Goal: Information Seeking & Learning: Find specific fact

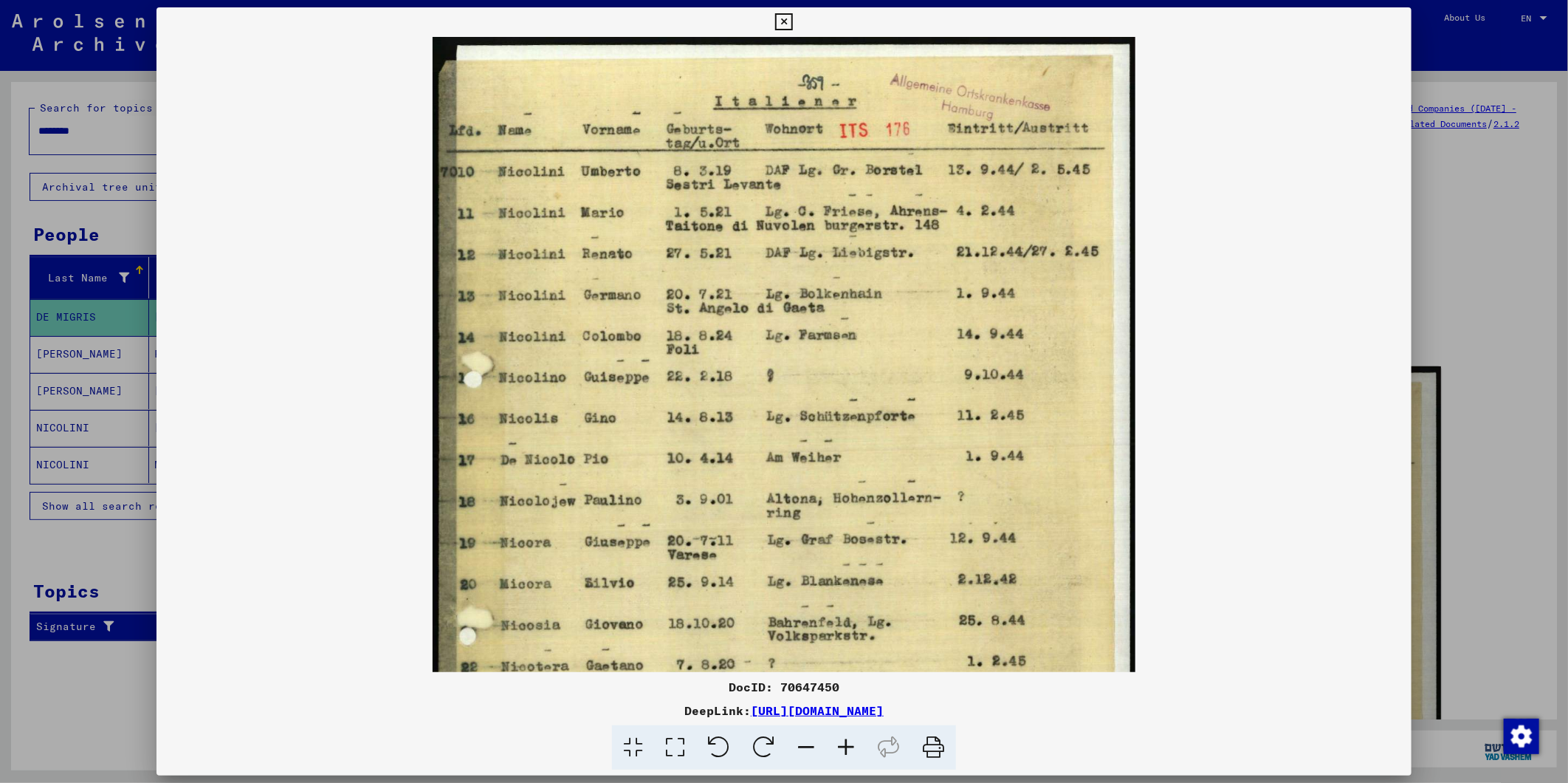
click at [791, 20] on icon at bounding box center [783, 22] width 17 height 18
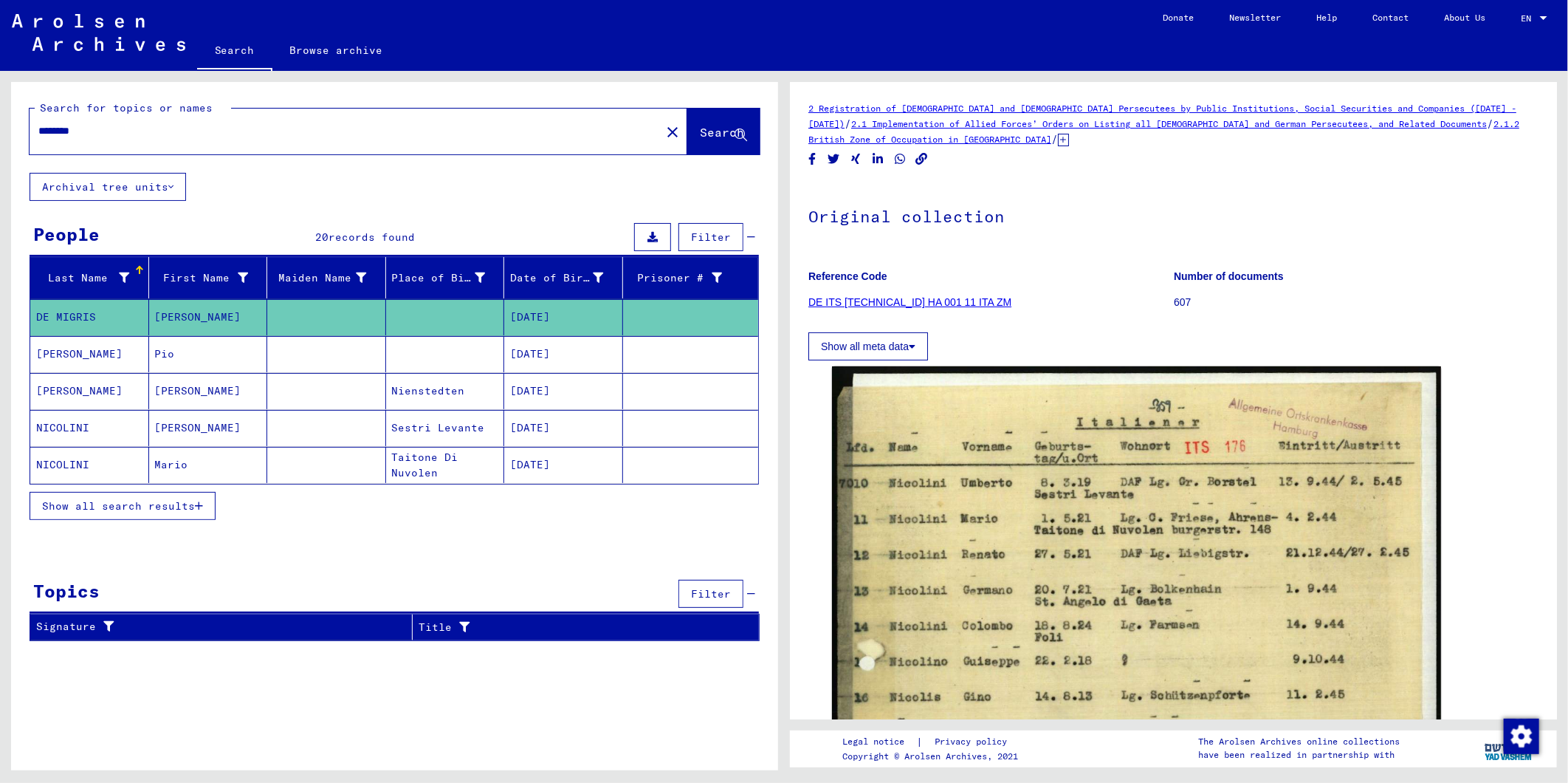
drag, startPoint x: 60, startPoint y: 131, endPoint x: 24, endPoint y: 146, distance: 39.0
click at [0, 131] on html "Search Browse archive Donate Newsletter Help Contact About Us Search Browse arc…" at bounding box center [784, 392] width 1568 height 783
drag, startPoint x: 99, startPoint y: 138, endPoint x: 106, endPoint y: 133, distance: 8.6
click at [100, 135] on input "********" at bounding box center [344, 131] width 613 height 16
drag, startPoint x: 106, startPoint y: 133, endPoint x: -4, endPoint y: 133, distance: 110.0
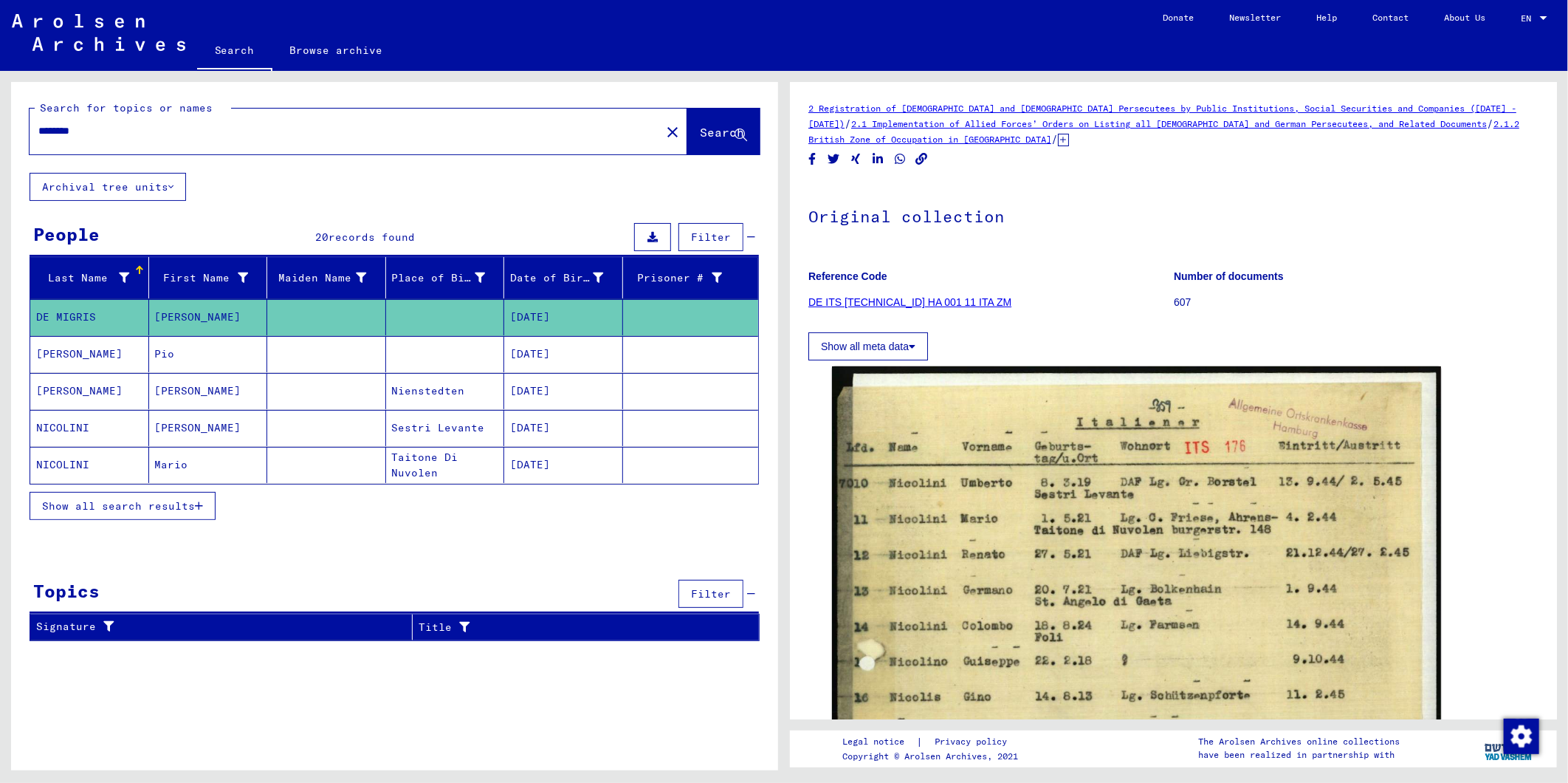
click at [0, 133] on html "Search Browse archive Donate Newsletter Help Contact About Us Search Browse arc…" at bounding box center [784, 392] width 1568 height 783
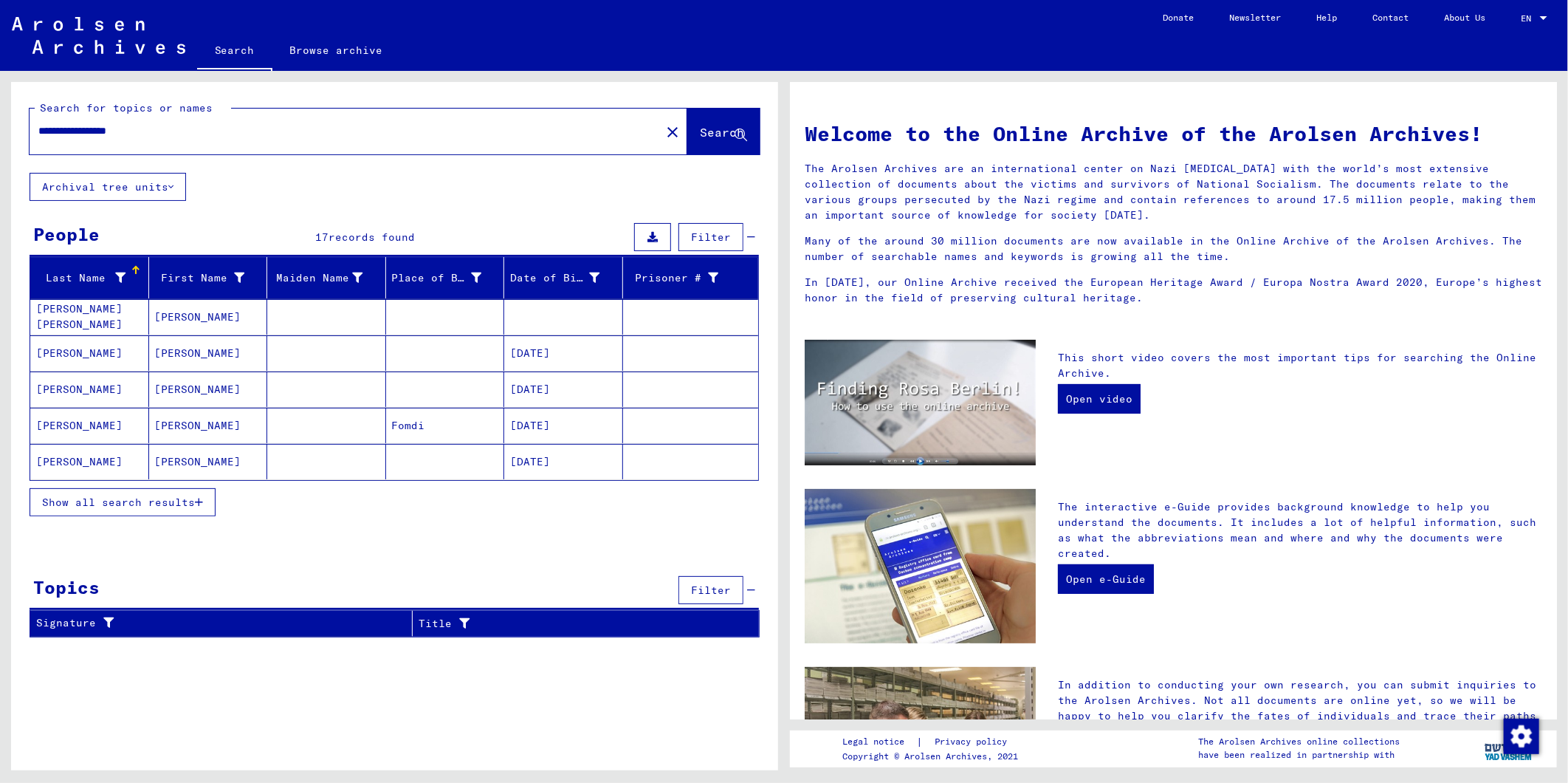
click at [143, 504] on span "Show all search results" at bounding box center [118, 502] width 153 height 13
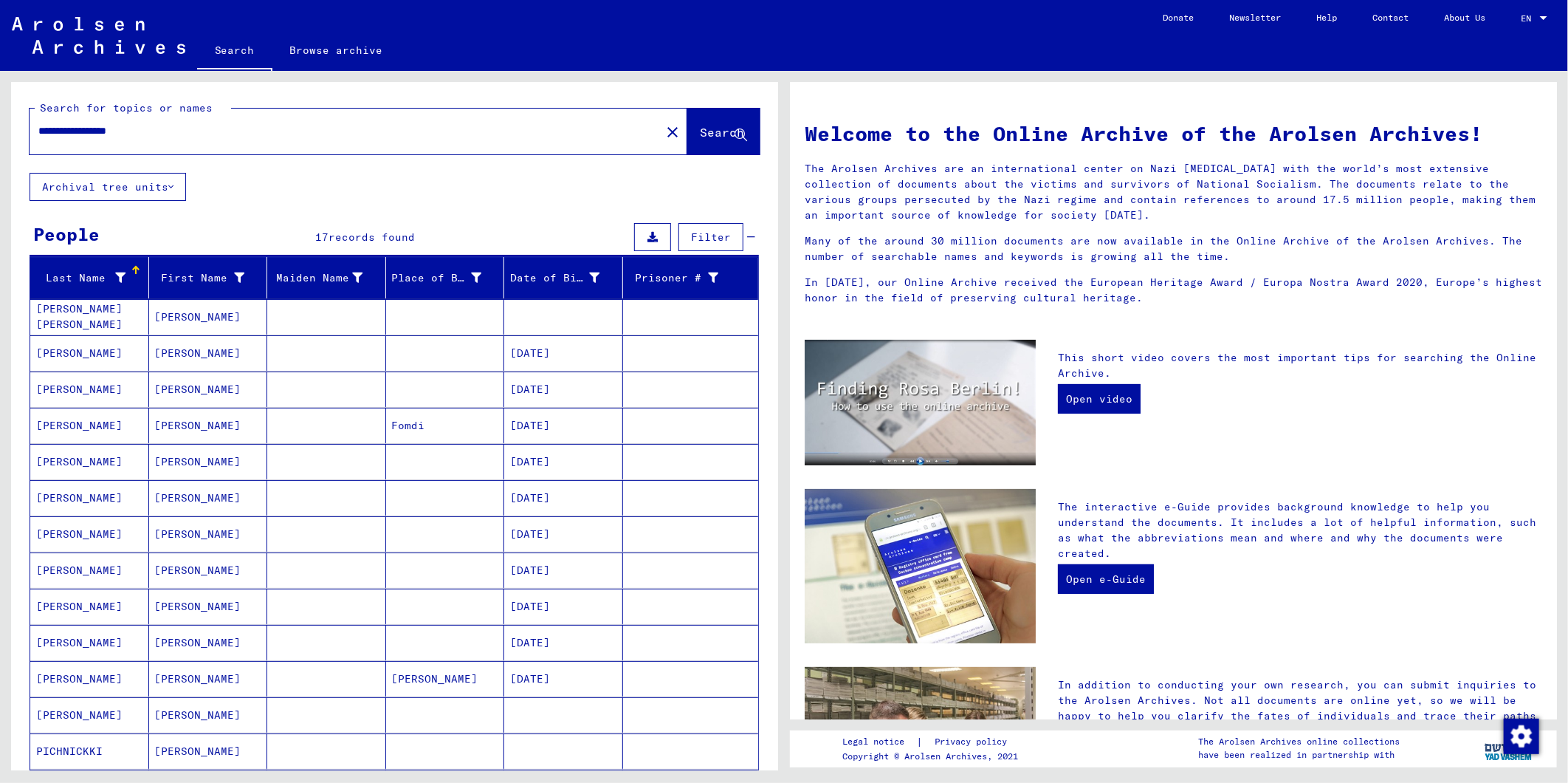
drag, startPoint x: 177, startPoint y: 135, endPoint x: 109, endPoint y: 134, distance: 68.0
click at [109, 134] on input "**********" at bounding box center [340, 131] width 605 height 16
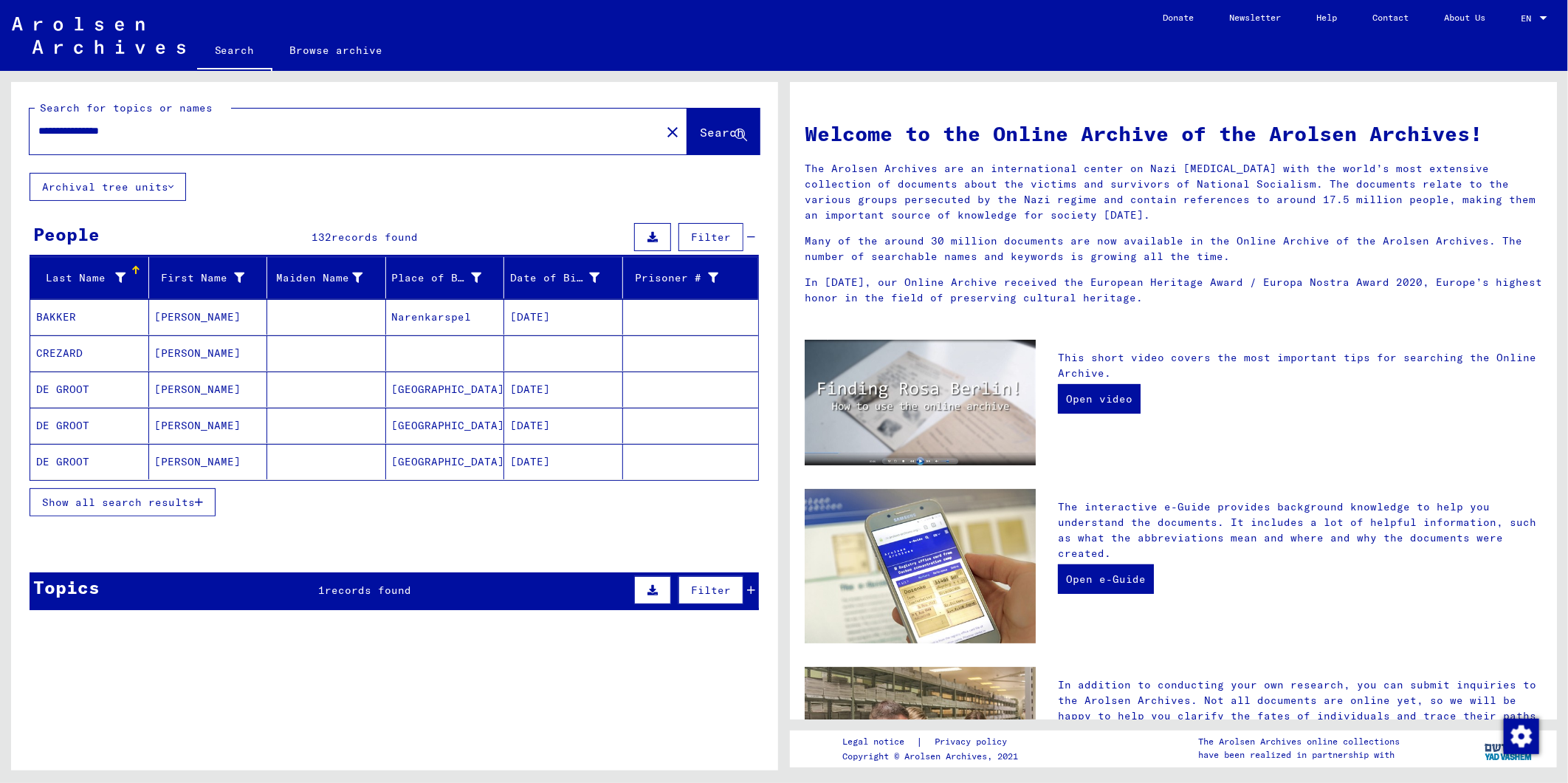
click at [178, 496] on span "Show all search results" at bounding box center [118, 502] width 153 height 13
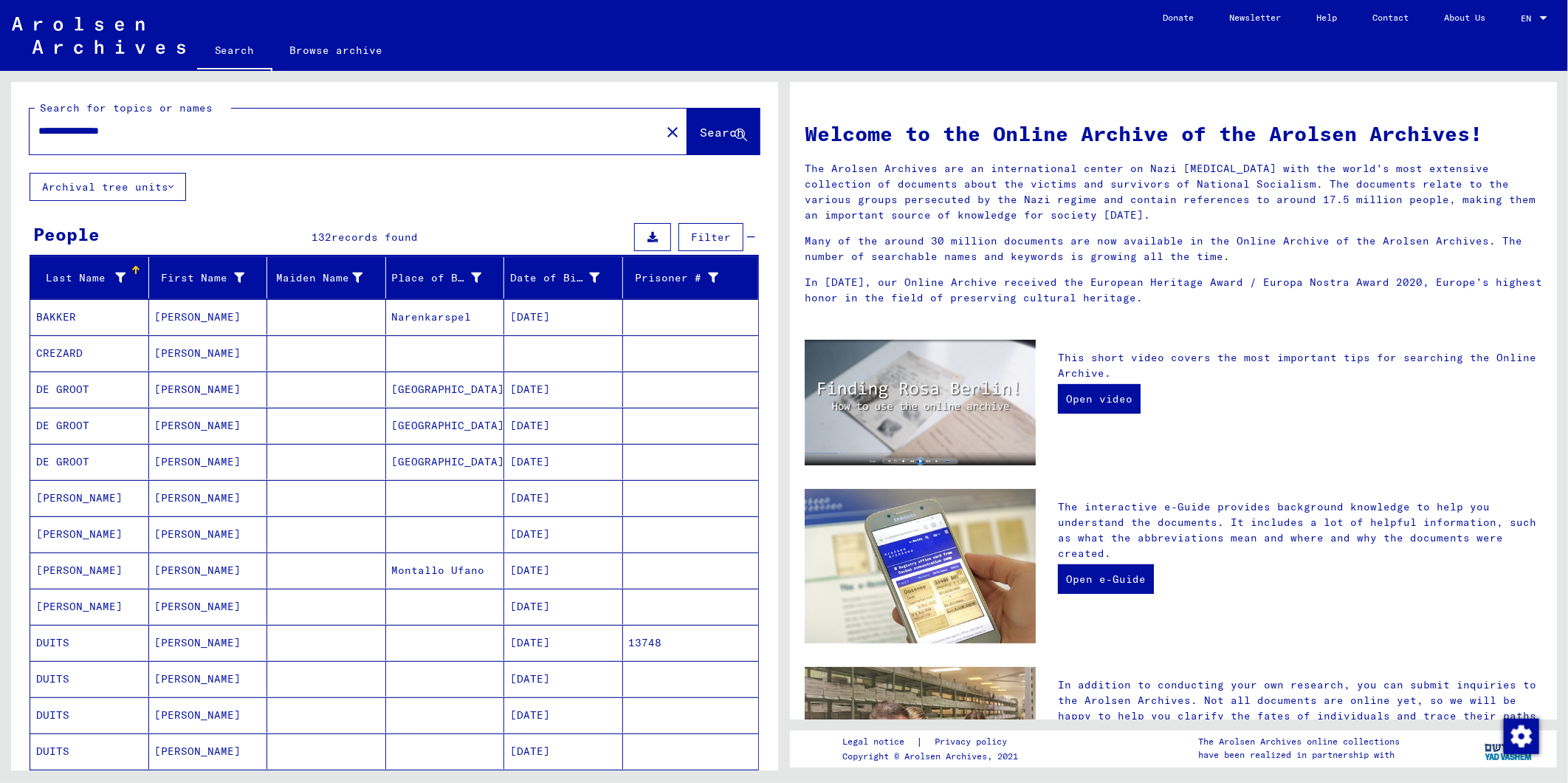
click at [217, 501] on mat-cell "[PERSON_NAME]" at bounding box center [208, 498] width 119 height 35
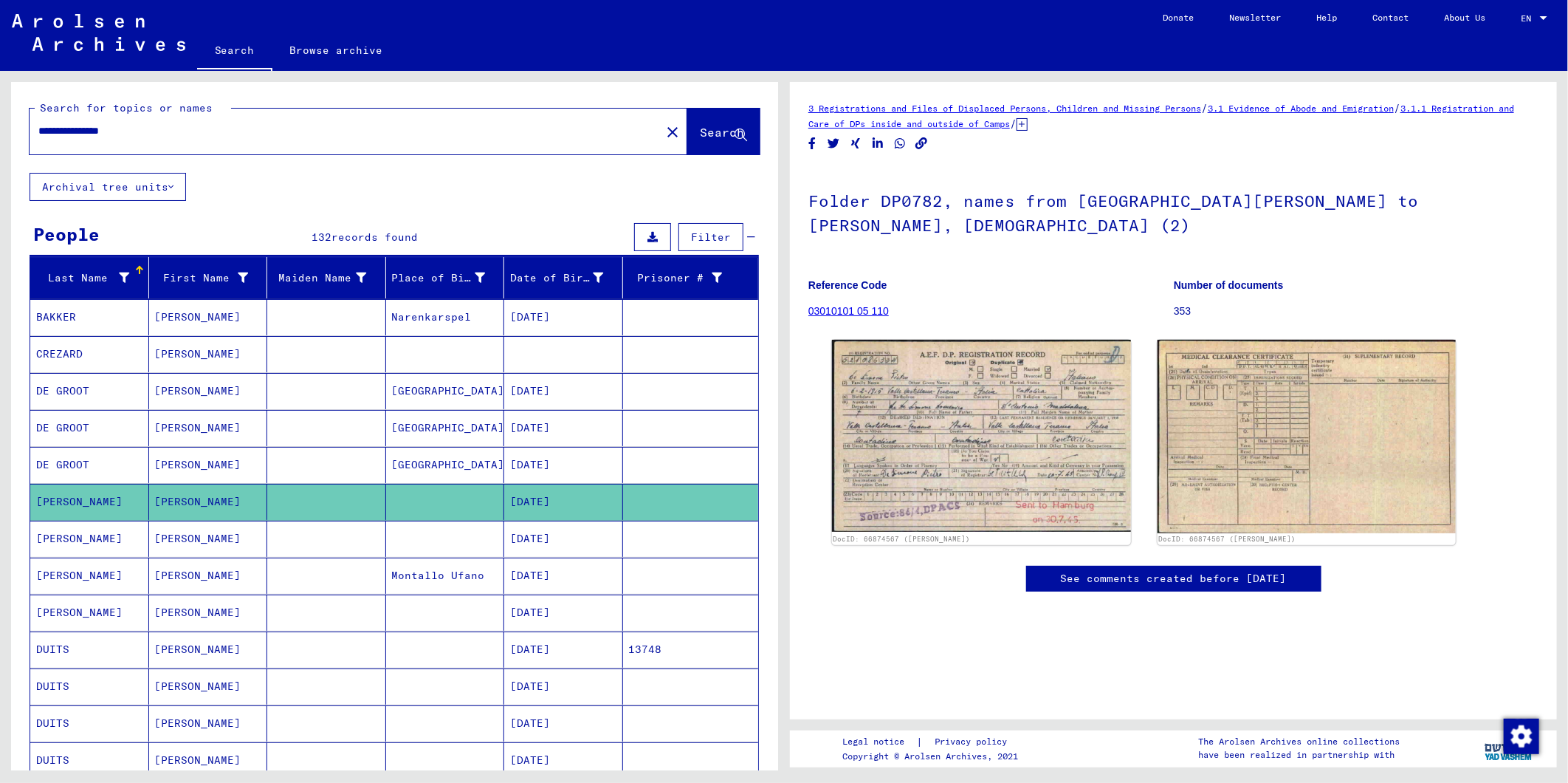
click at [558, 539] on mat-cell "[DATE]" at bounding box center [563, 539] width 119 height 36
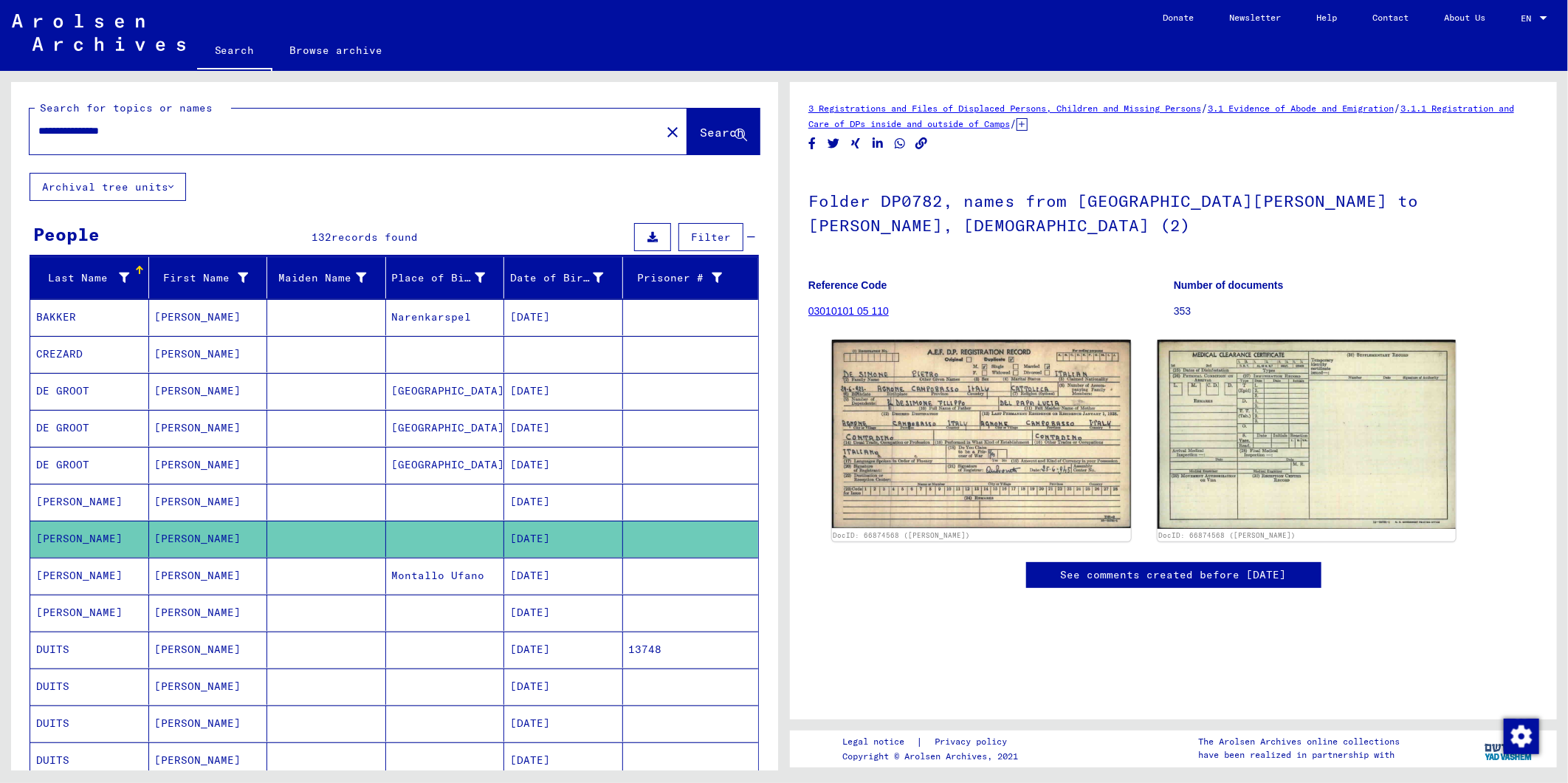
click at [541, 497] on mat-cell "[DATE]" at bounding box center [563, 501] width 119 height 36
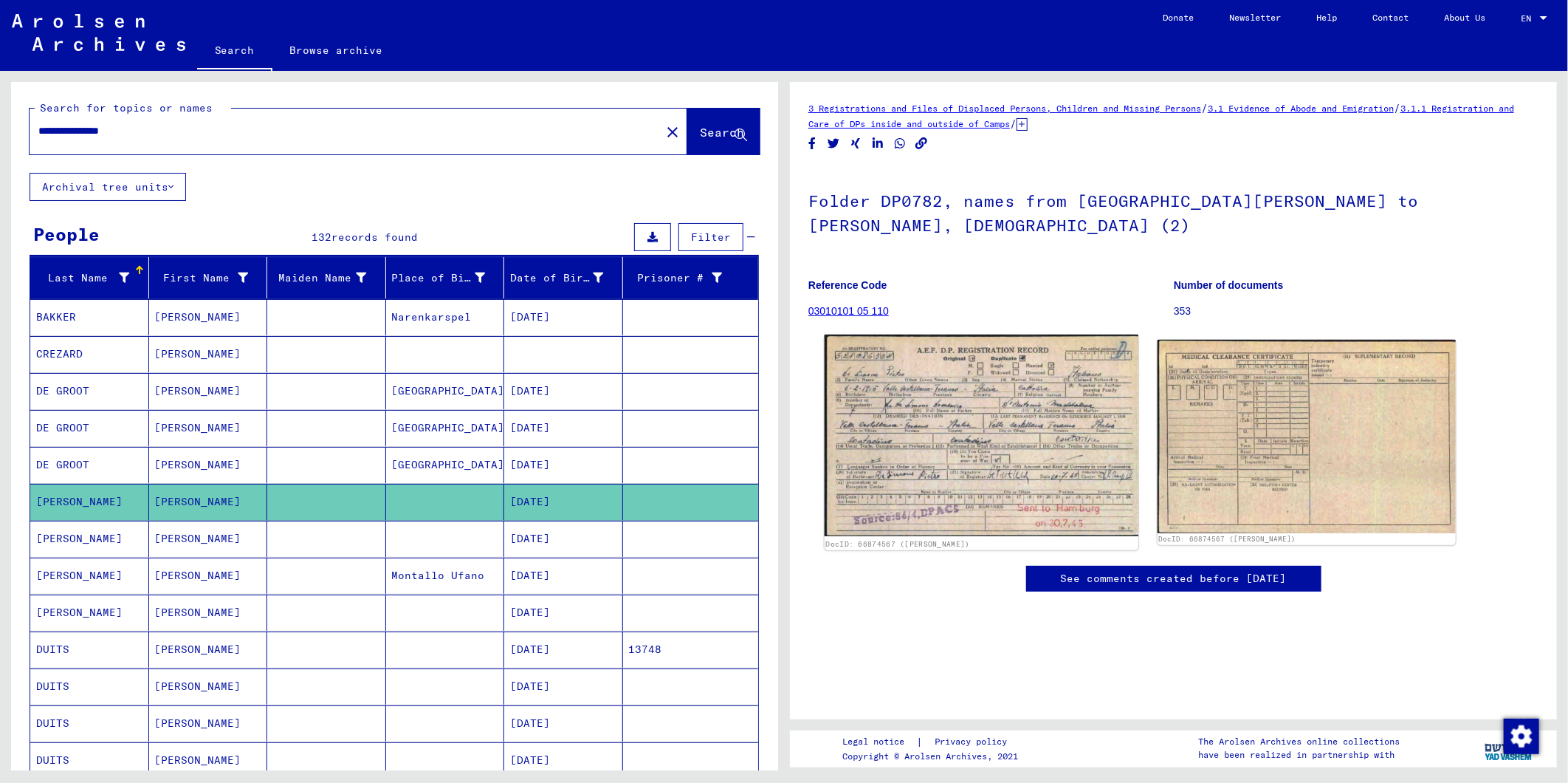
click at [988, 434] on img at bounding box center [981, 436] width 314 height 202
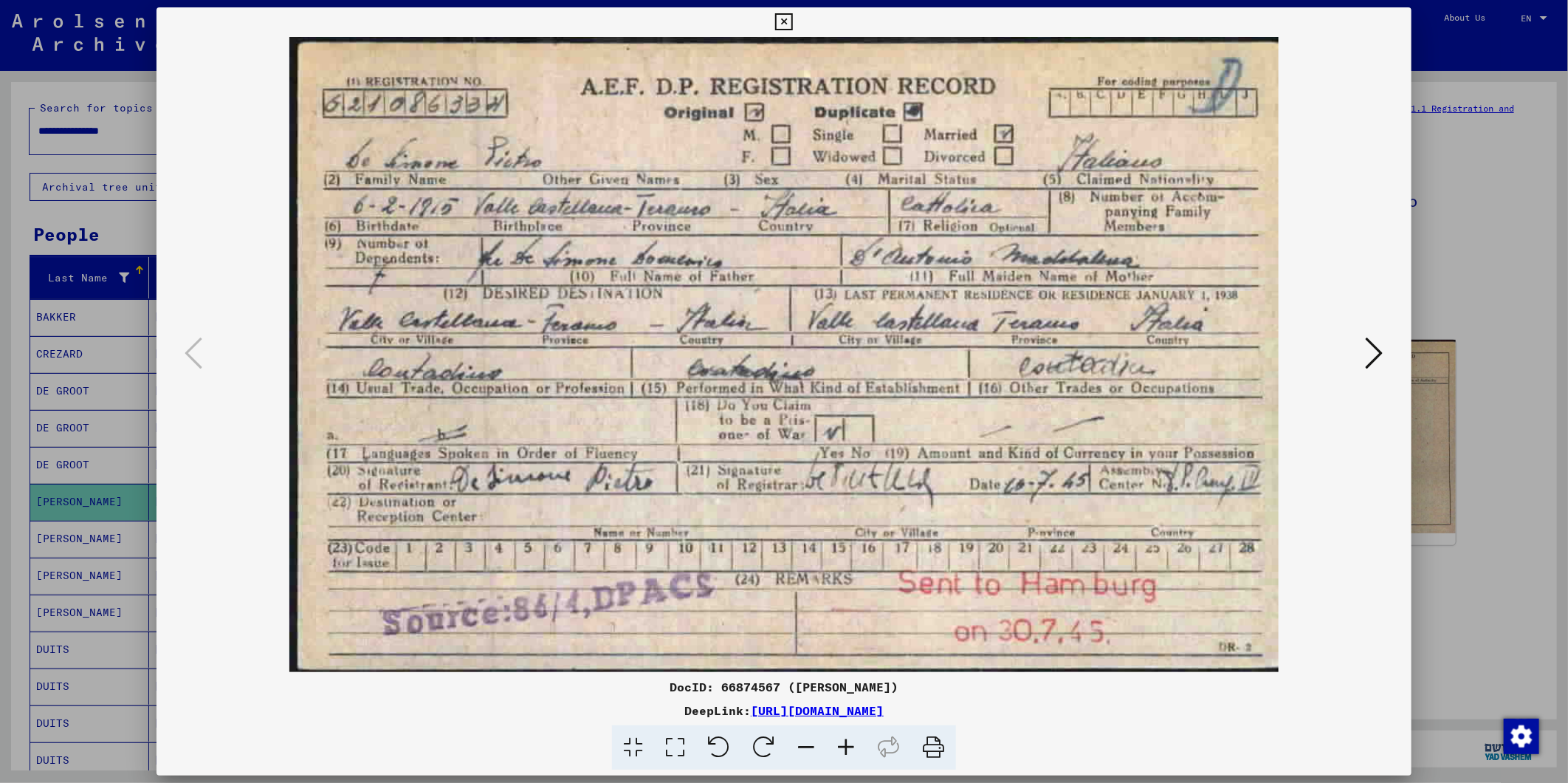
click at [791, 21] on icon at bounding box center [783, 22] width 17 height 18
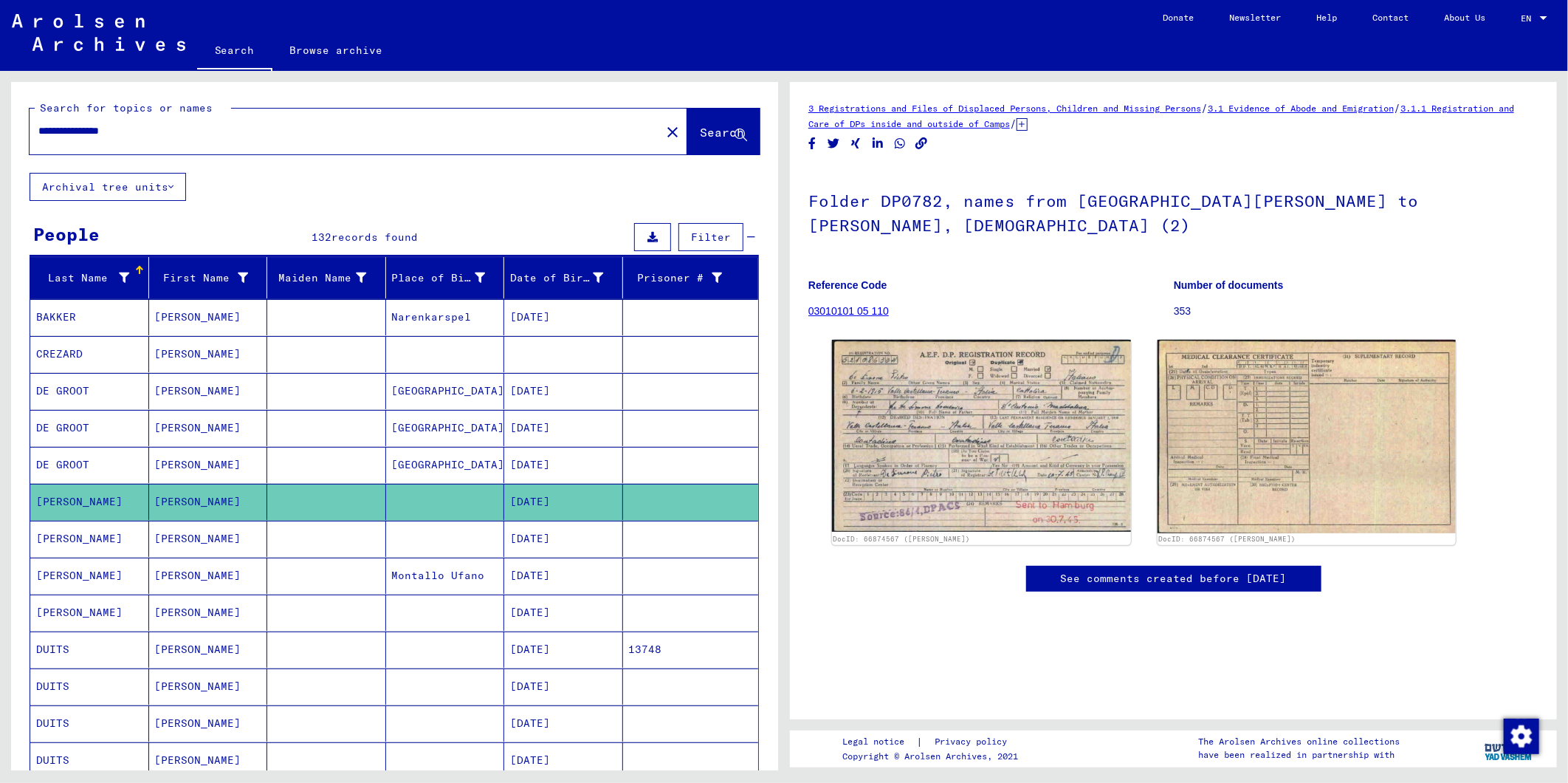
click at [203, 130] on input "**********" at bounding box center [344, 131] width 613 height 16
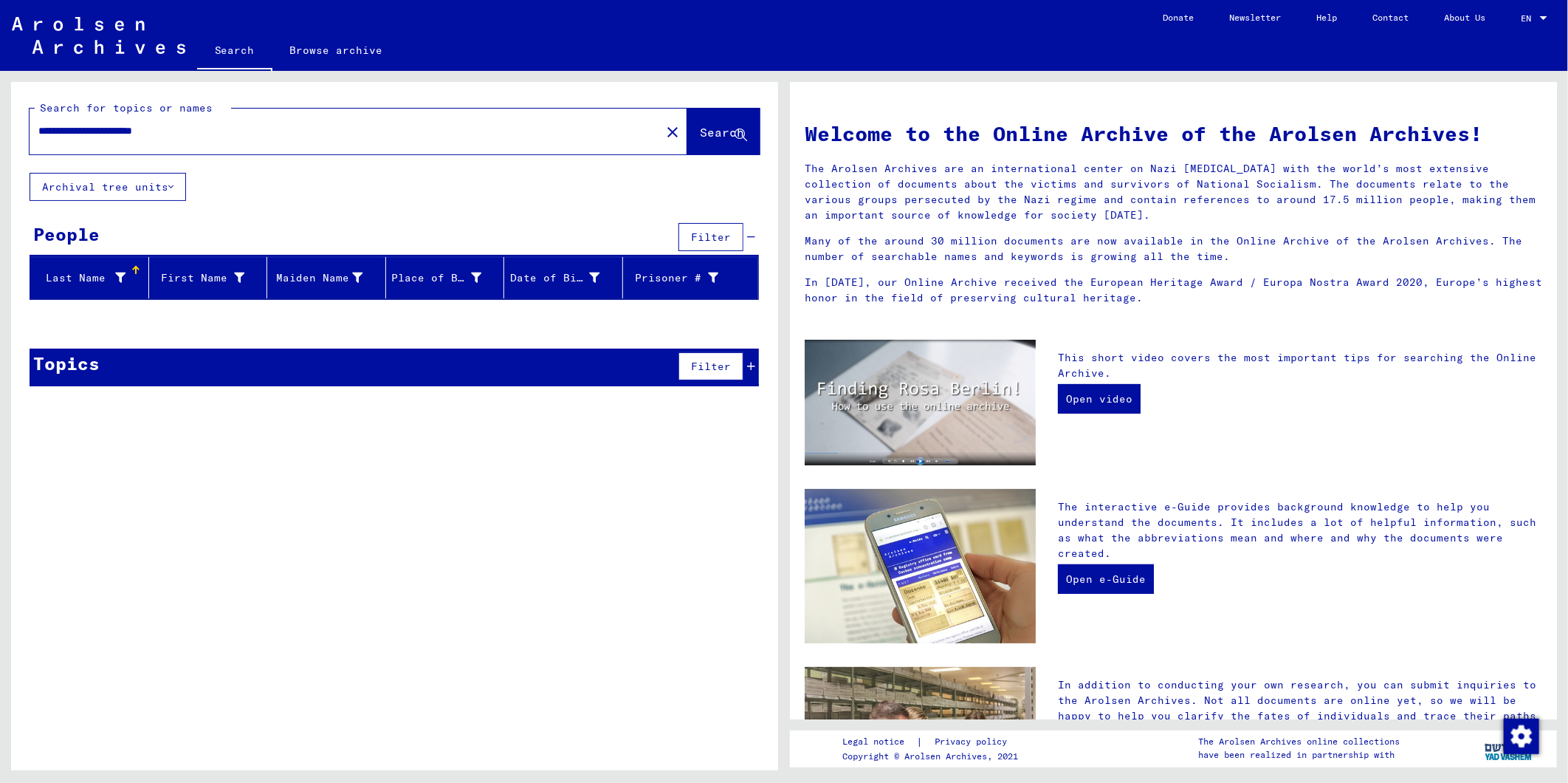
click at [113, 131] on input "**********" at bounding box center [340, 131] width 605 height 16
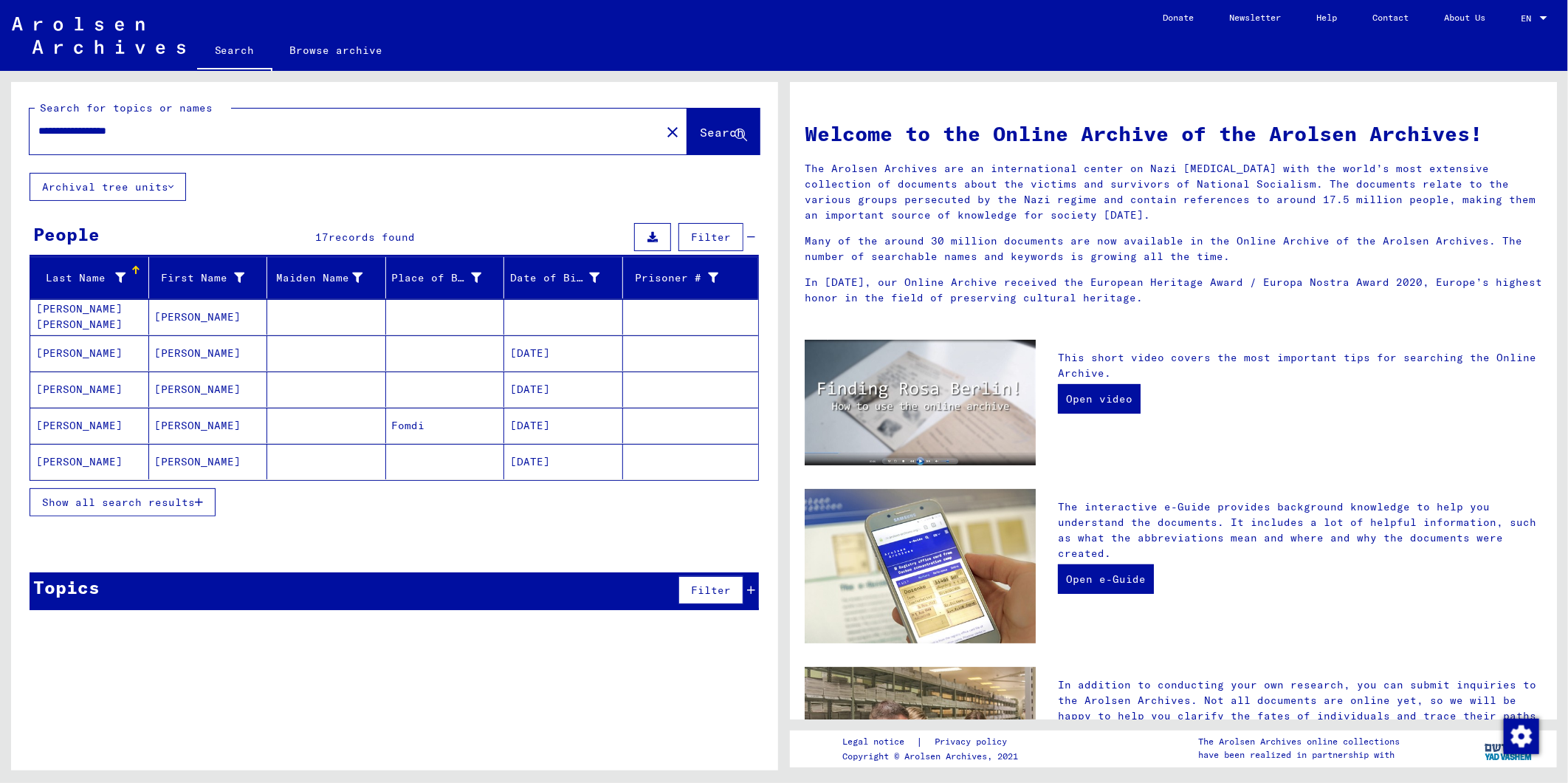
click at [193, 504] on span "Show all search results" at bounding box center [118, 502] width 153 height 13
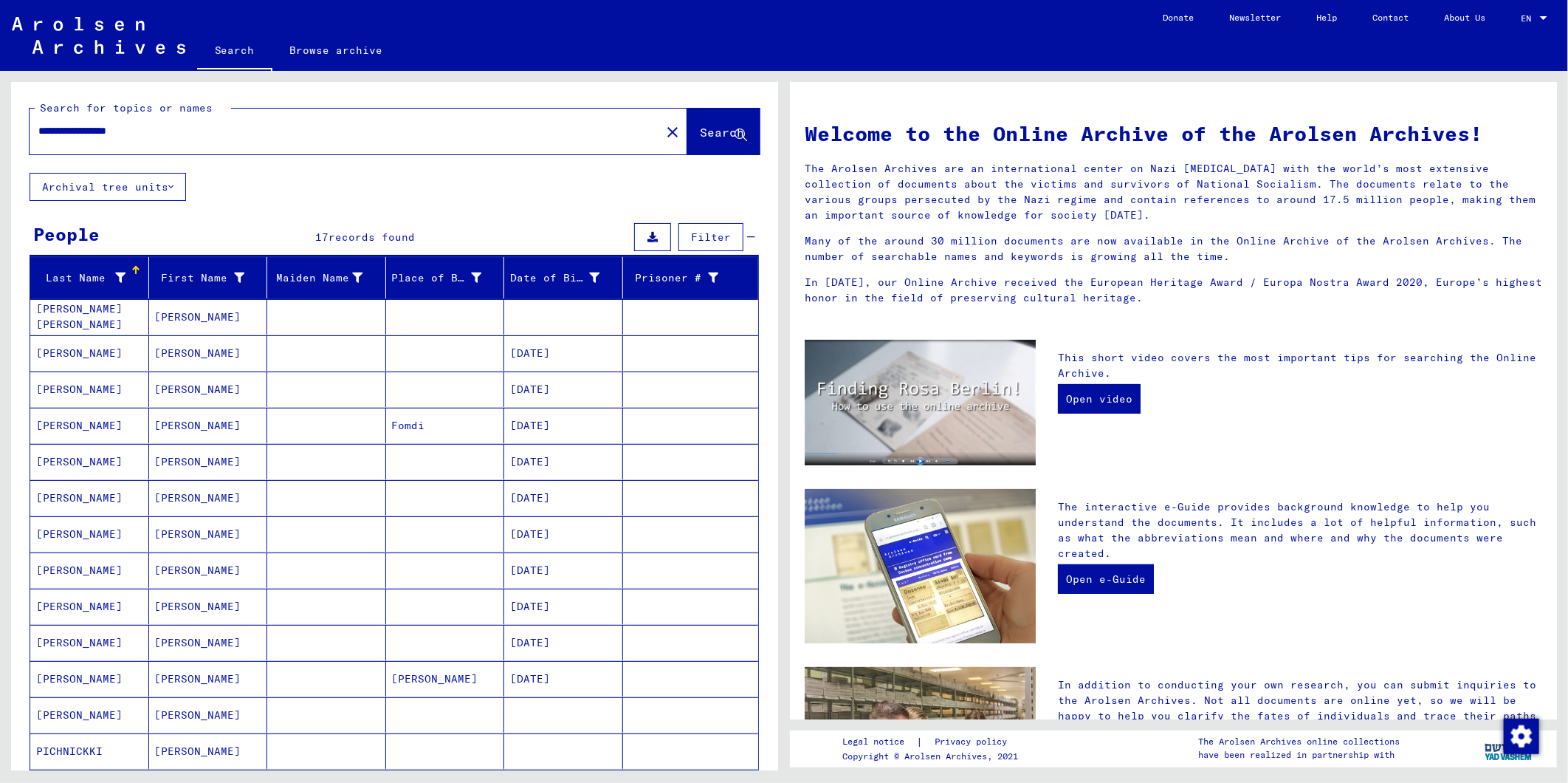
drag, startPoint x: 181, startPoint y: 131, endPoint x: 8, endPoint y: 130, distance: 173.0
click at [8, 130] on div "**********" at bounding box center [392, 421] width 784 height 699
type input "*"
type input "**********"
click at [700, 127] on span "Search" at bounding box center [721, 132] width 44 height 15
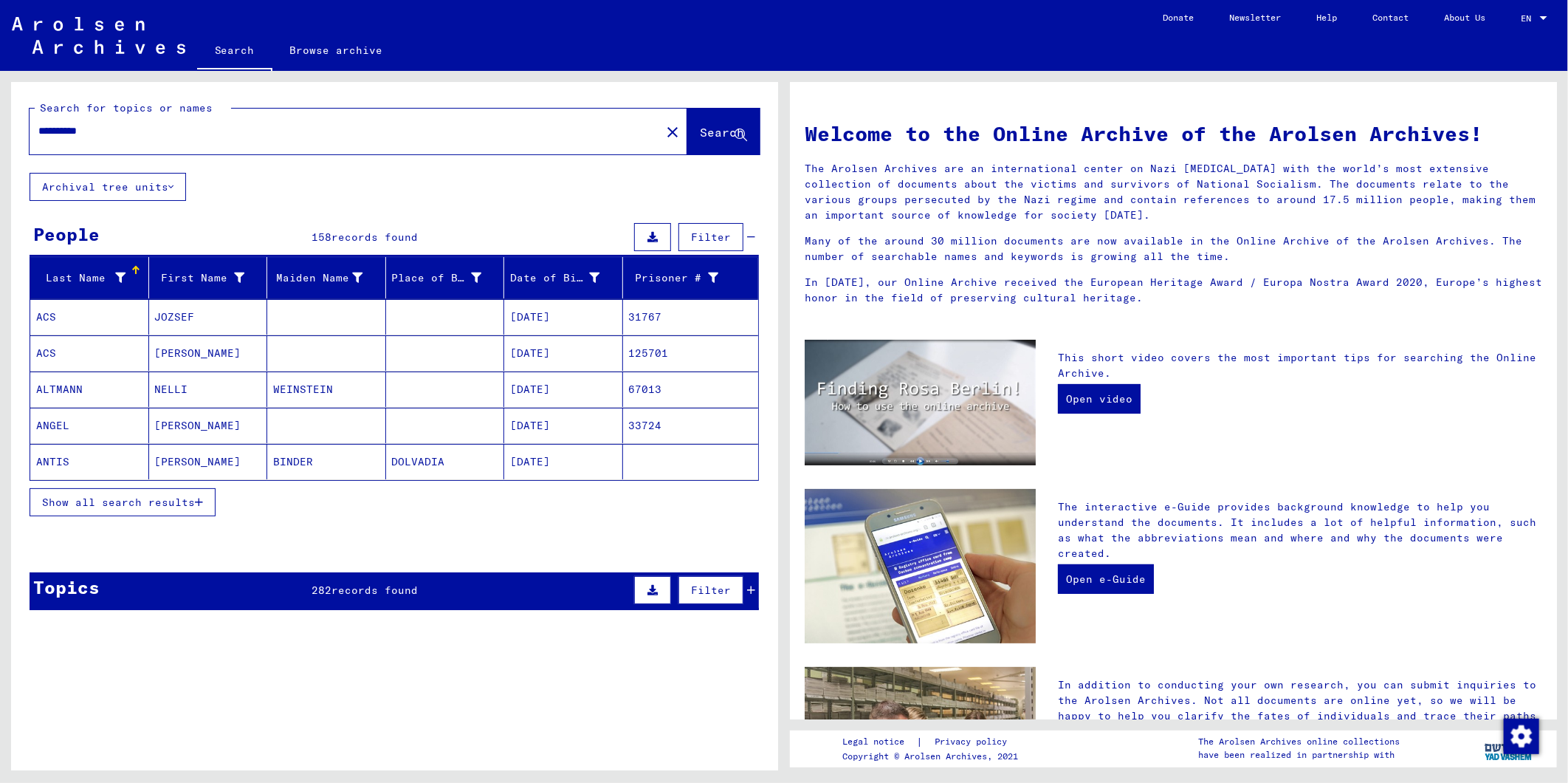
click at [167, 512] on button "Show all search results" at bounding box center [122, 502] width 186 height 28
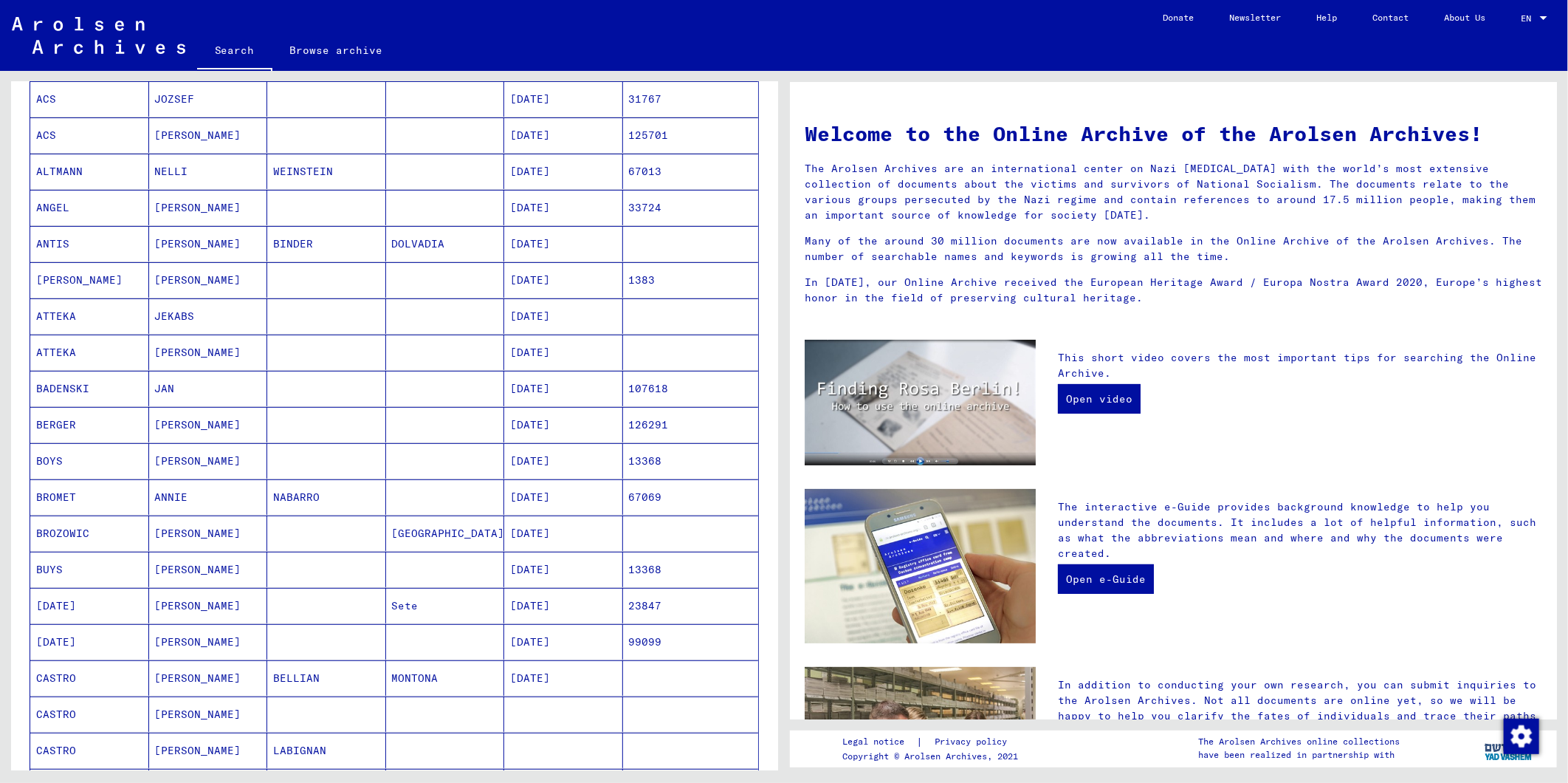
scroll to position [492, 0]
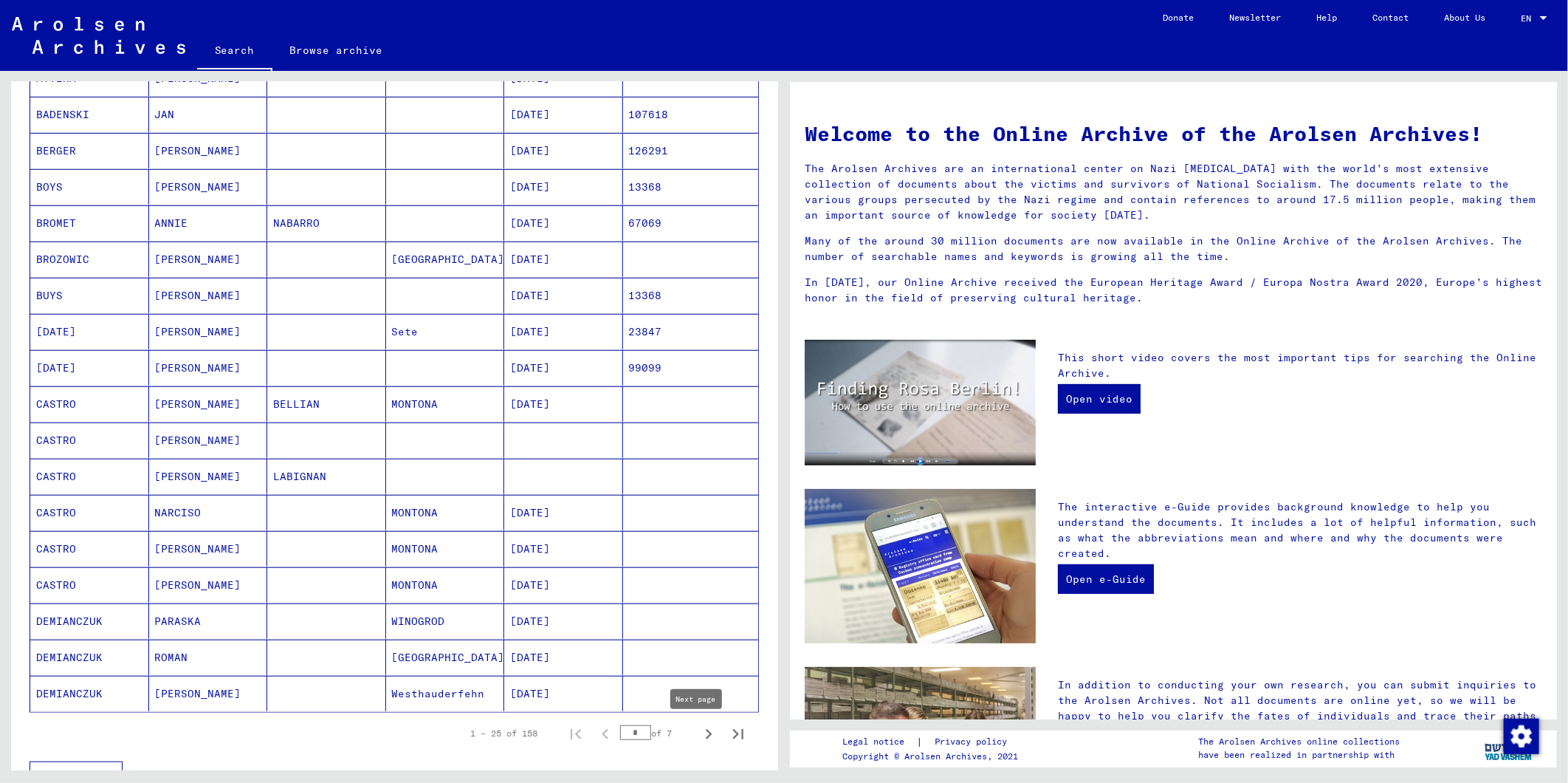
click at [698, 737] on icon "Next page" at bounding box center [709, 734] width 21 height 21
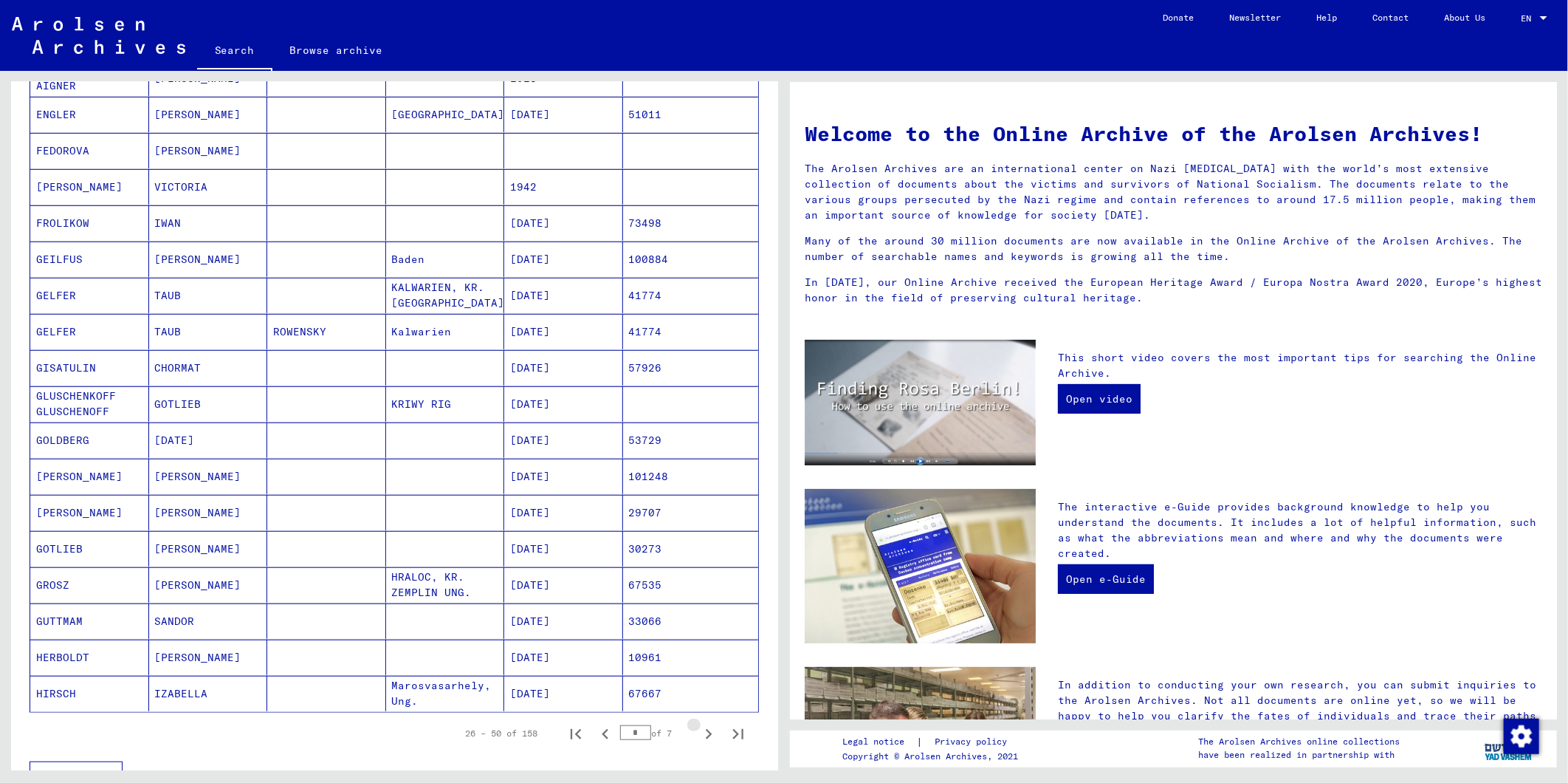
click at [698, 737] on icon "Next page" at bounding box center [709, 734] width 21 height 21
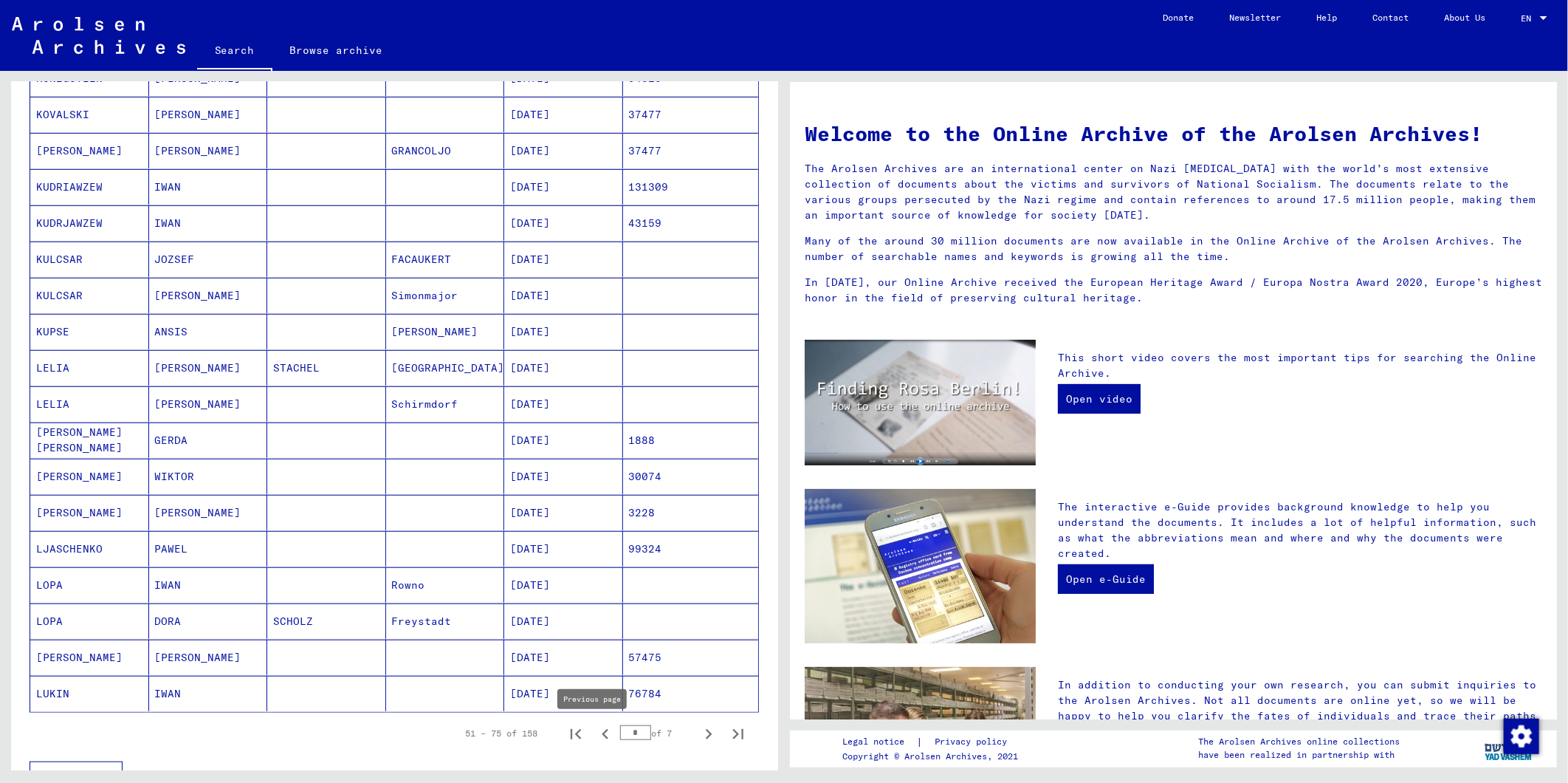
click at [595, 737] on icon "Previous page" at bounding box center [606, 734] width 21 height 21
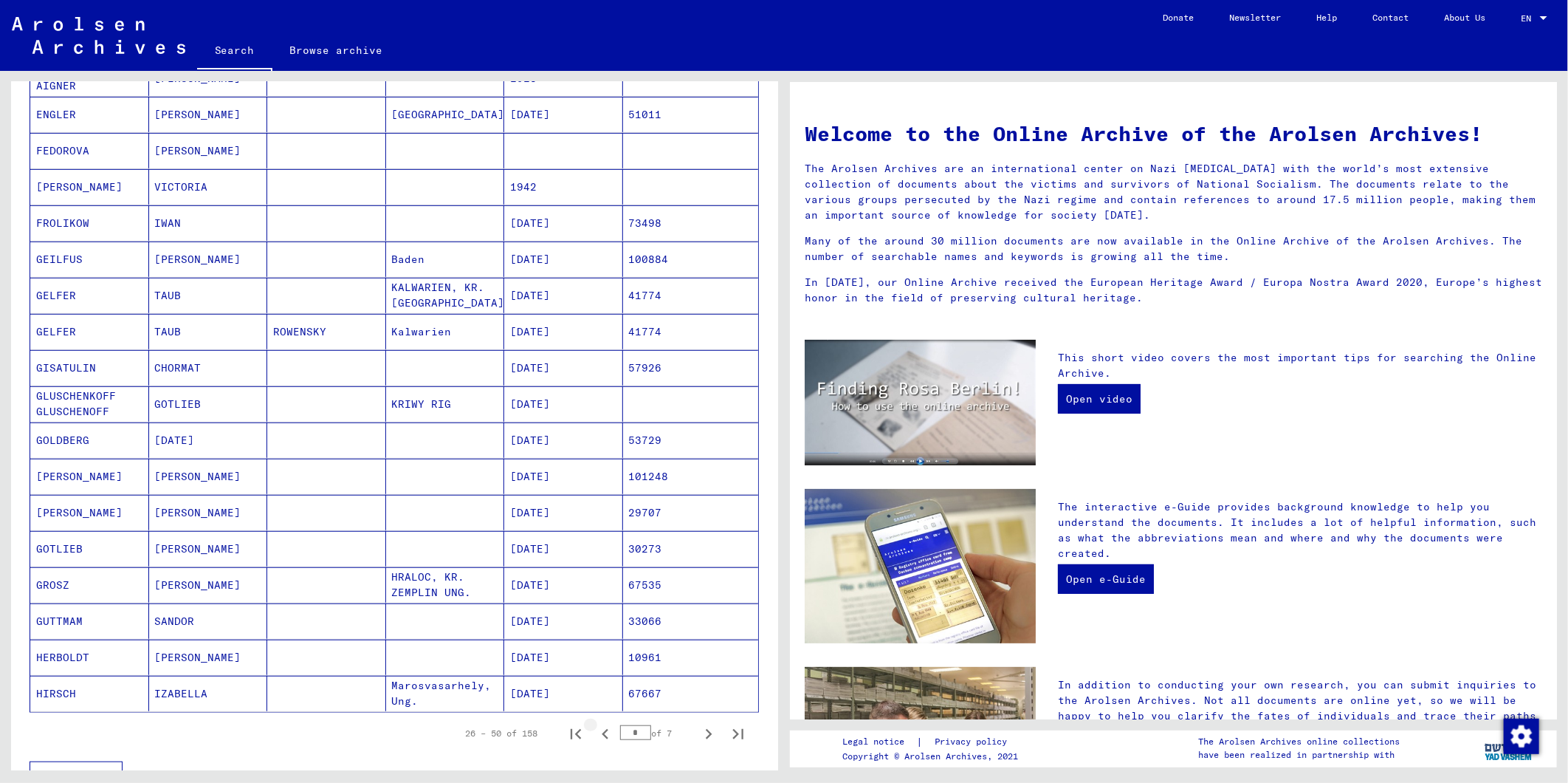
click at [595, 737] on icon "Previous page" at bounding box center [606, 734] width 21 height 21
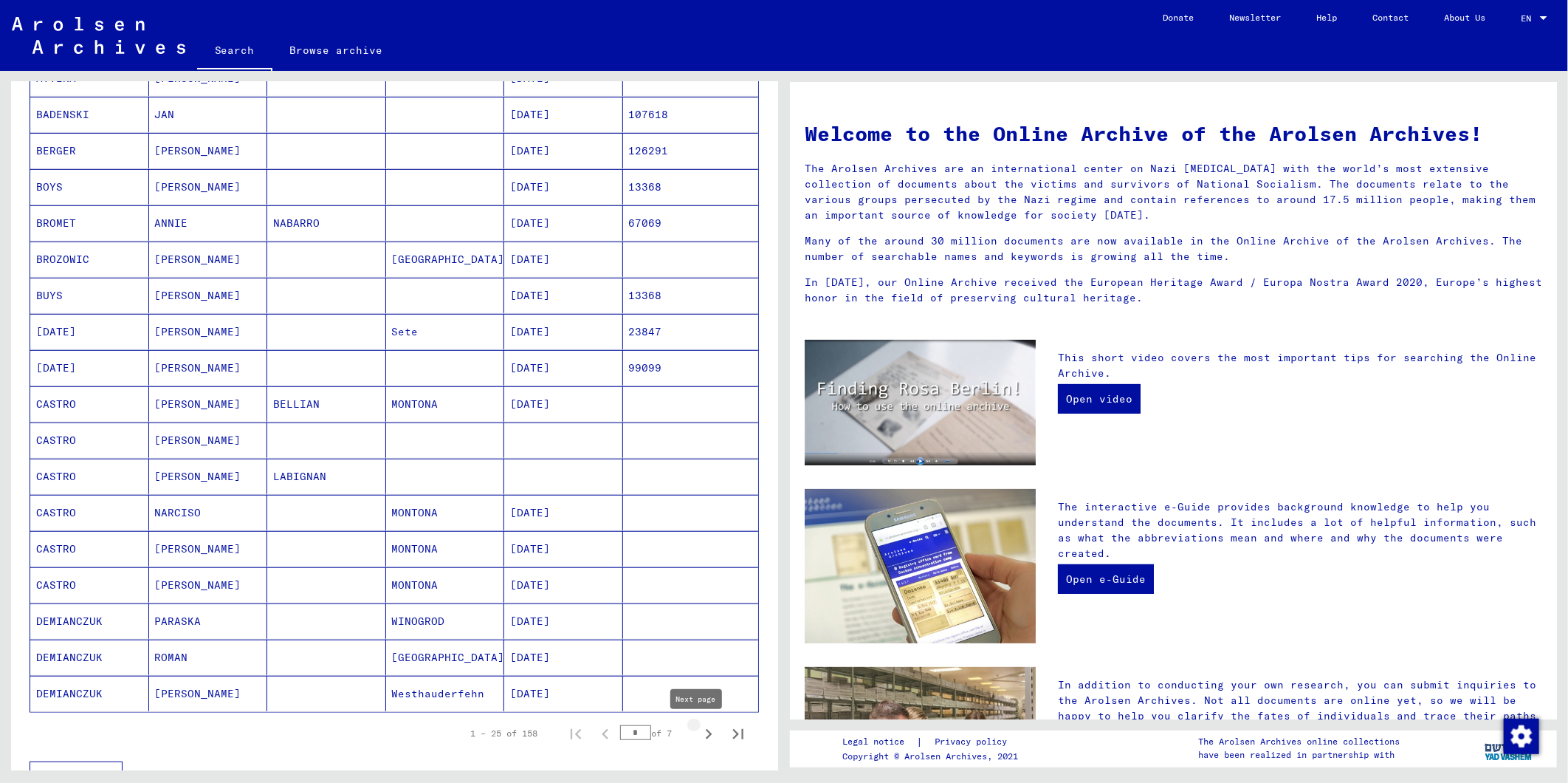
click at [698, 734] on icon "Next page" at bounding box center [709, 734] width 21 height 21
type input "*"
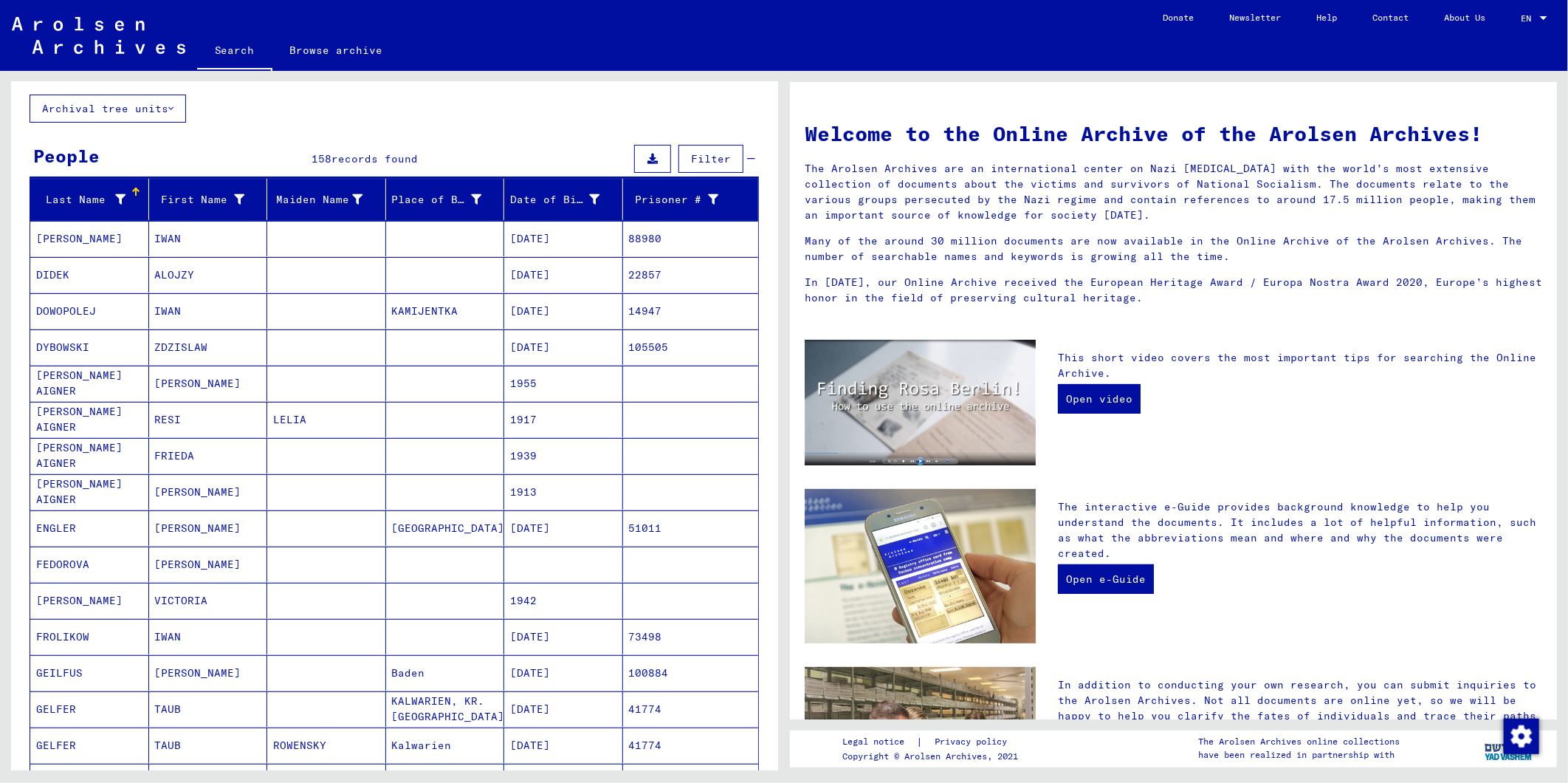
scroll to position [0, 0]
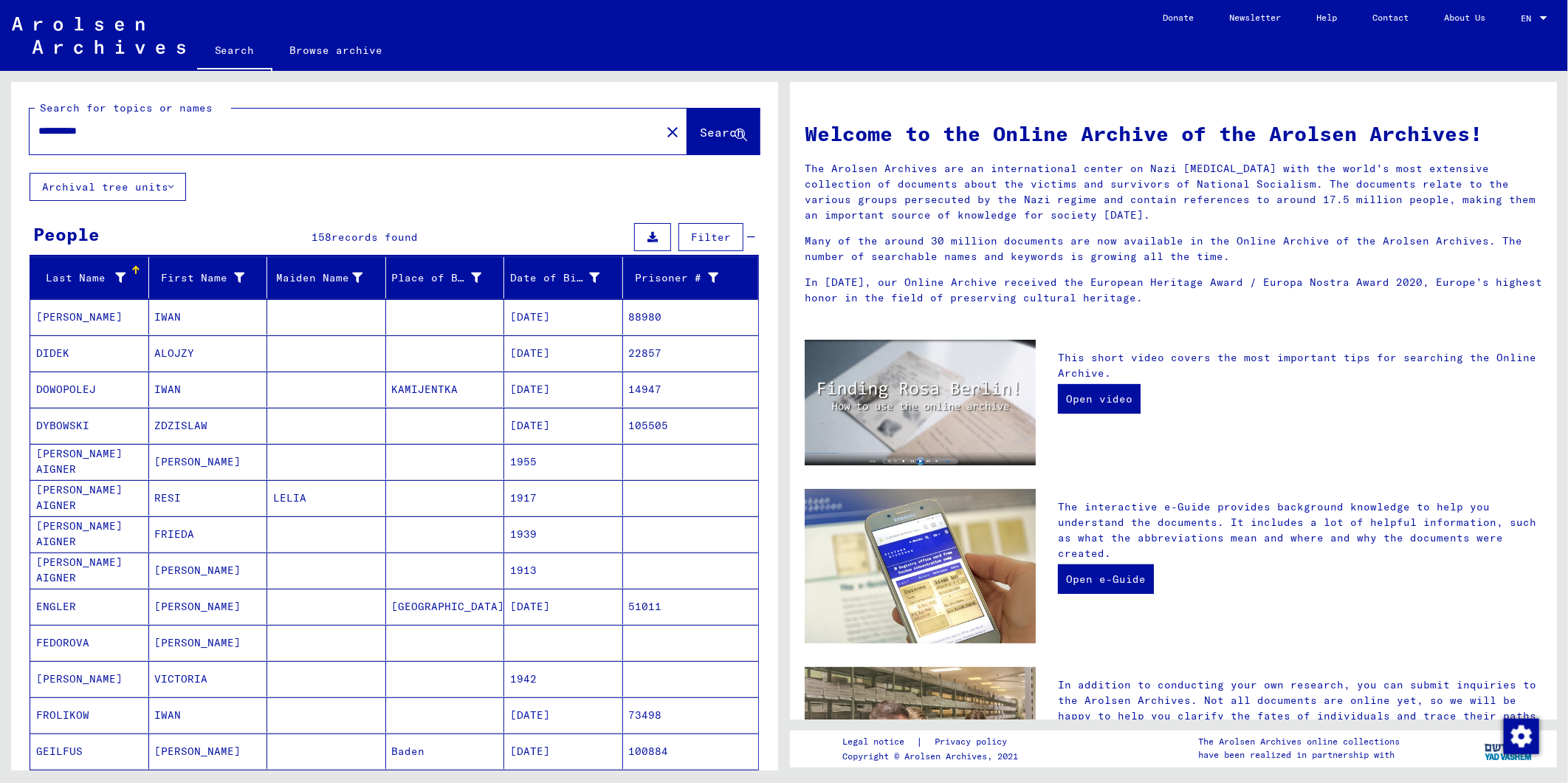
drag, startPoint x: 113, startPoint y: 127, endPoint x: 34, endPoint y: 131, distance: 79.1
click at [34, 131] on div "**********" at bounding box center [336, 131] width 613 height 33
type input "********"
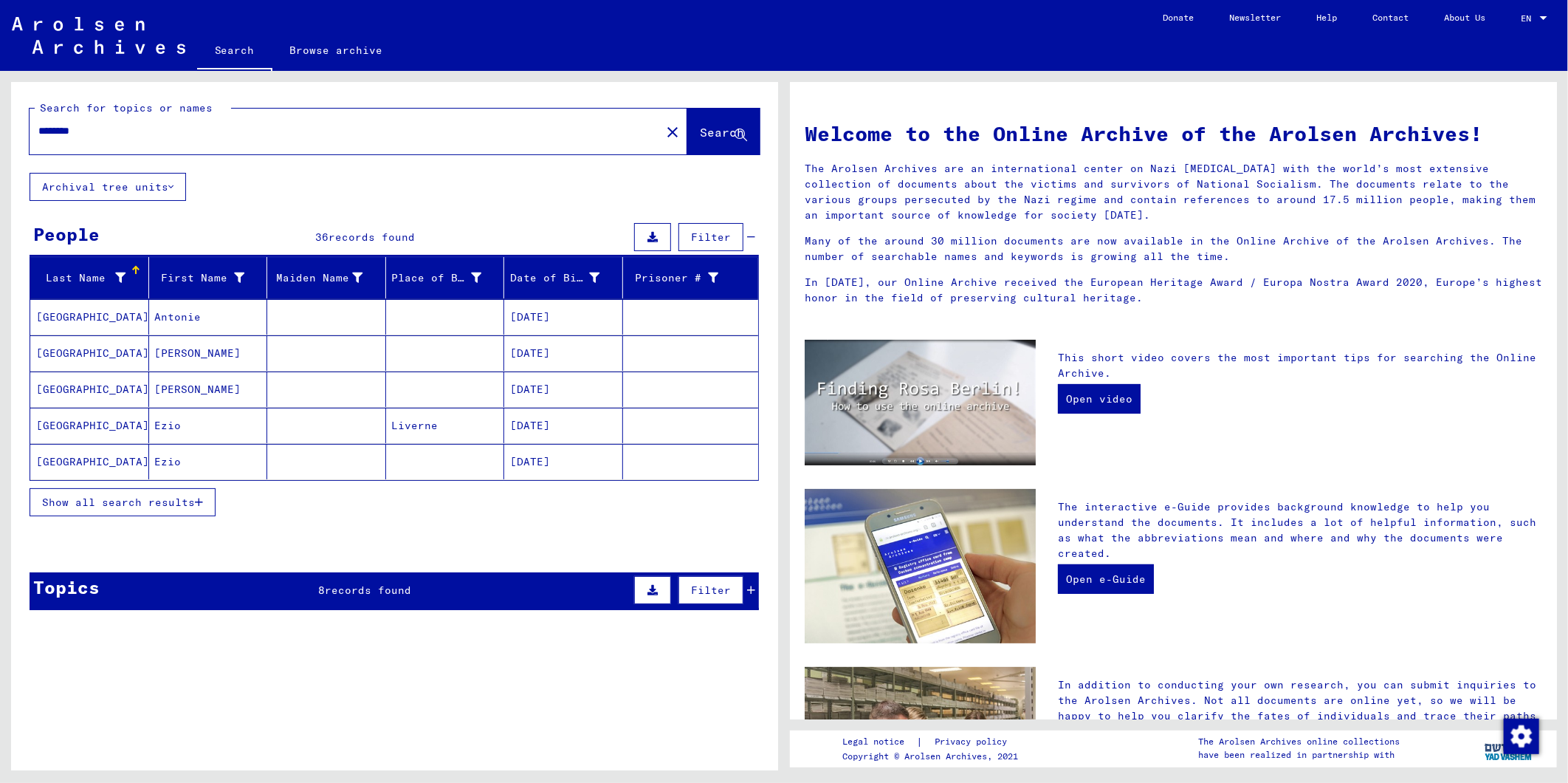
click at [202, 508] on button "Show all search results" at bounding box center [122, 502] width 186 height 28
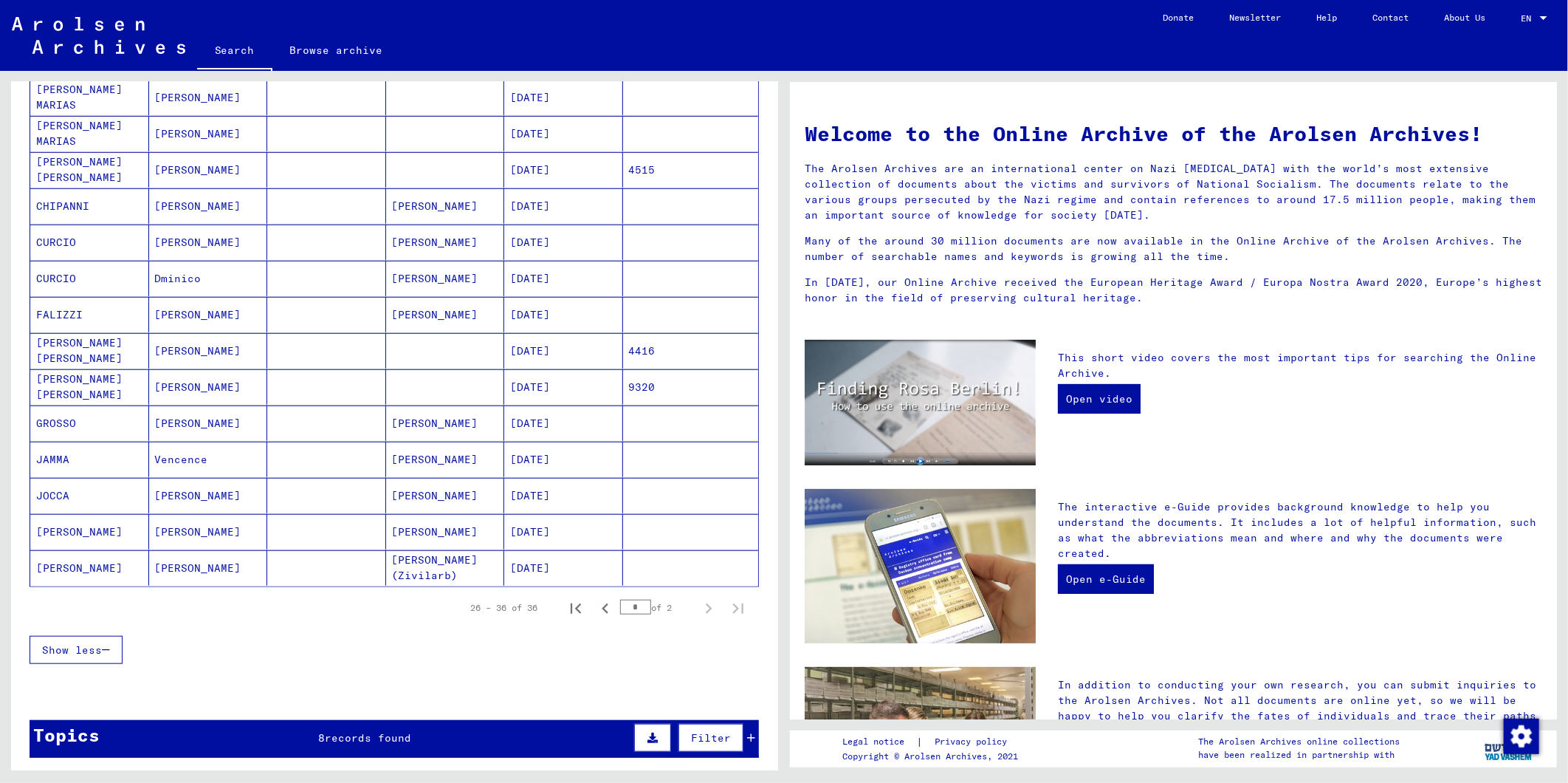
scroll to position [656, 0]
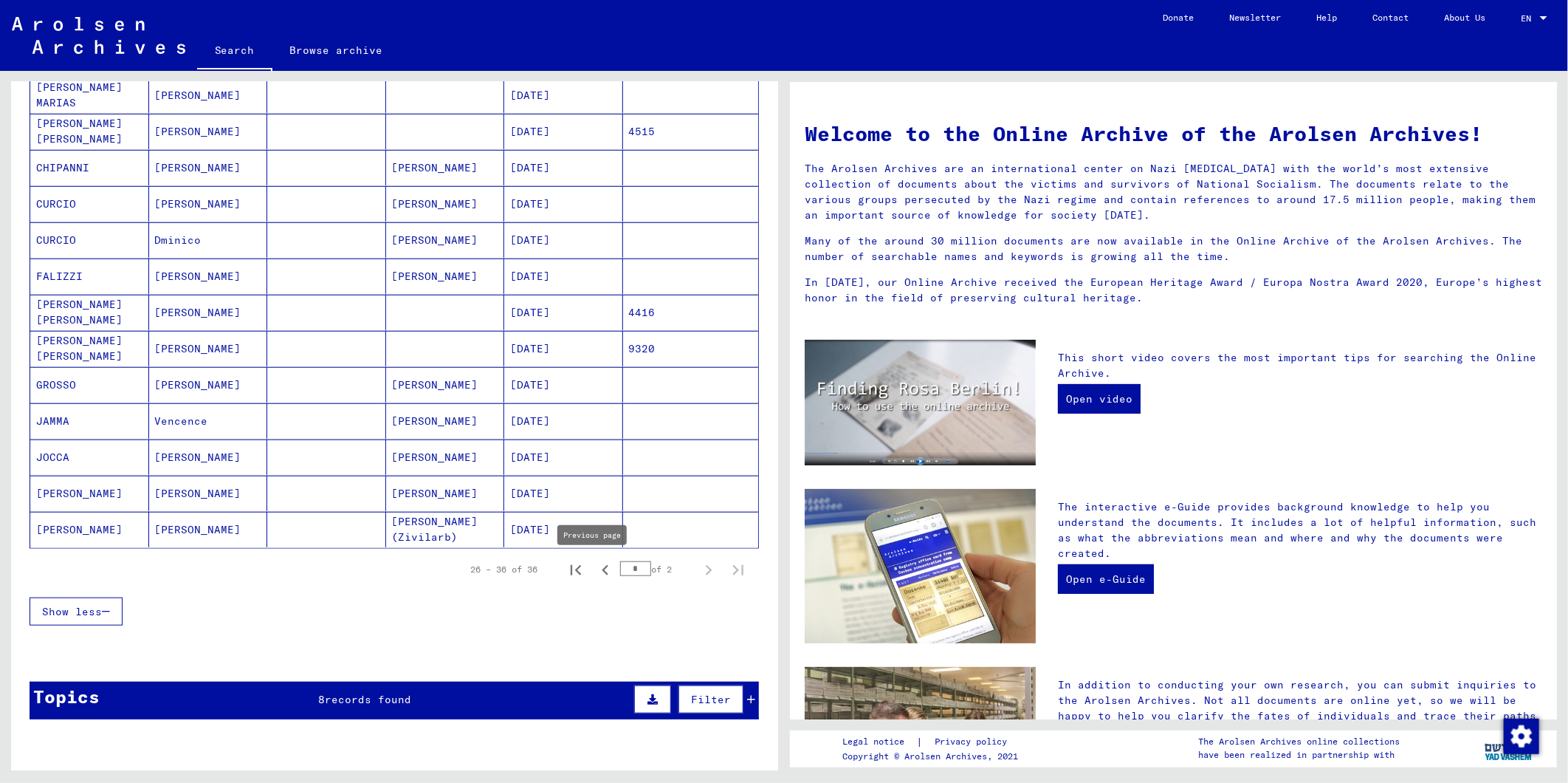
click at [602, 573] on icon "Previous page" at bounding box center [605, 570] width 7 height 10
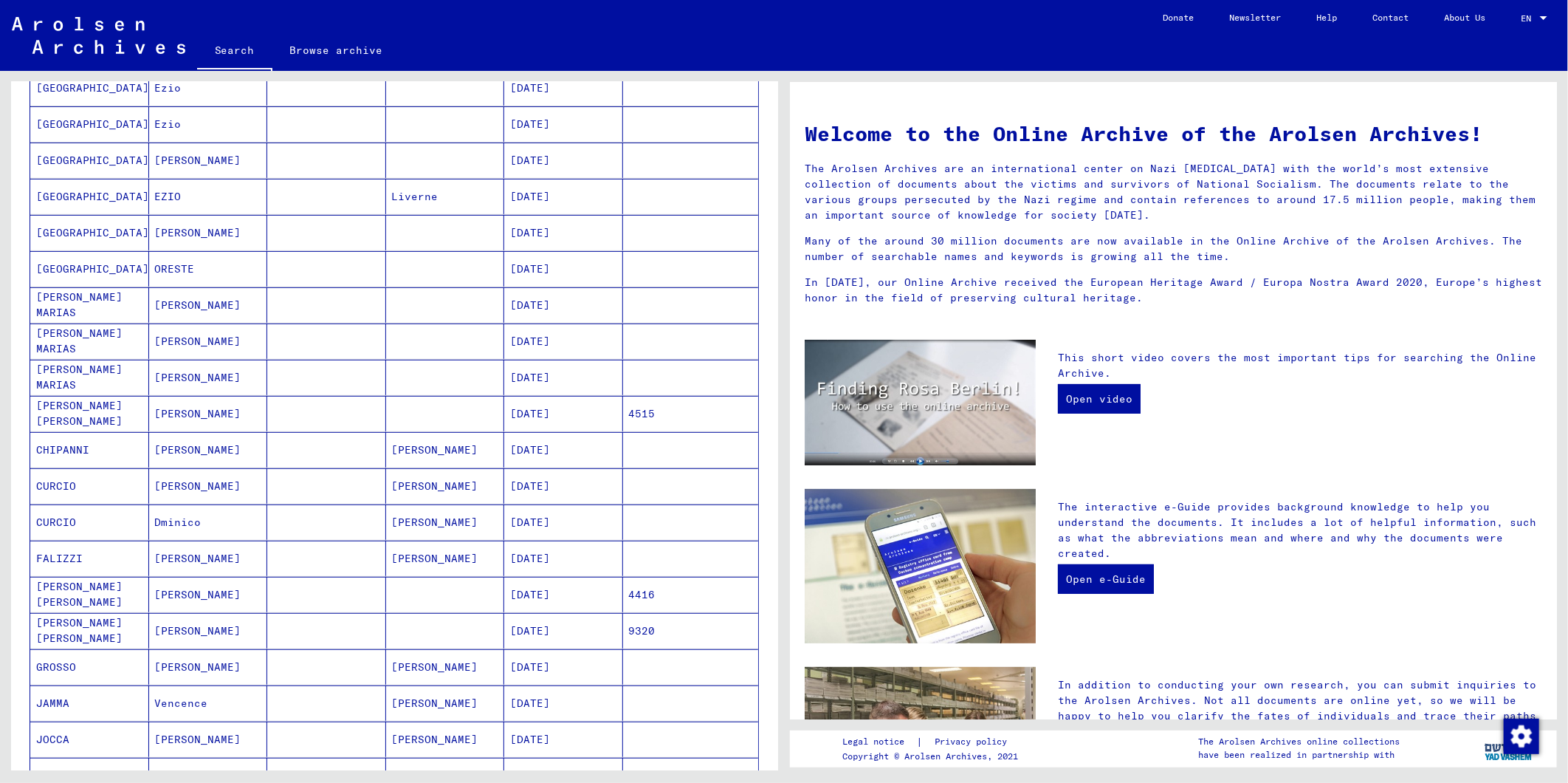
scroll to position [492, 0]
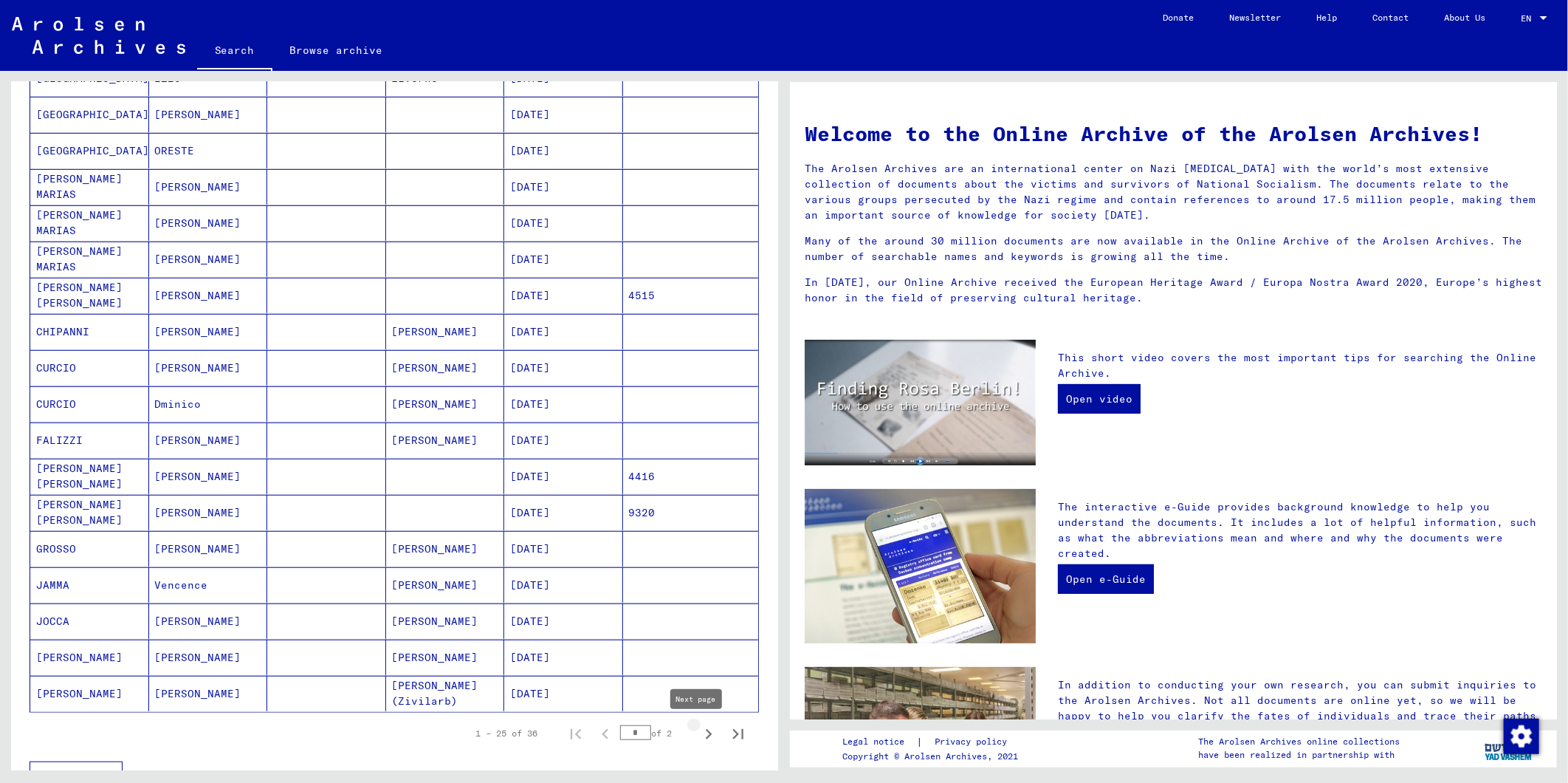
click at [698, 736] on icon "Next page" at bounding box center [709, 734] width 21 height 21
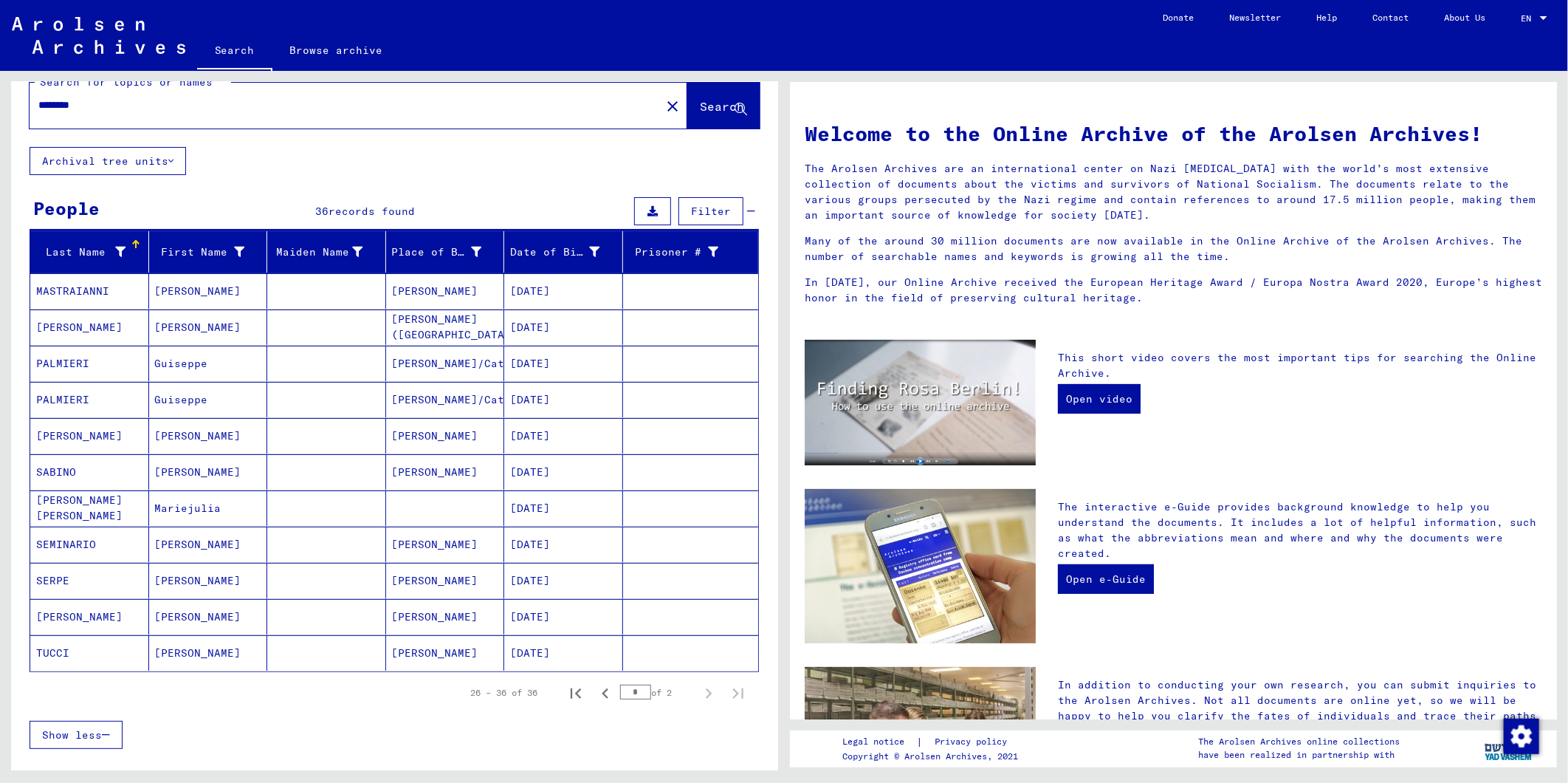
scroll to position [0, 0]
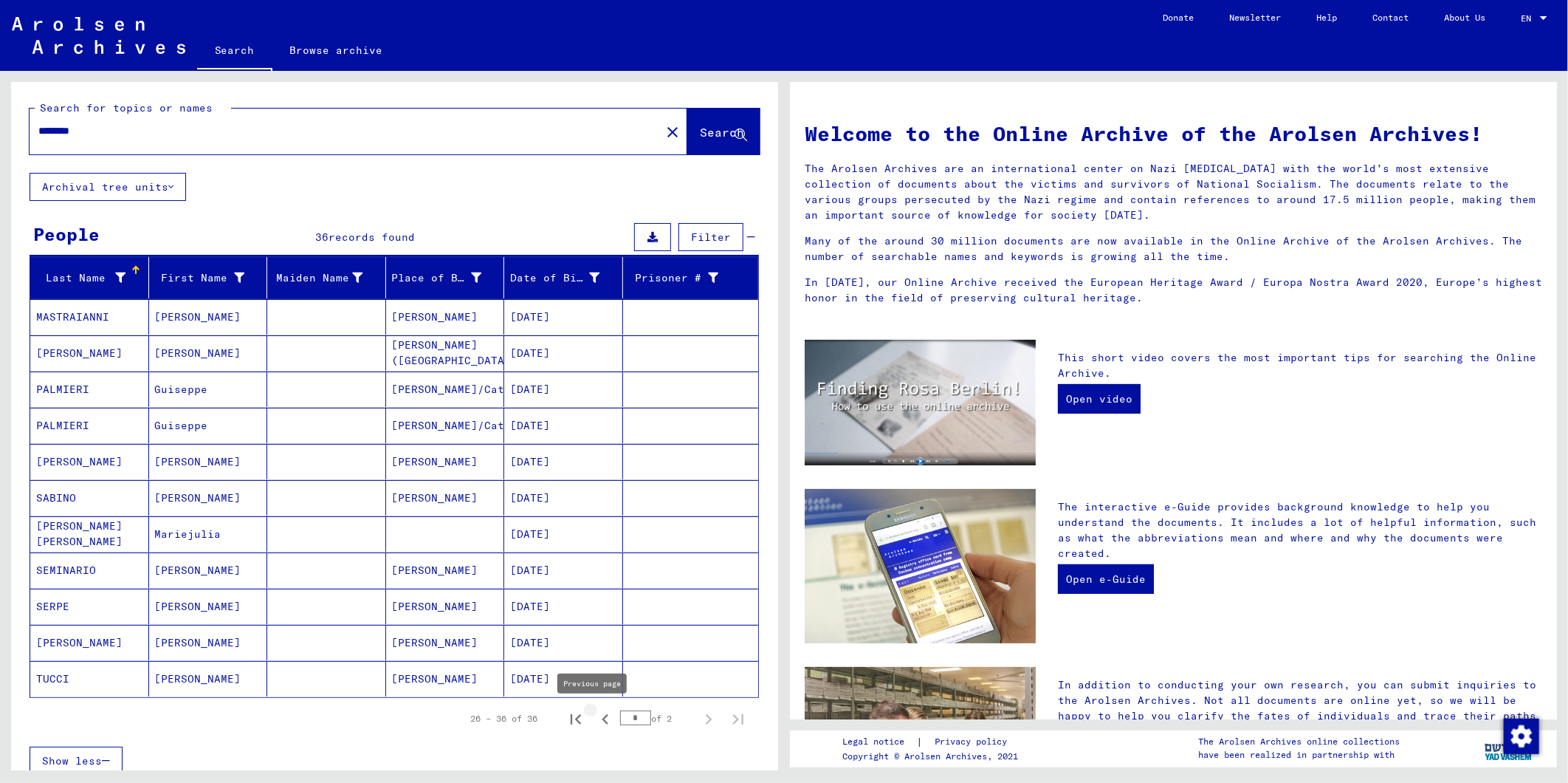
click at [595, 720] on icon "Previous page" at bounding box center [606, 719] width 21 height 21
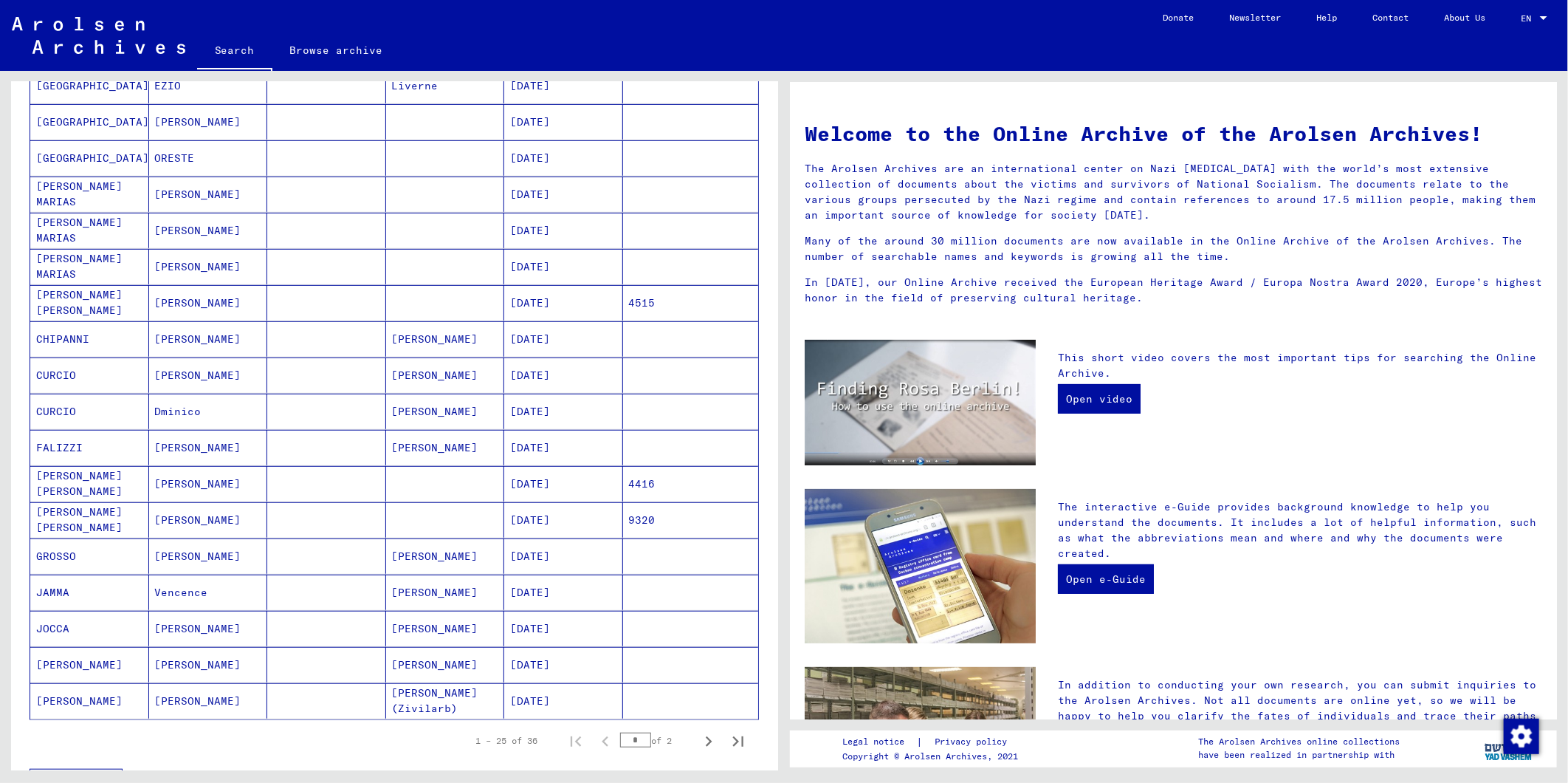
scroll to position [492, 0]
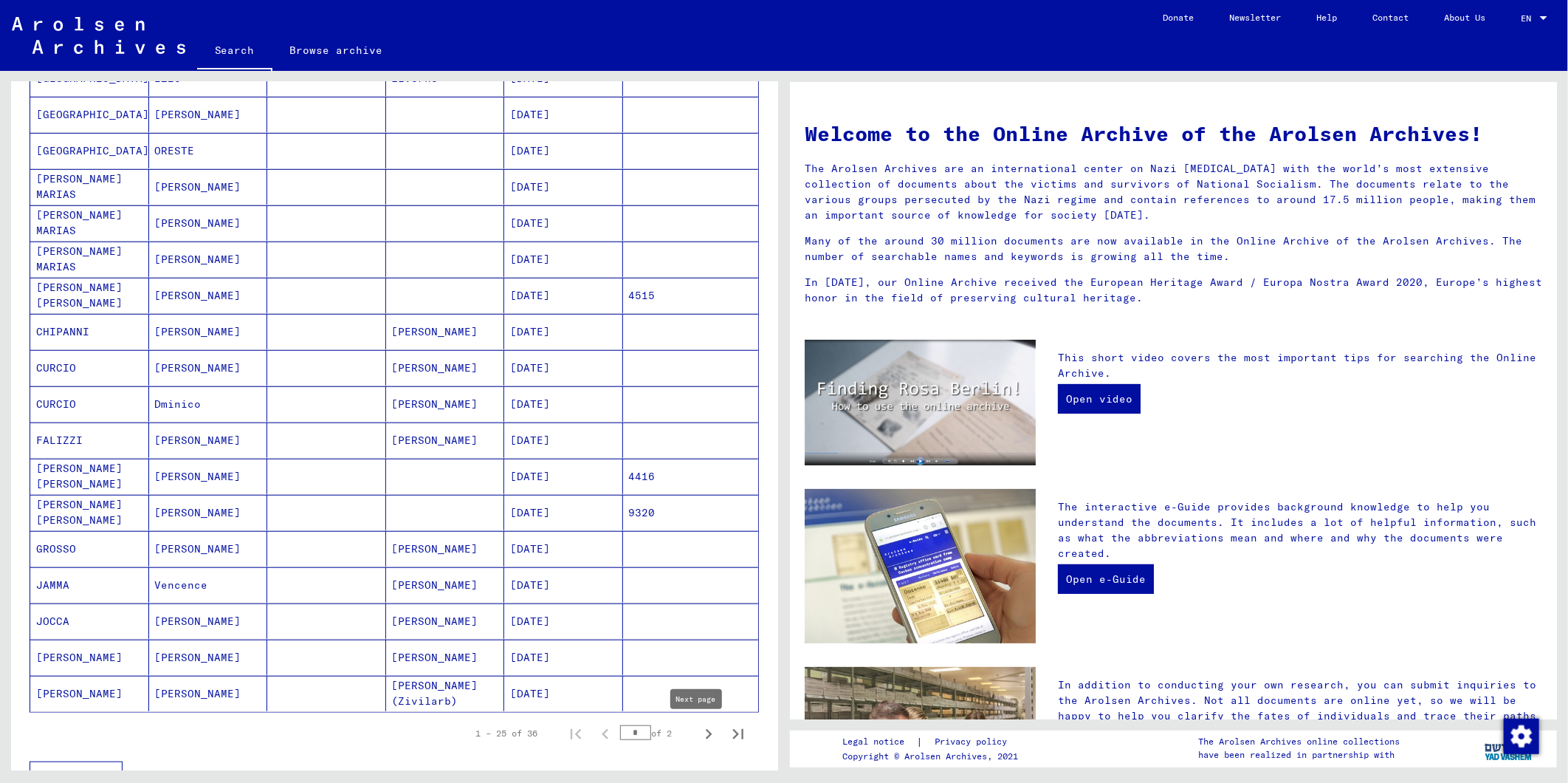
click at [701, 739] on icon "Next page" at bounding box center [709, 734] width 21 height 21
type input "*"
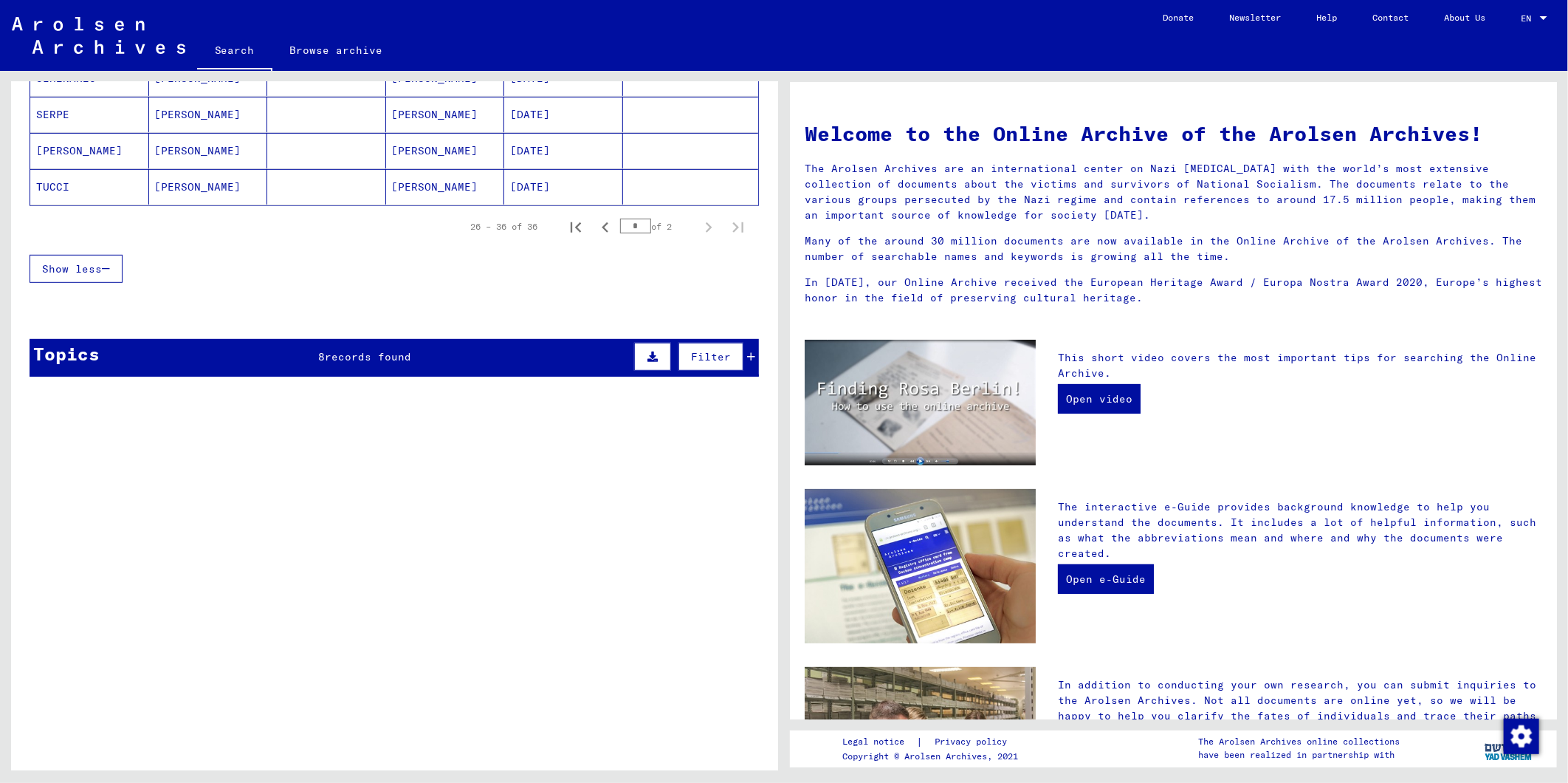
scroll to position [0, 0]
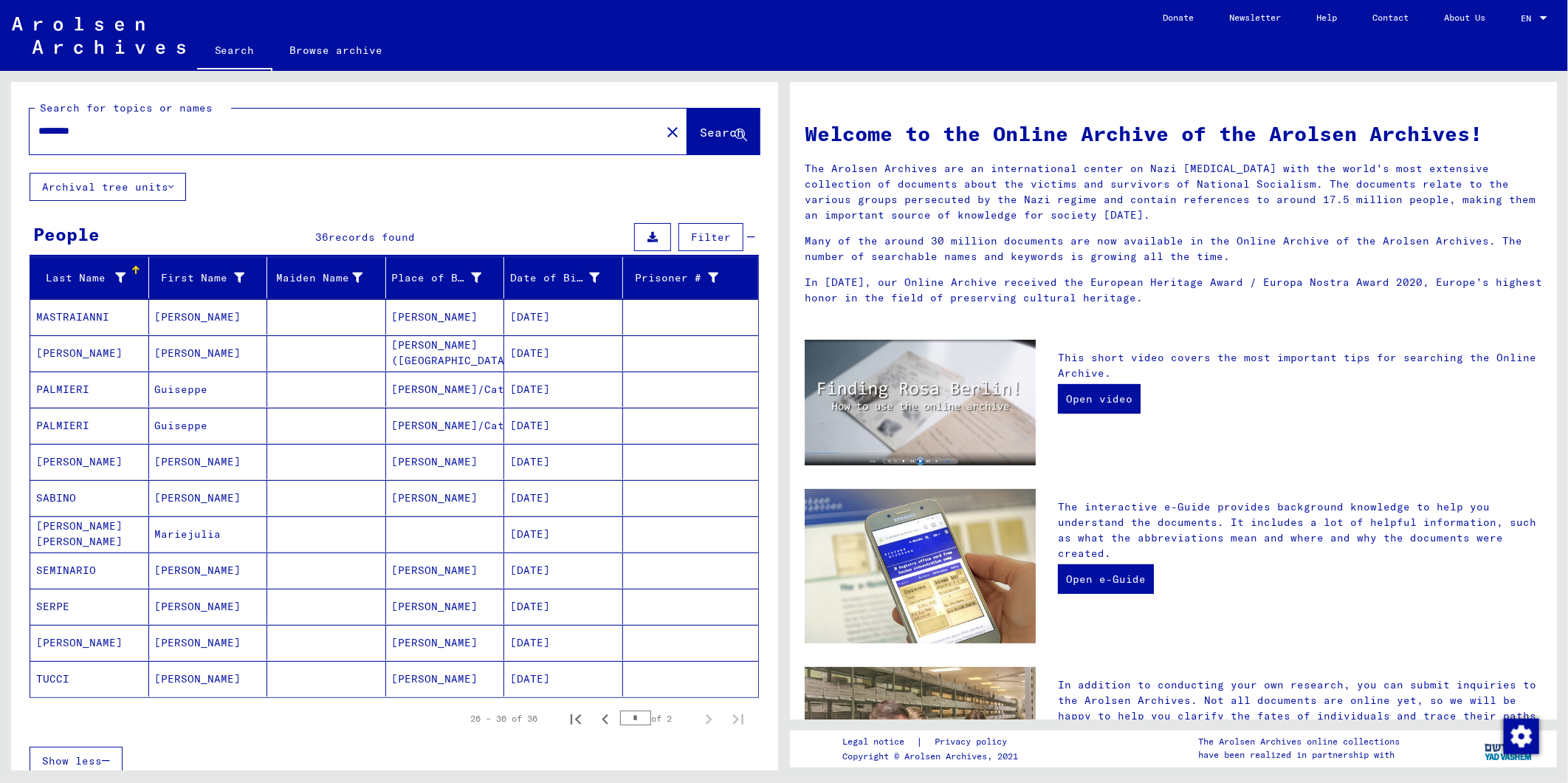
click at [0, 137] on html "Search Browse archive Donate Newsletter Help Contact About Us Search Browse arc…" at bounding box center [784, 392] width 1568 height 783
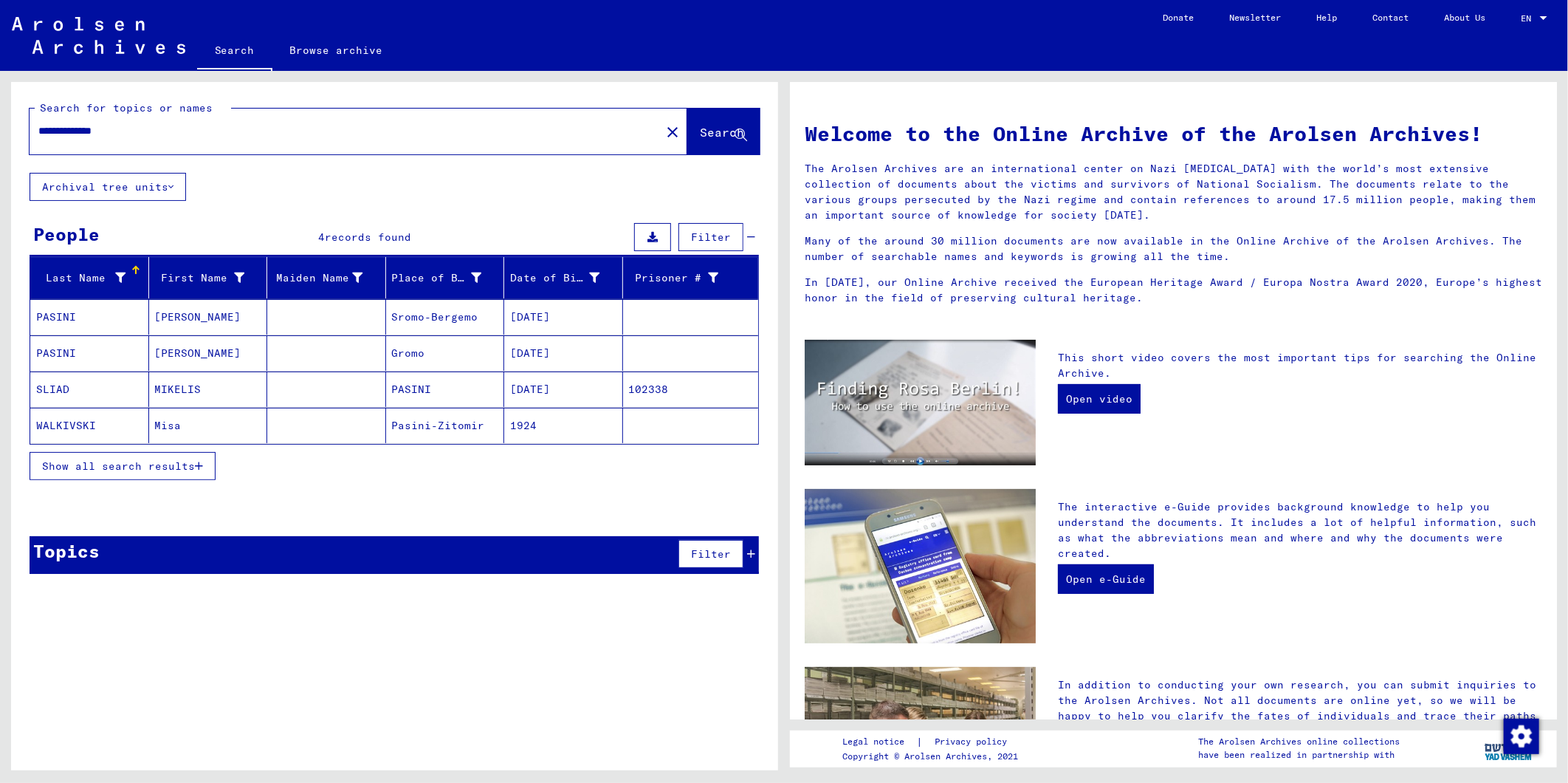
click at [123, 462] on span "Show all search results" at bounding box center [118, 466] width 153 height 13
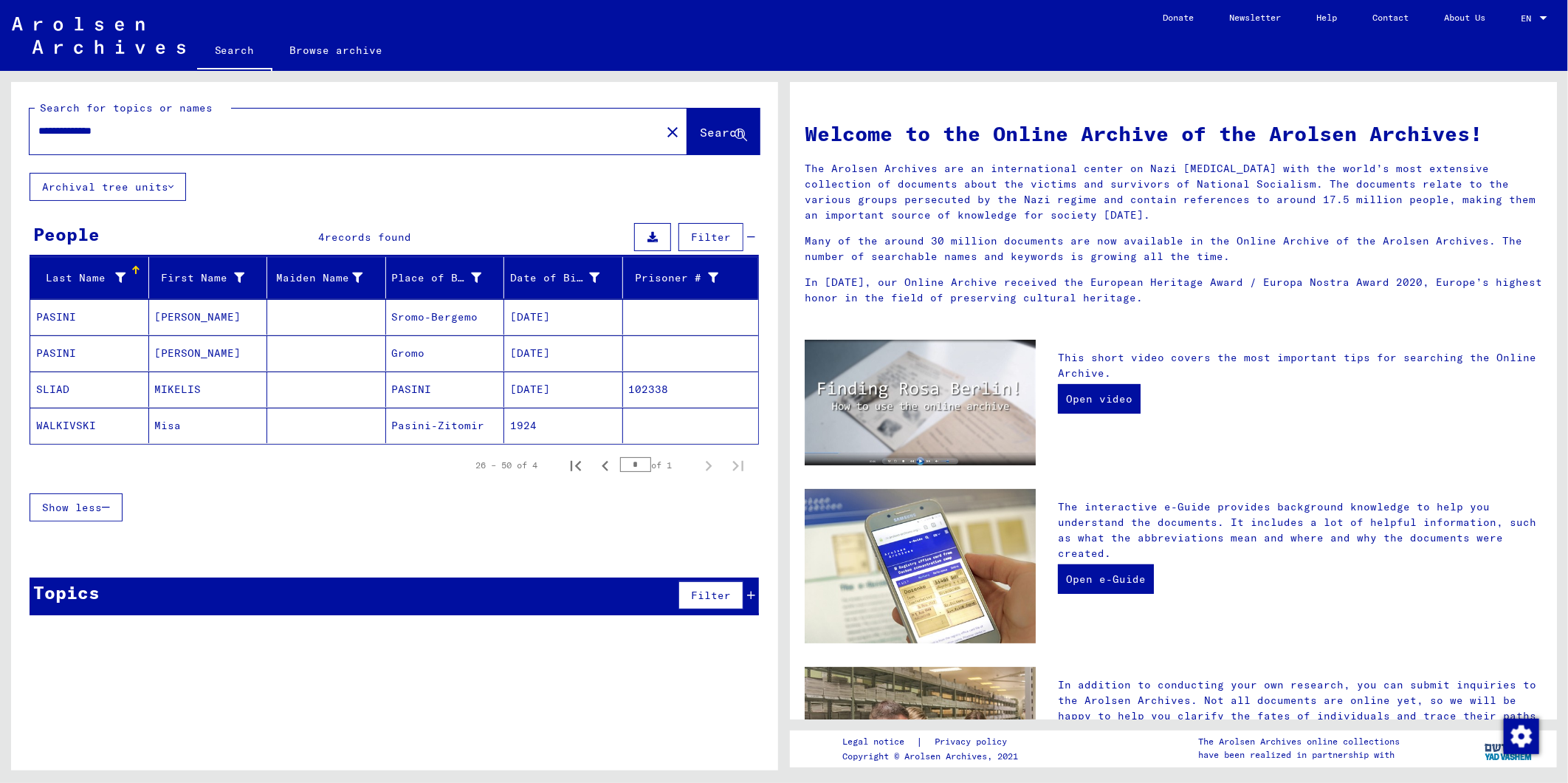
drag, startPoint x: 99, startPoint y: 131, endPoint x: 0, endPoint y: 131, distance: 99.0
click at [0, 131] on html "**********" at bounding box center [784, 392] width 1568 height 783
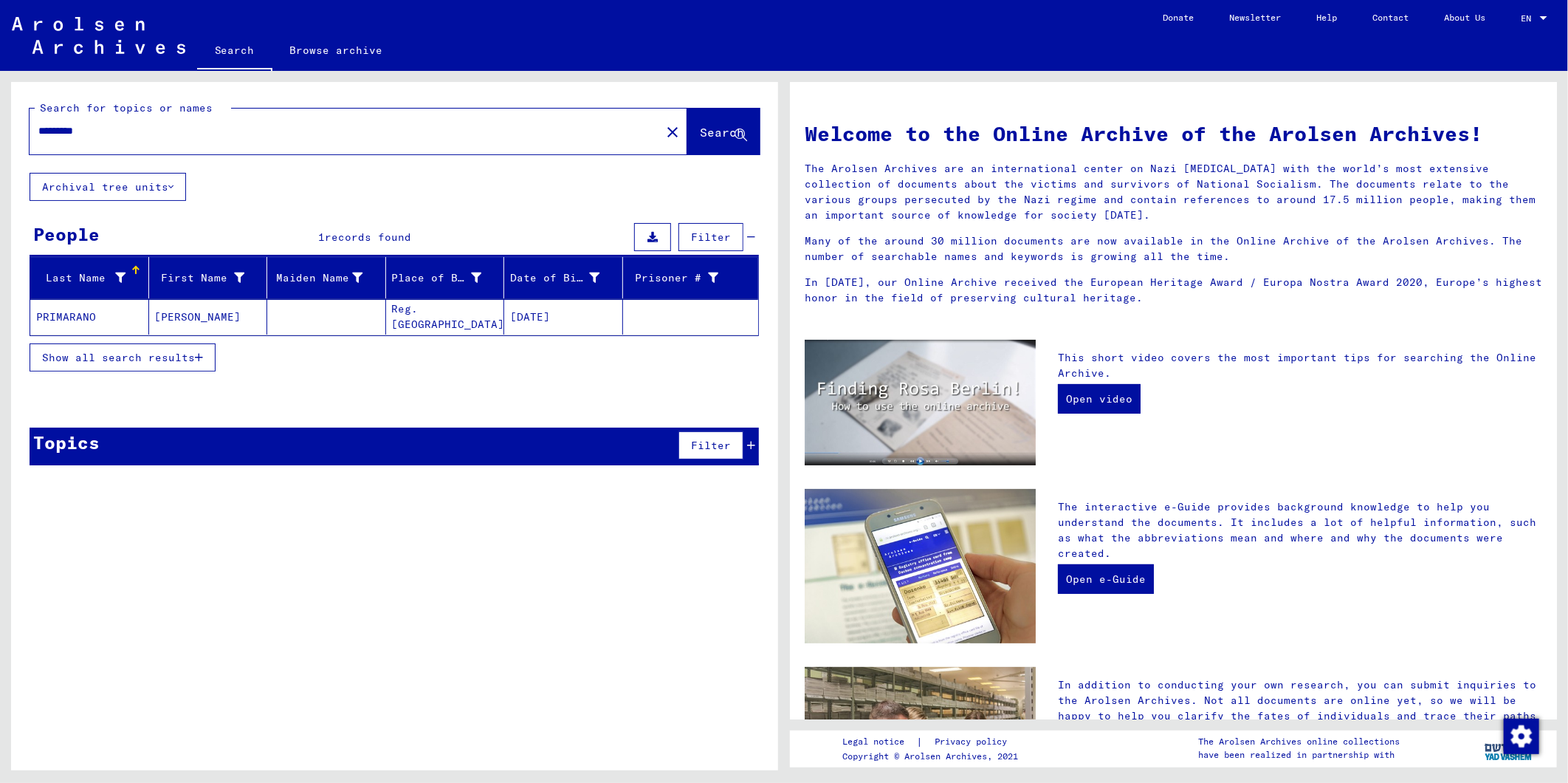
drag, startPoint x: 126, startPoint y: 128, endPoint x: -4, endPoint y: 128, distance: 130.0
click at [0, 128] on html "Search Browse archive Donate Newsletter Help Contact About Us Search Browse arc…" at bounding box center [784, 392] width 1568 height 783
type input "**********"
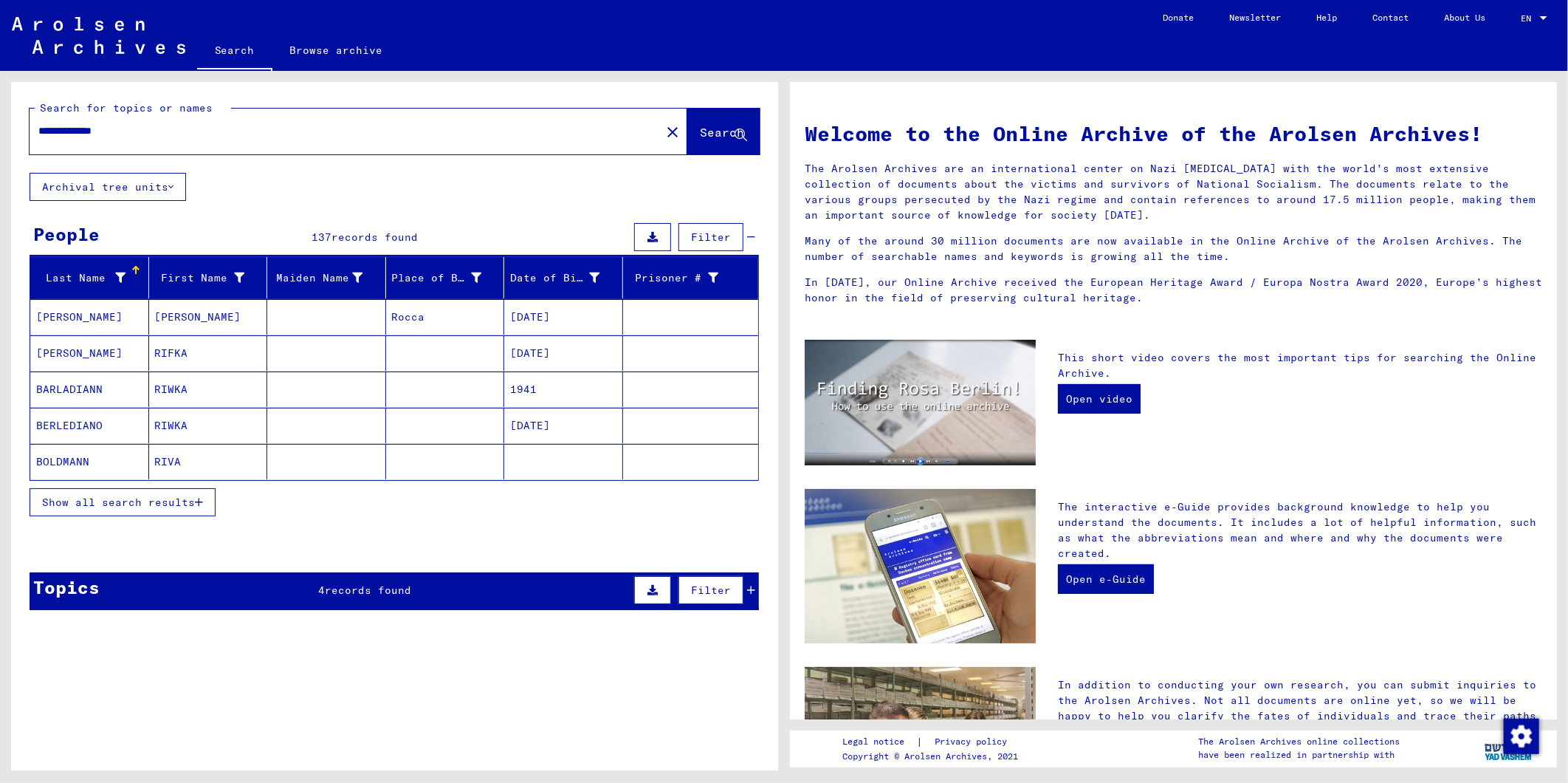
click at [164, 499] on span "Show all search results" at bounding box center [118, 502] width 153 height 13
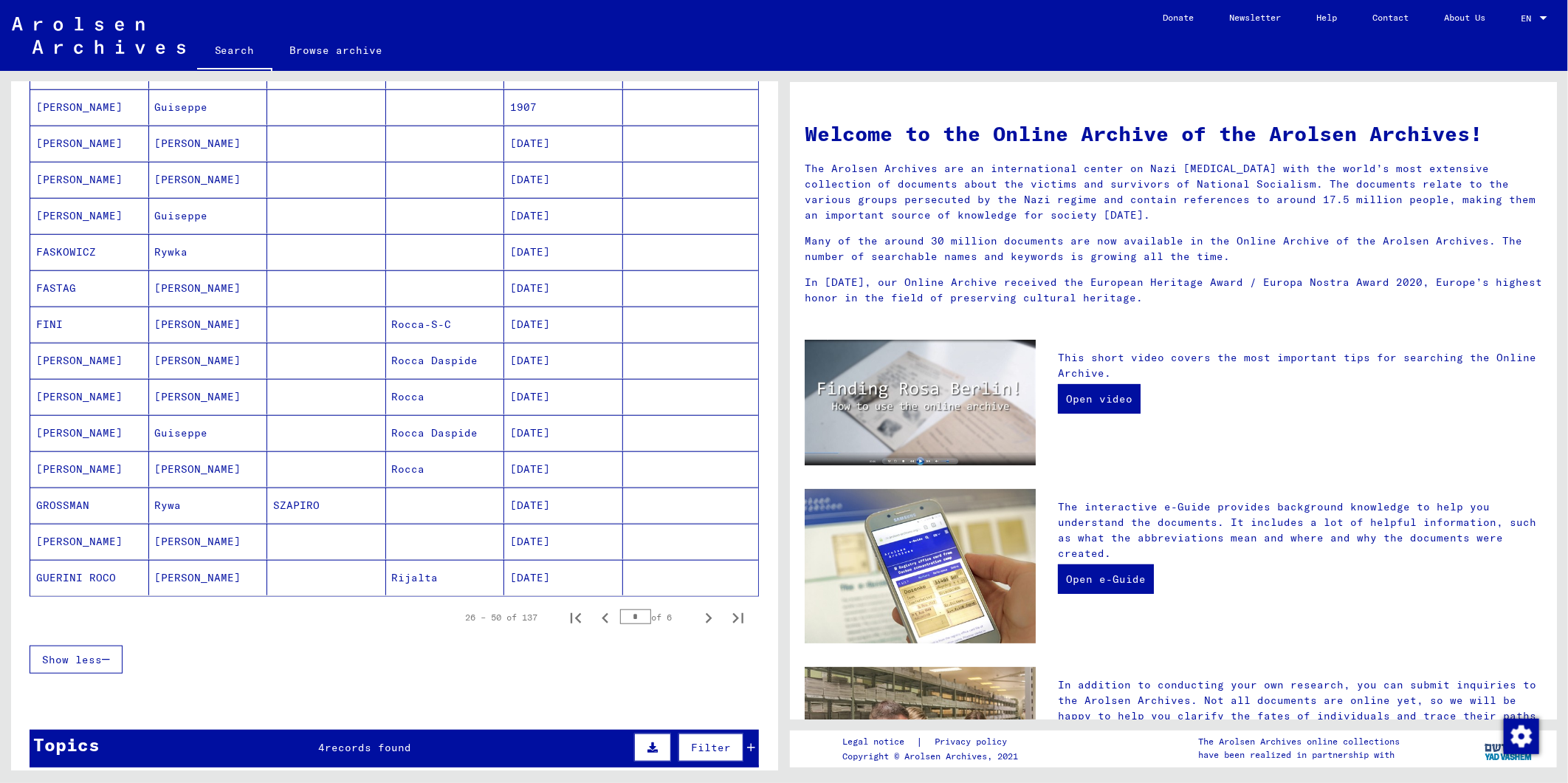
scroll to position [656, 0]
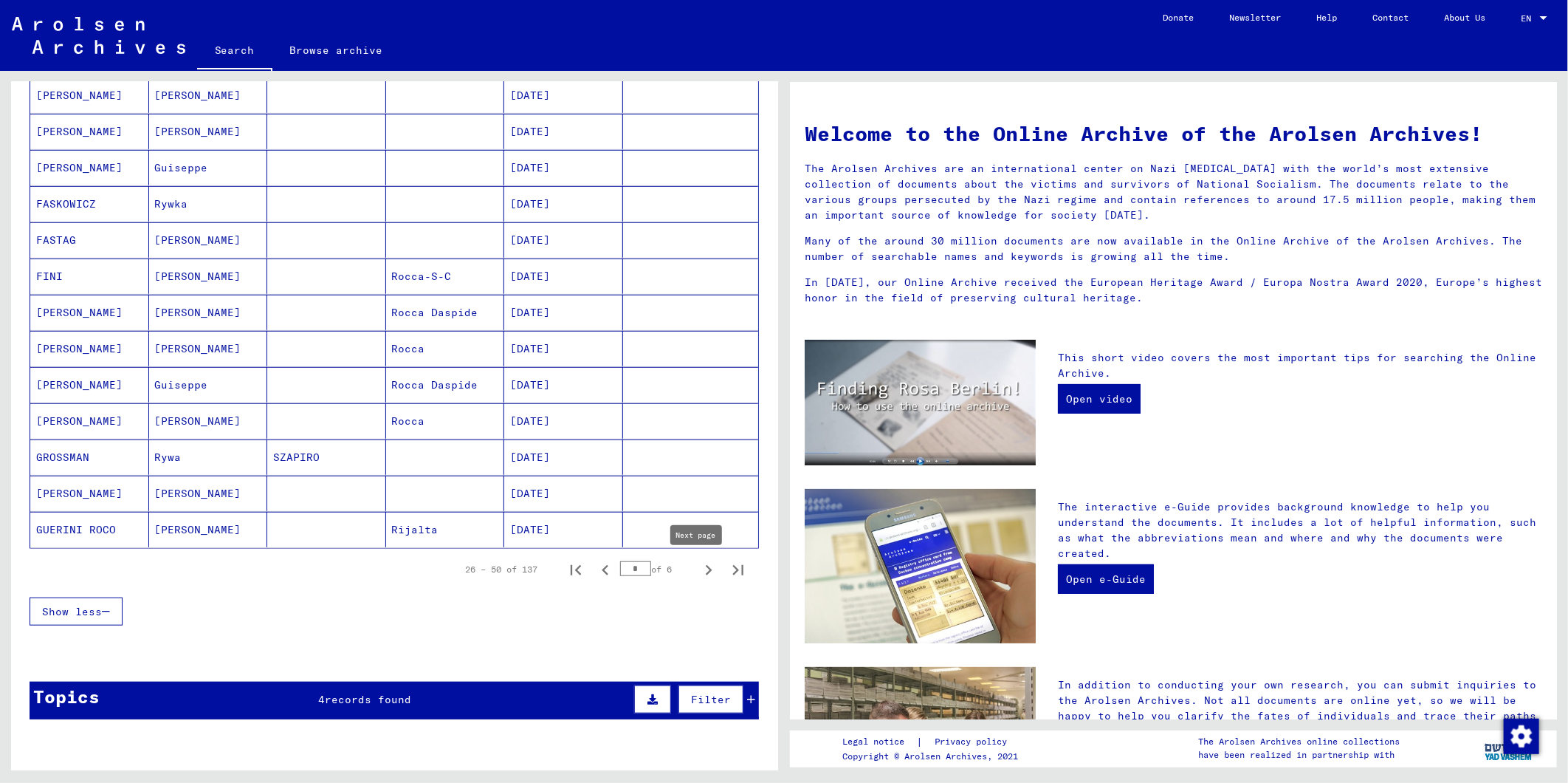
click at [702, 573] on icon "Next page" at bounding box center [709, 570] width 21 height 21
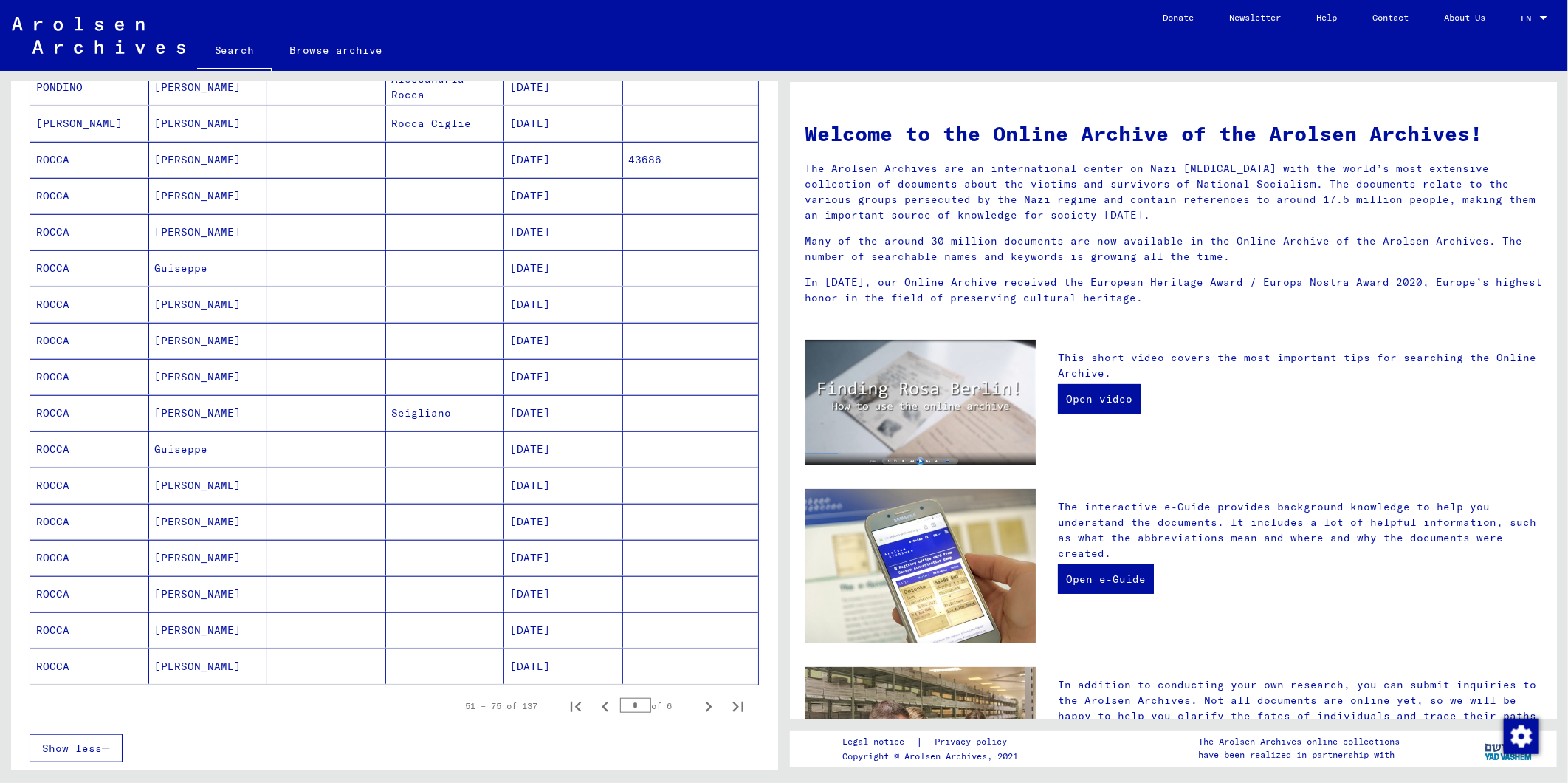
scroll to position [492, 0]
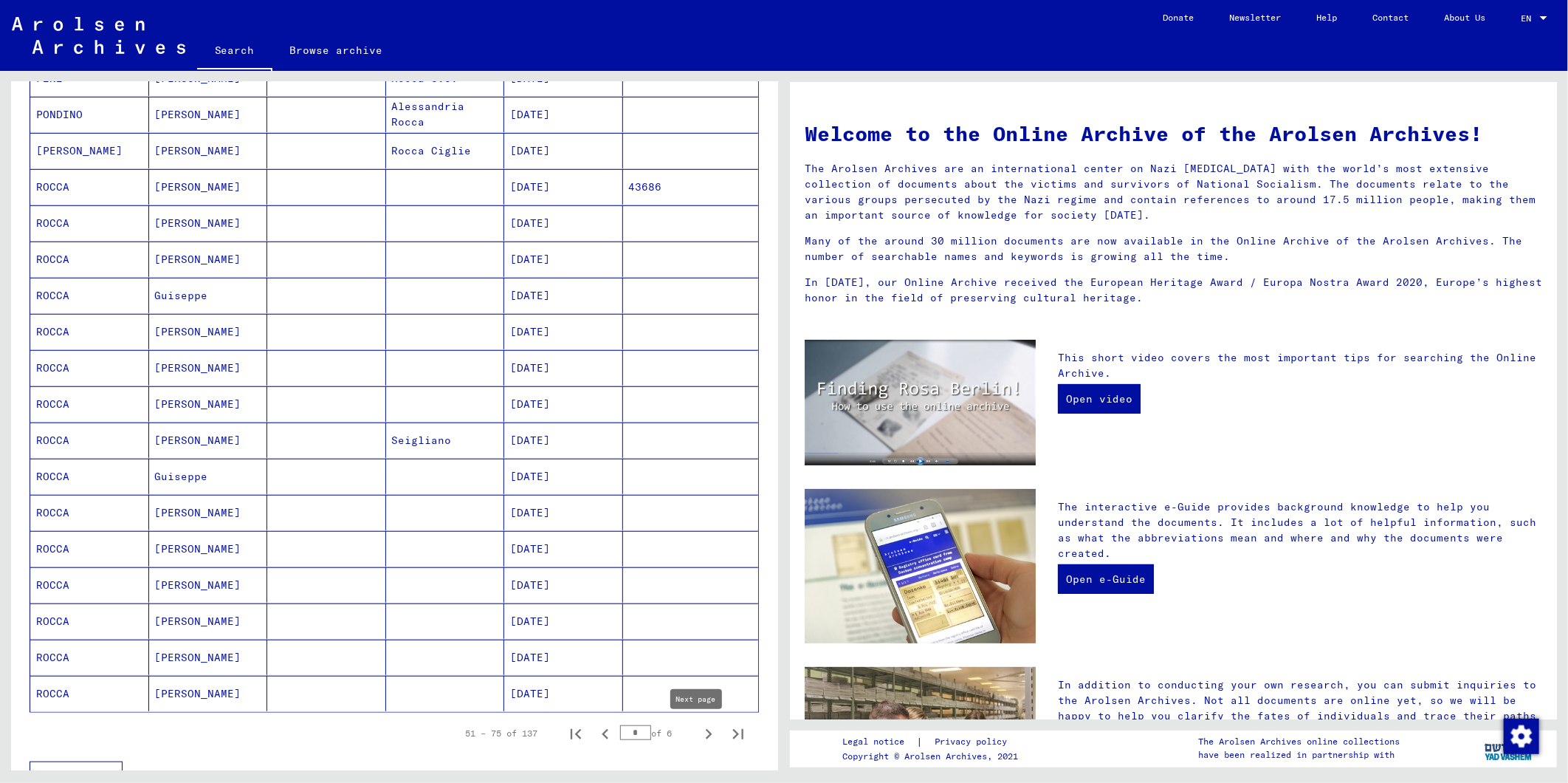
click at [698, 744] on icon "Next page" at bounding box center [709, 734] width 21 height 21
type input "*"
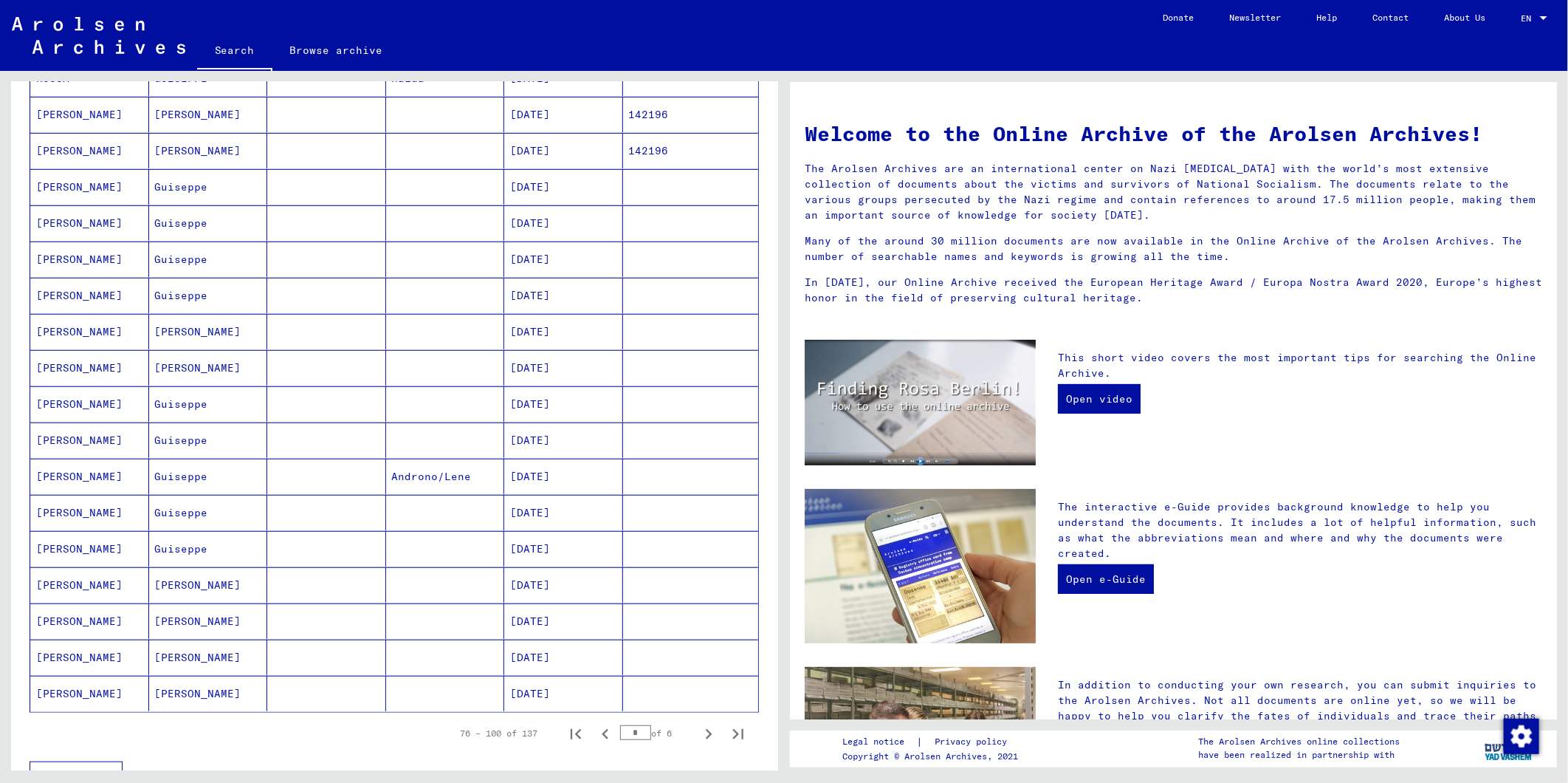
scroll to position [0, 0]
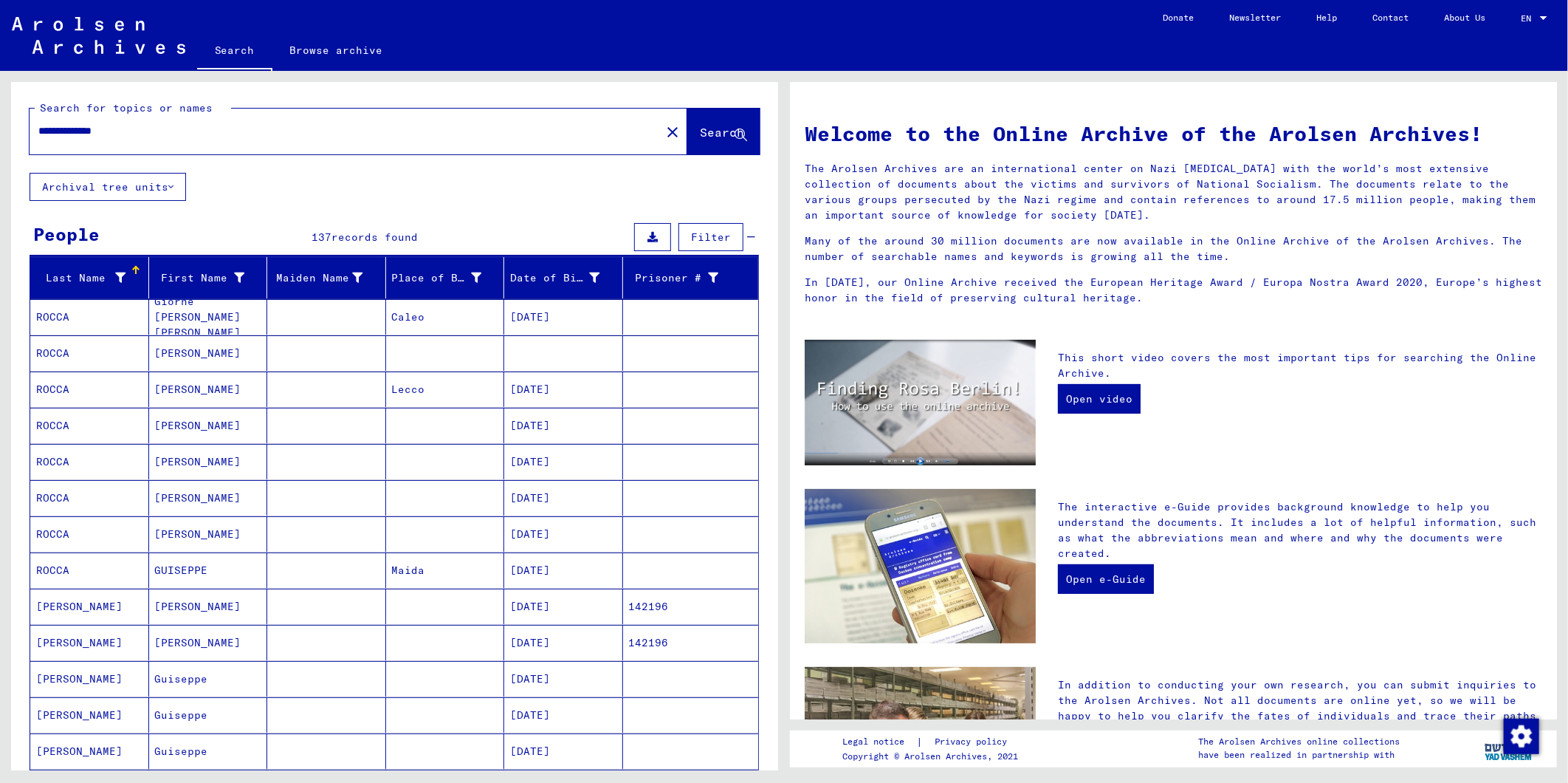
drag, startPoint x: 30, startPoint y: 136, endPoint x: 0, endPoint y: 139, distance: 30.1
click at [0, 139] on html "**********" at bounding box center [784, 392] width 1568 height 783
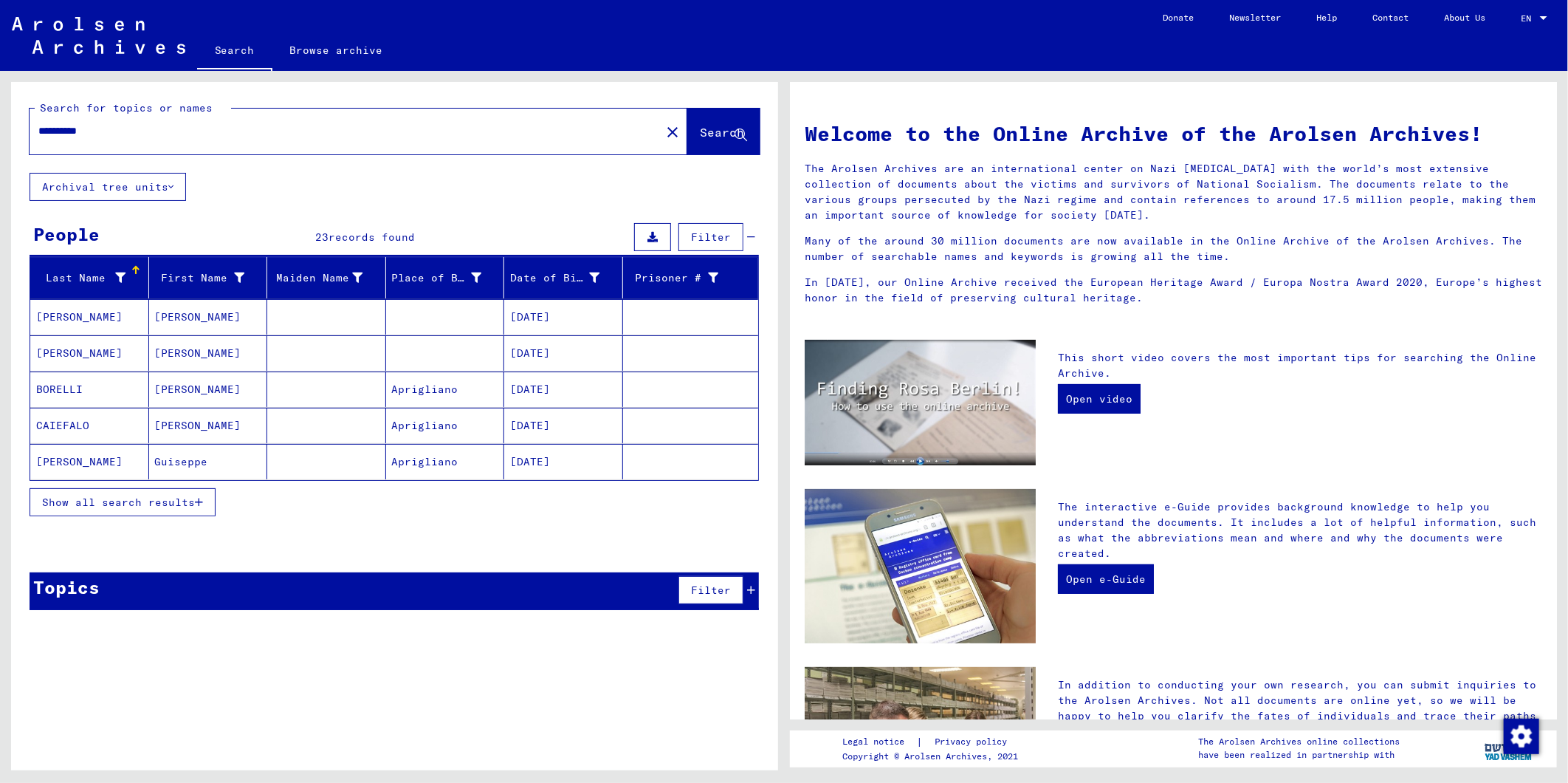
click at [170, 506] on span "Show all search results" at bounding box center [118, 502] width 153 height 13
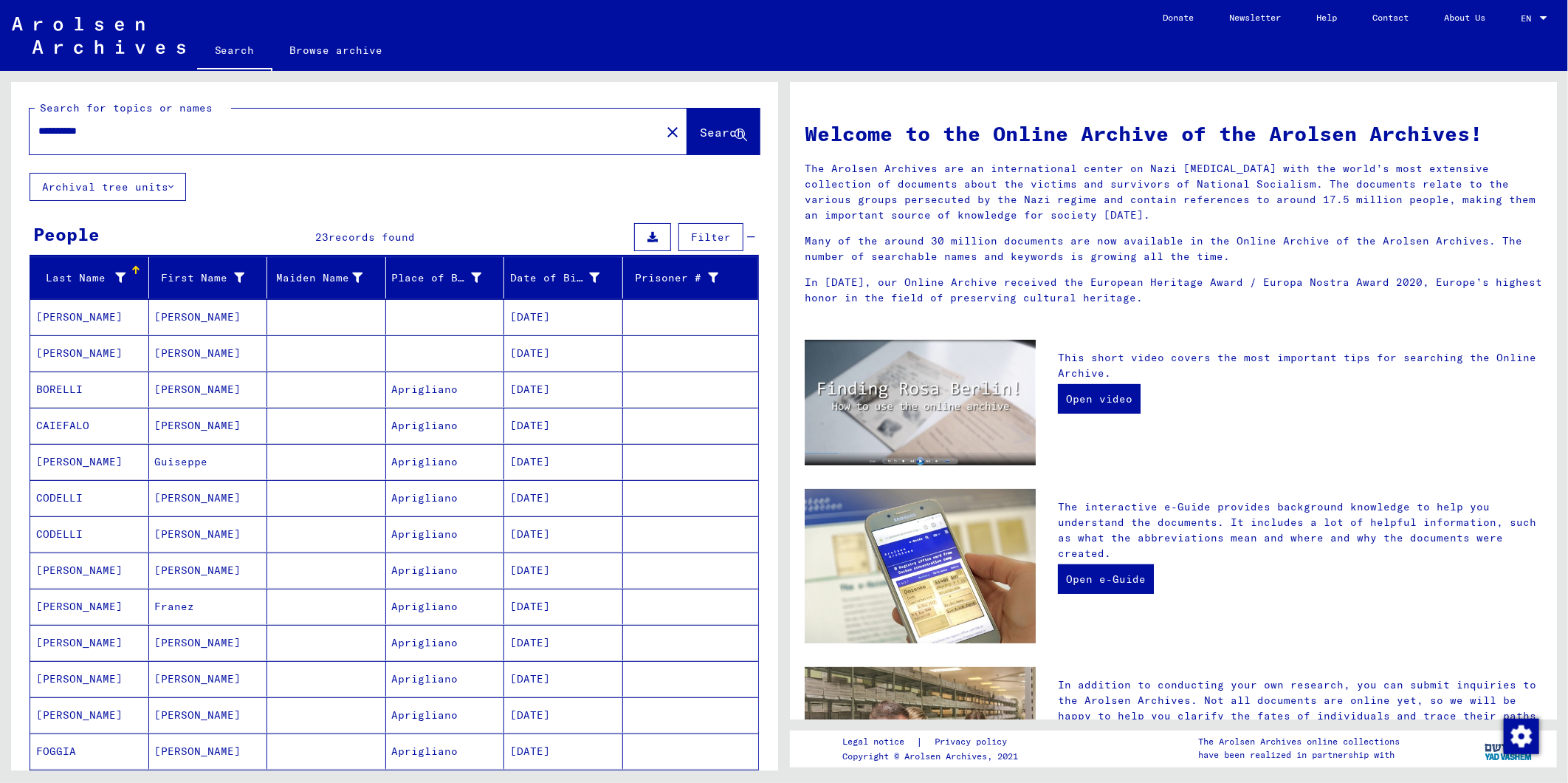
click at [0, 146] on html "**********" at bounding box center [784, 392] width 1568 height 783
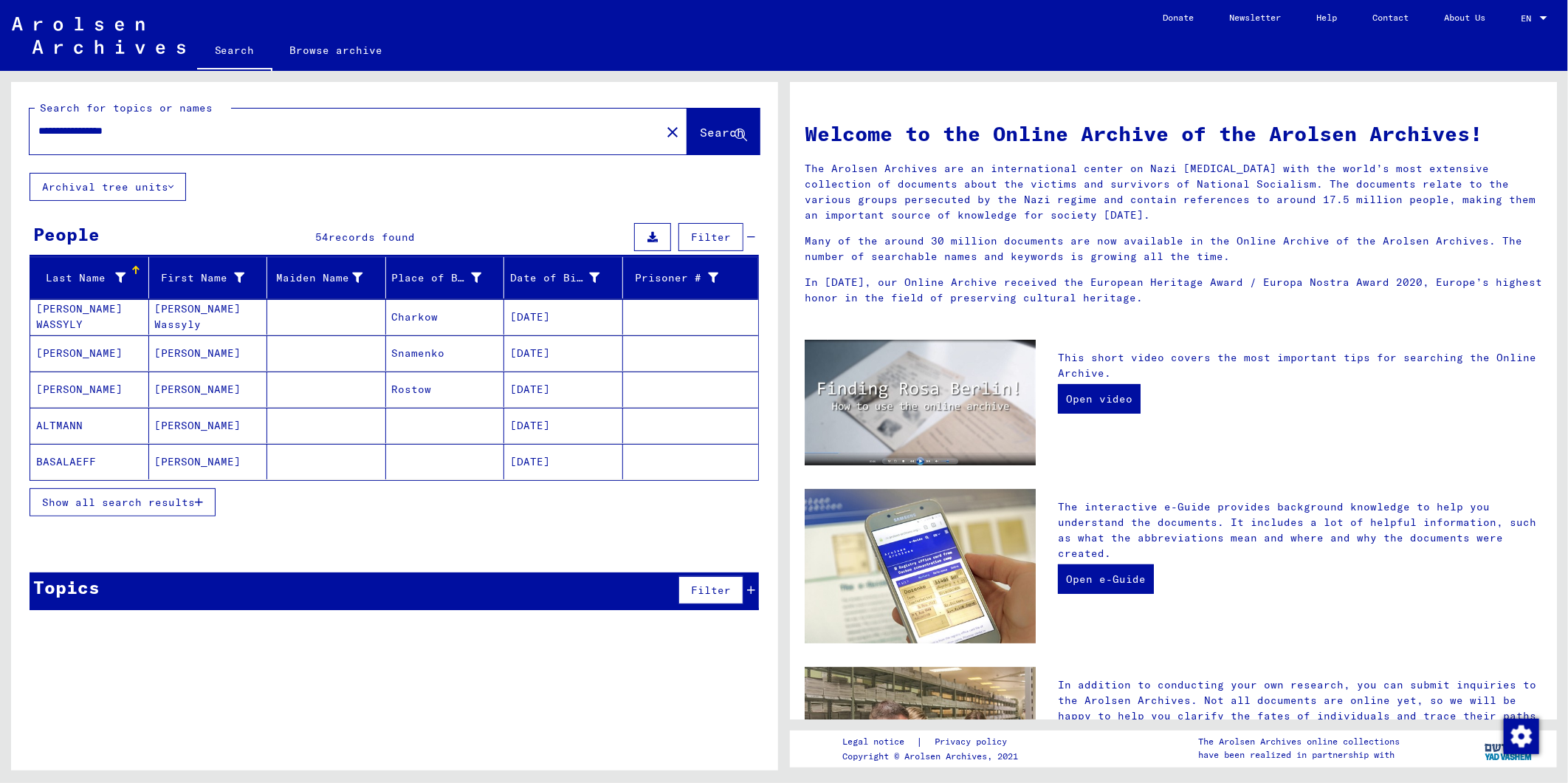
click at [151, 507] on span "Show all search results" at bounding box center [118, 502] width 153 height 13
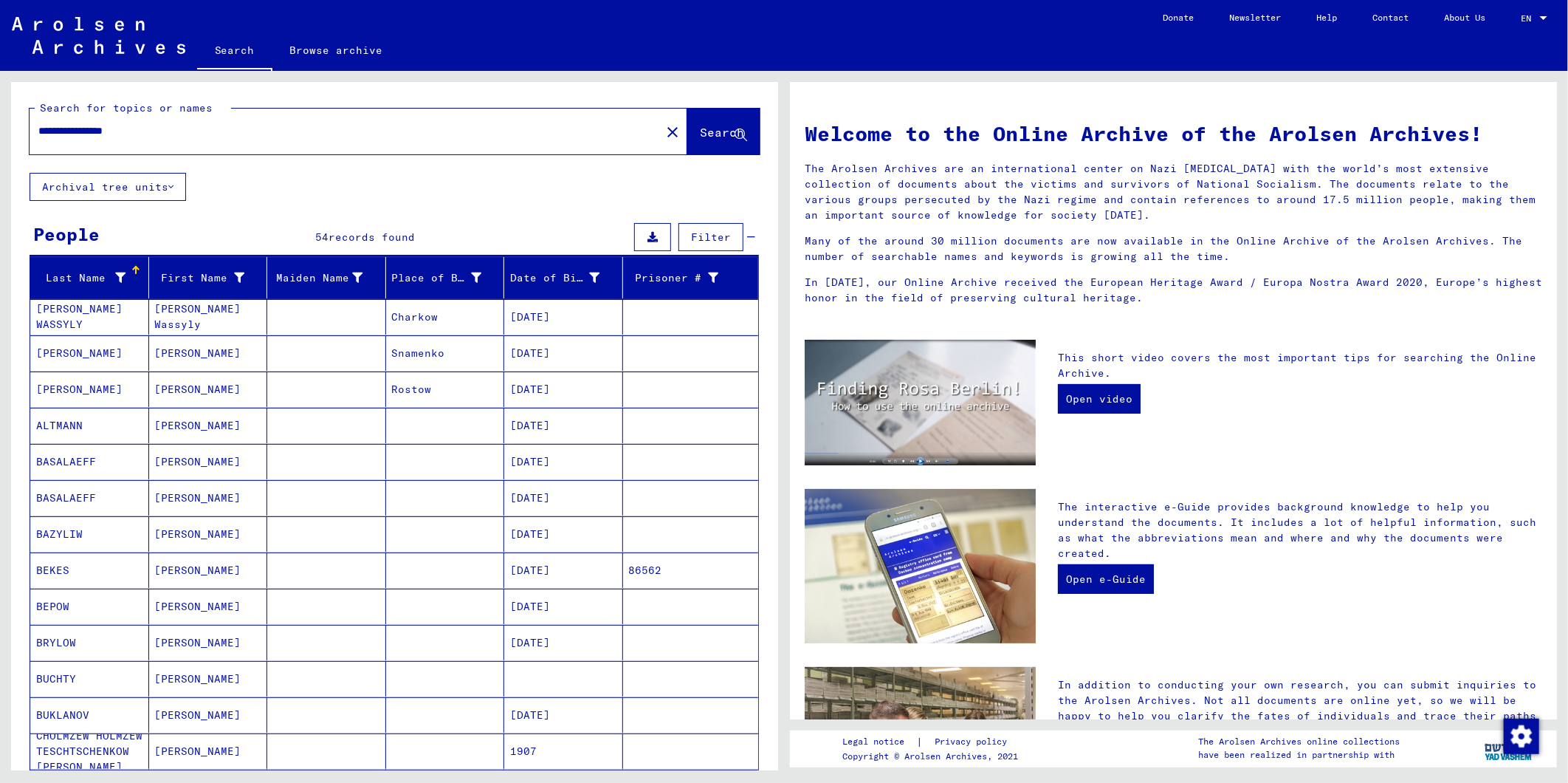
click at [0, 138] on html "**********" at bounding box center [784, 392] width 1568 height 783
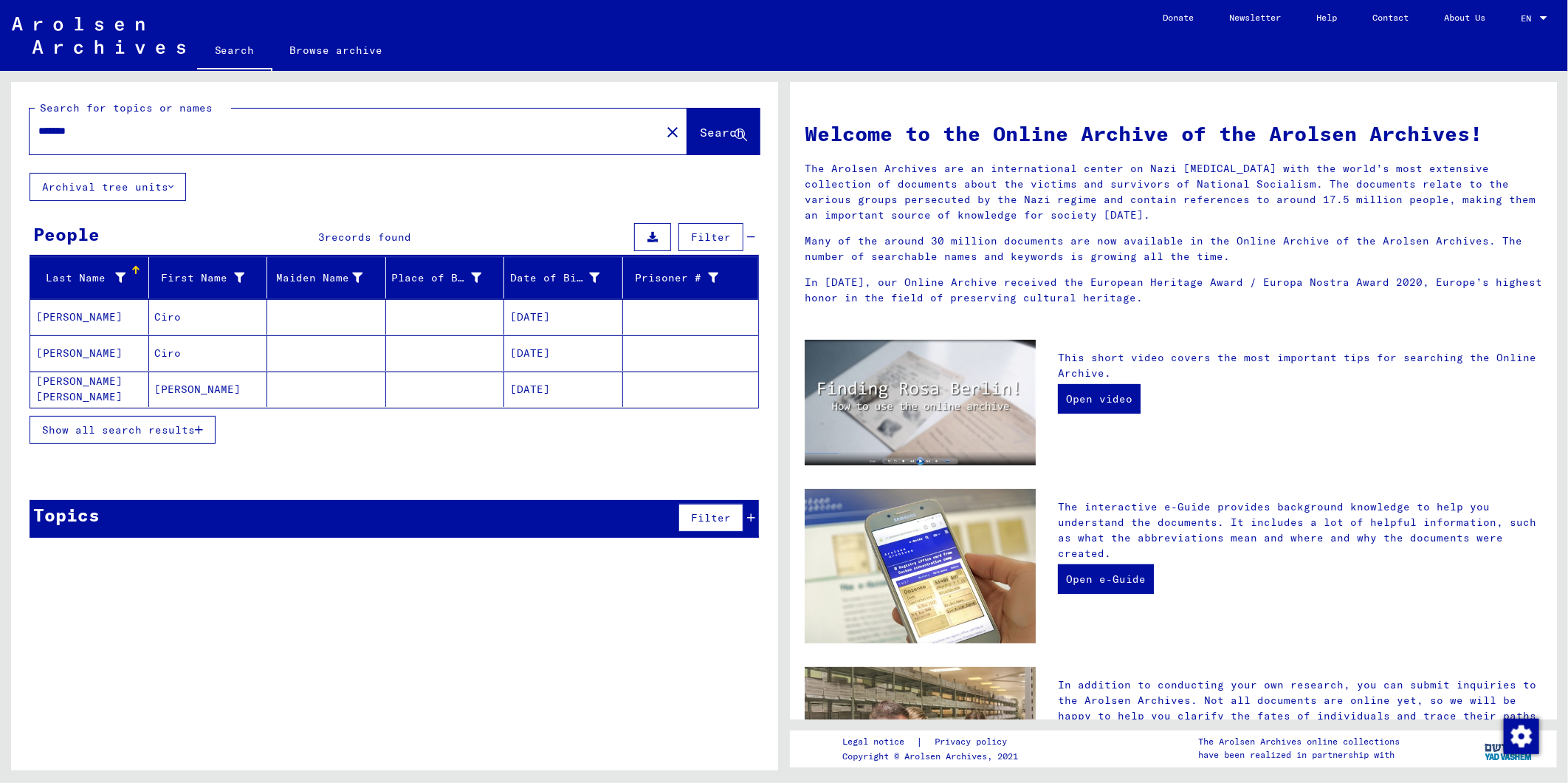
click at [112, 439] on button "Show all search results" at bounding box center [122, 430] width 186 height 28
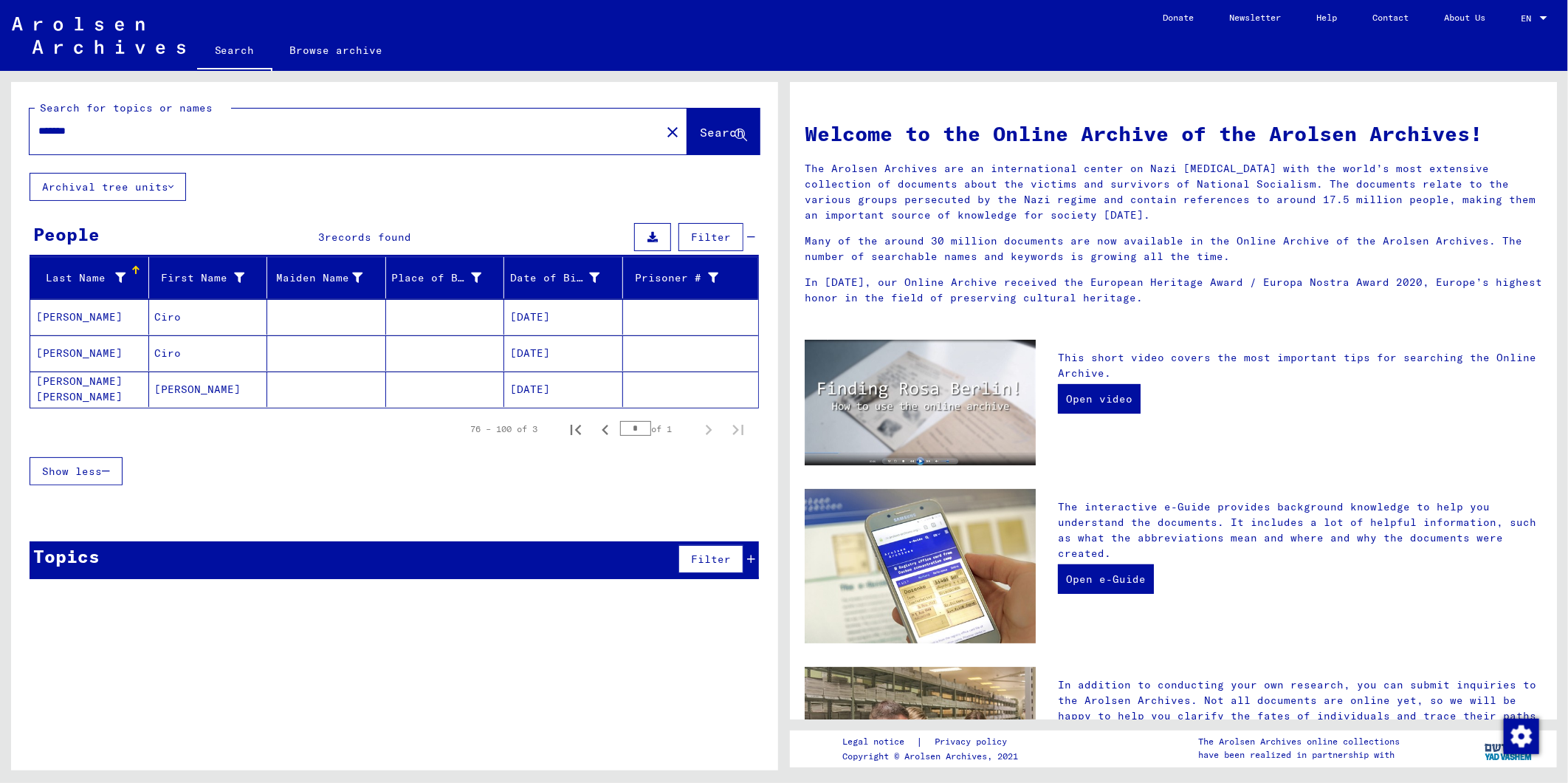
click at [96, 127] on input "*******" at bounding box center [340, 131] width 605 height 16
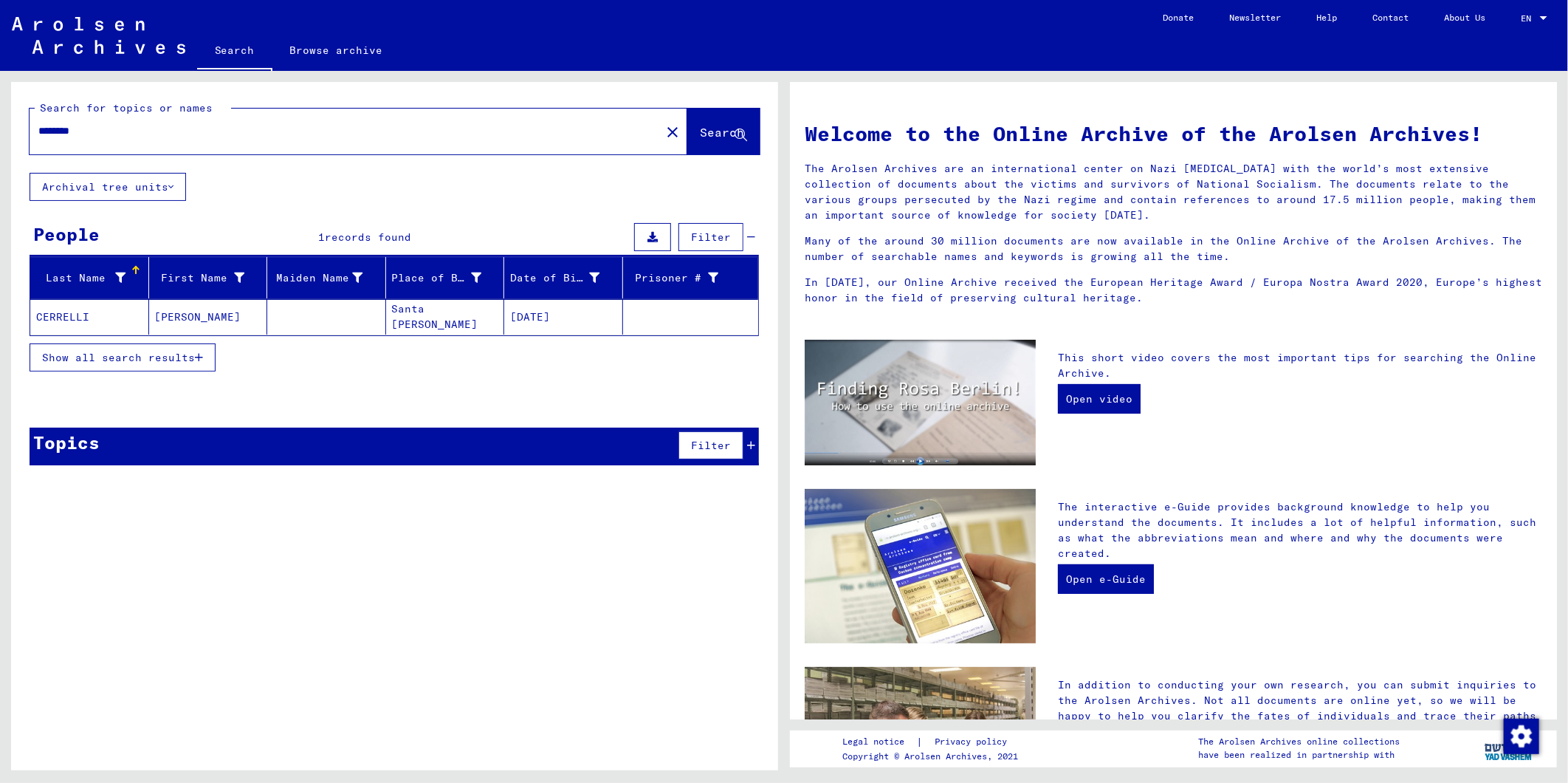
drag, startPoint x: 40, startPoint y: 139, endPoint x: 0, endPoint y: 134, distance: 40.3
click at [0, 134] on html "Search Browse archive Donate Newsletter Help Contact About Us Search Browse arc…" at bounding box center [784, 392] width 1568 height 783
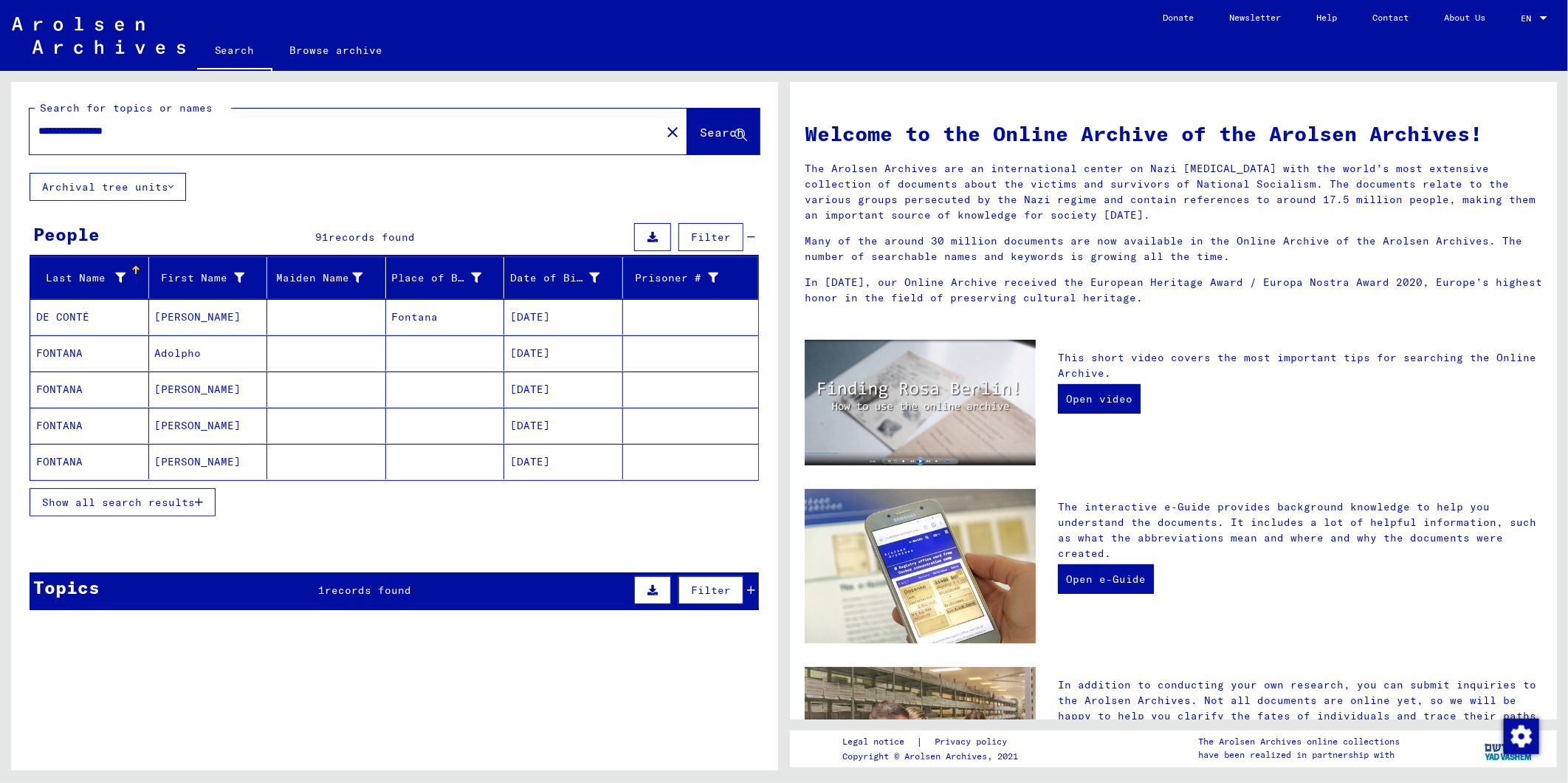
click at [113, 495] on span "Show all search results" at bounding box center [118, 502] width 153 height 13
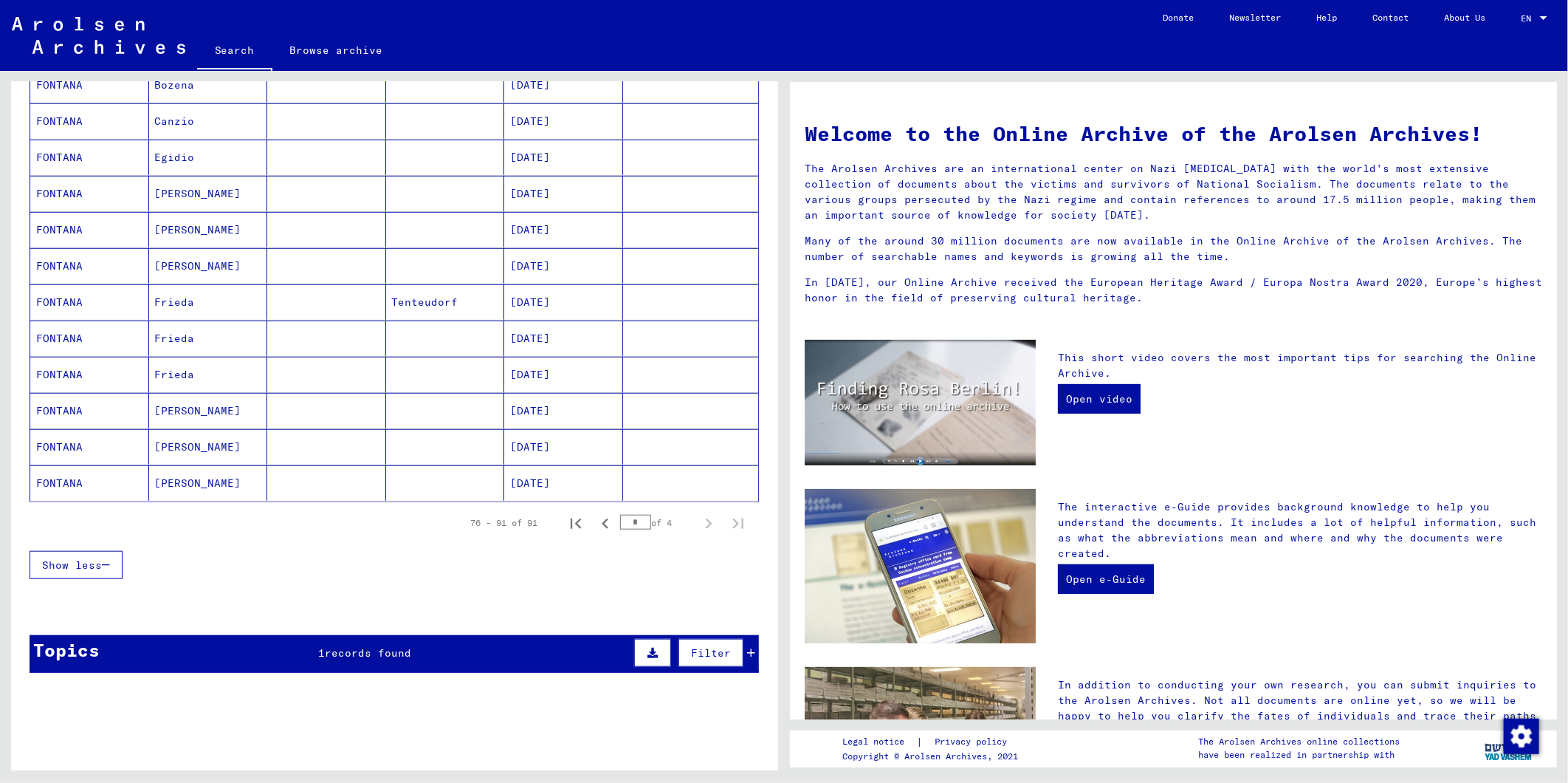
scroll to position [734, 0]
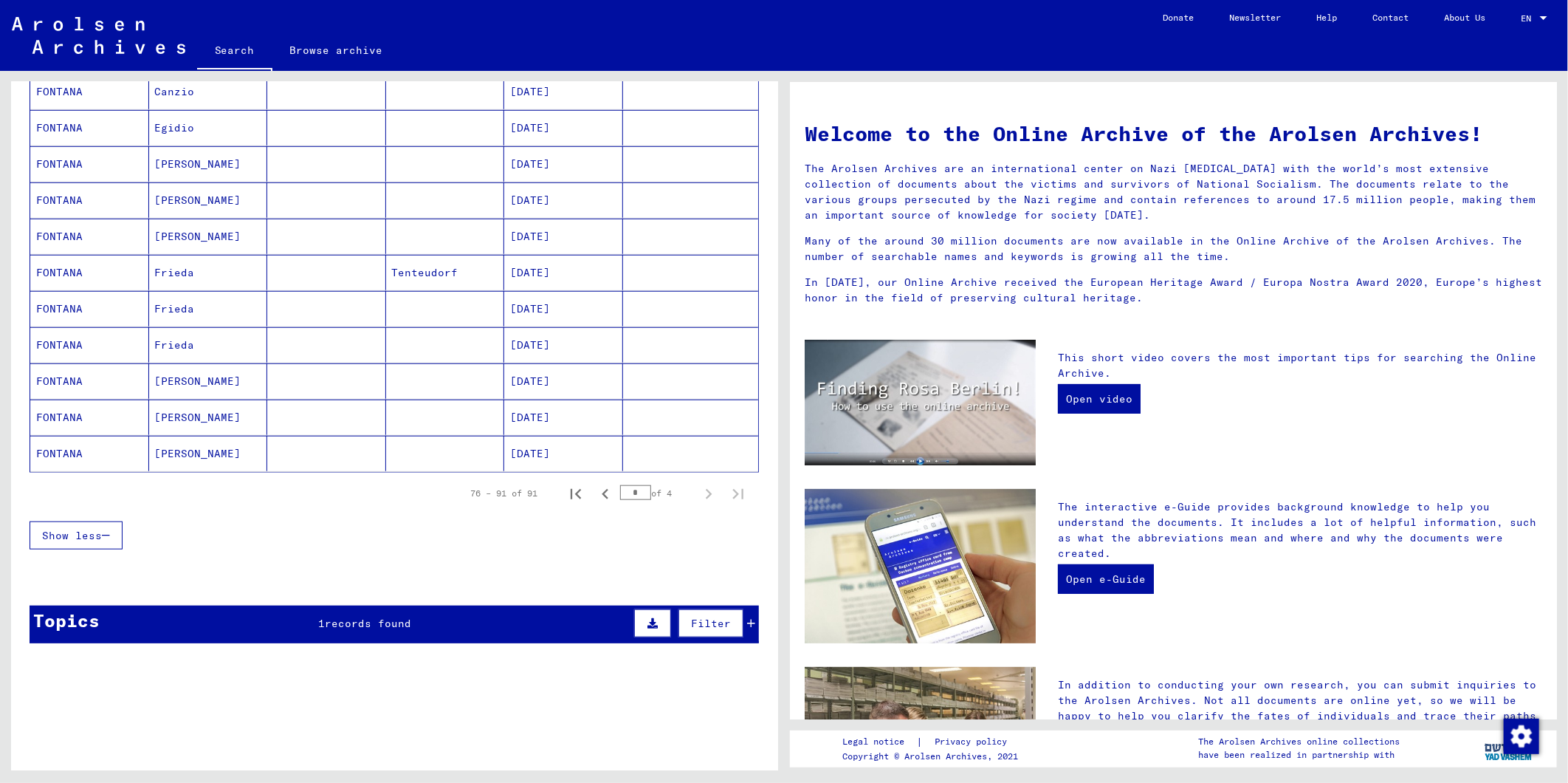
click at [193, 196] on mat-cell "[PERSON_NAME]" at bounding box center [208, 199] width 119 height 35
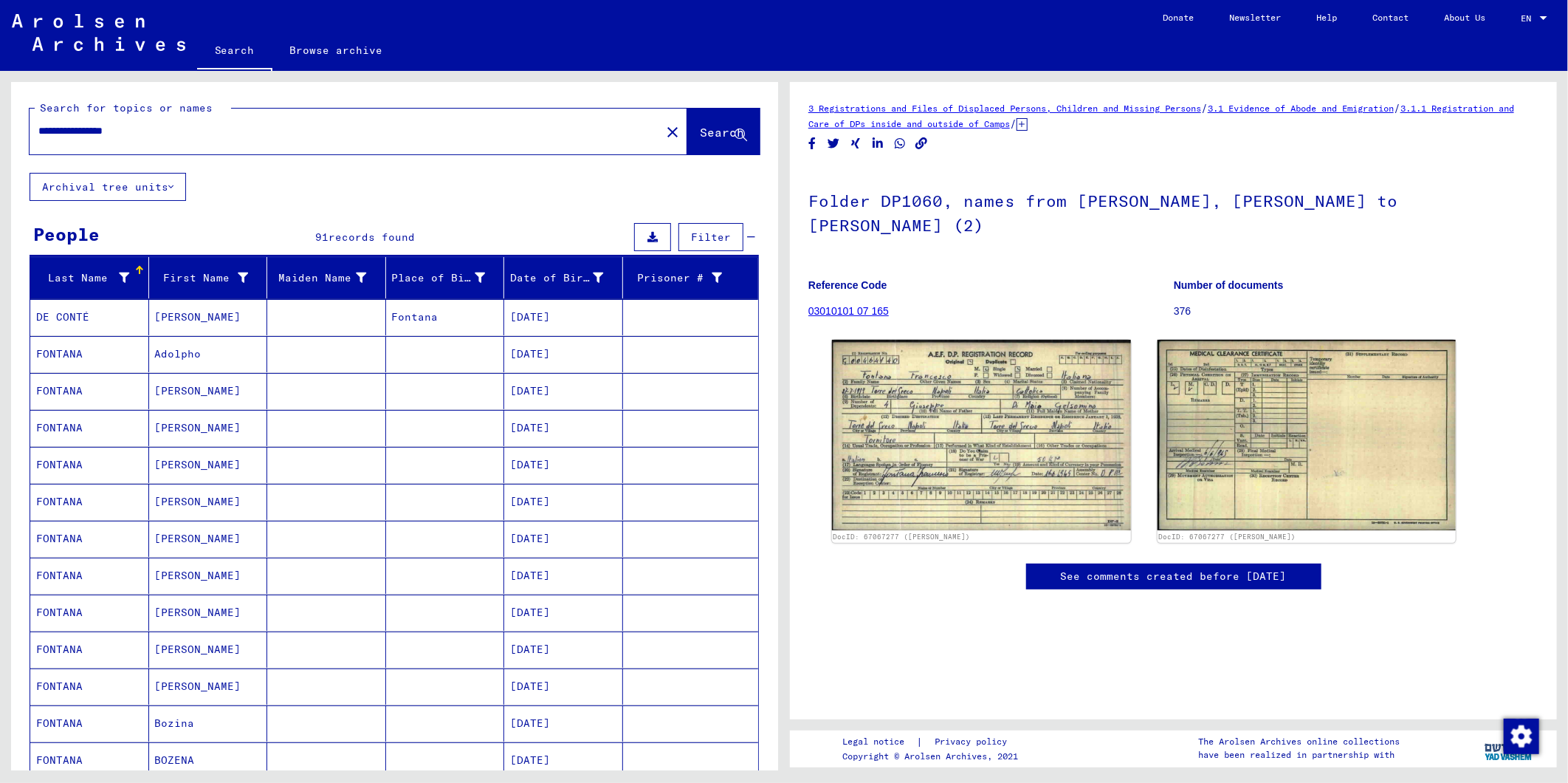
drag, startPoint x: 168, startPoint y: 137, endPoint x: 0, endPoint y: 134, distance: 168.0
click at [0, 134] on html "**********" at bounding box center [784, 392] width 1568 height 783
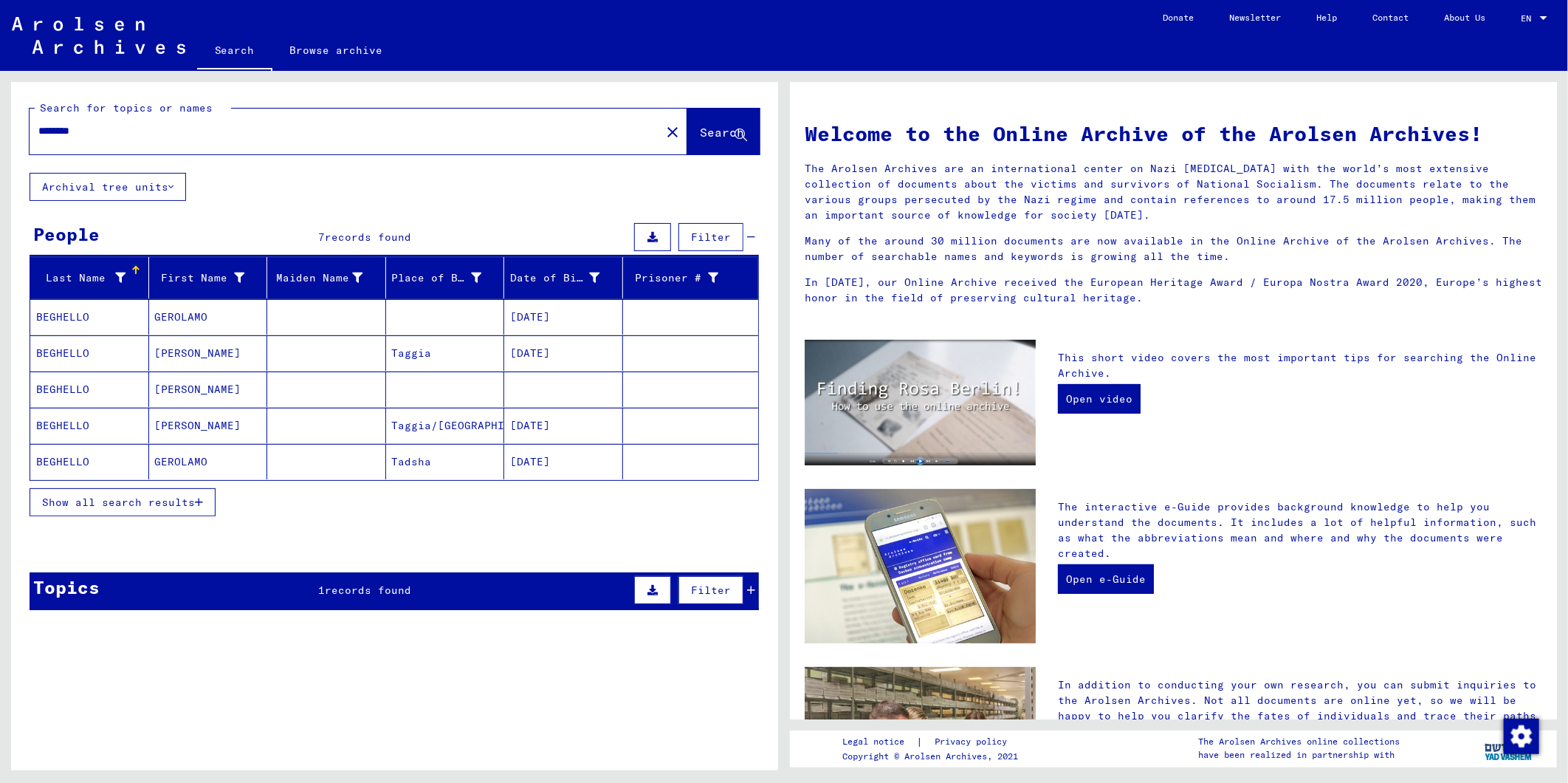
click at [152, 493] on button "Show all search results" at bounding box center [122, 502] width 186 height 28
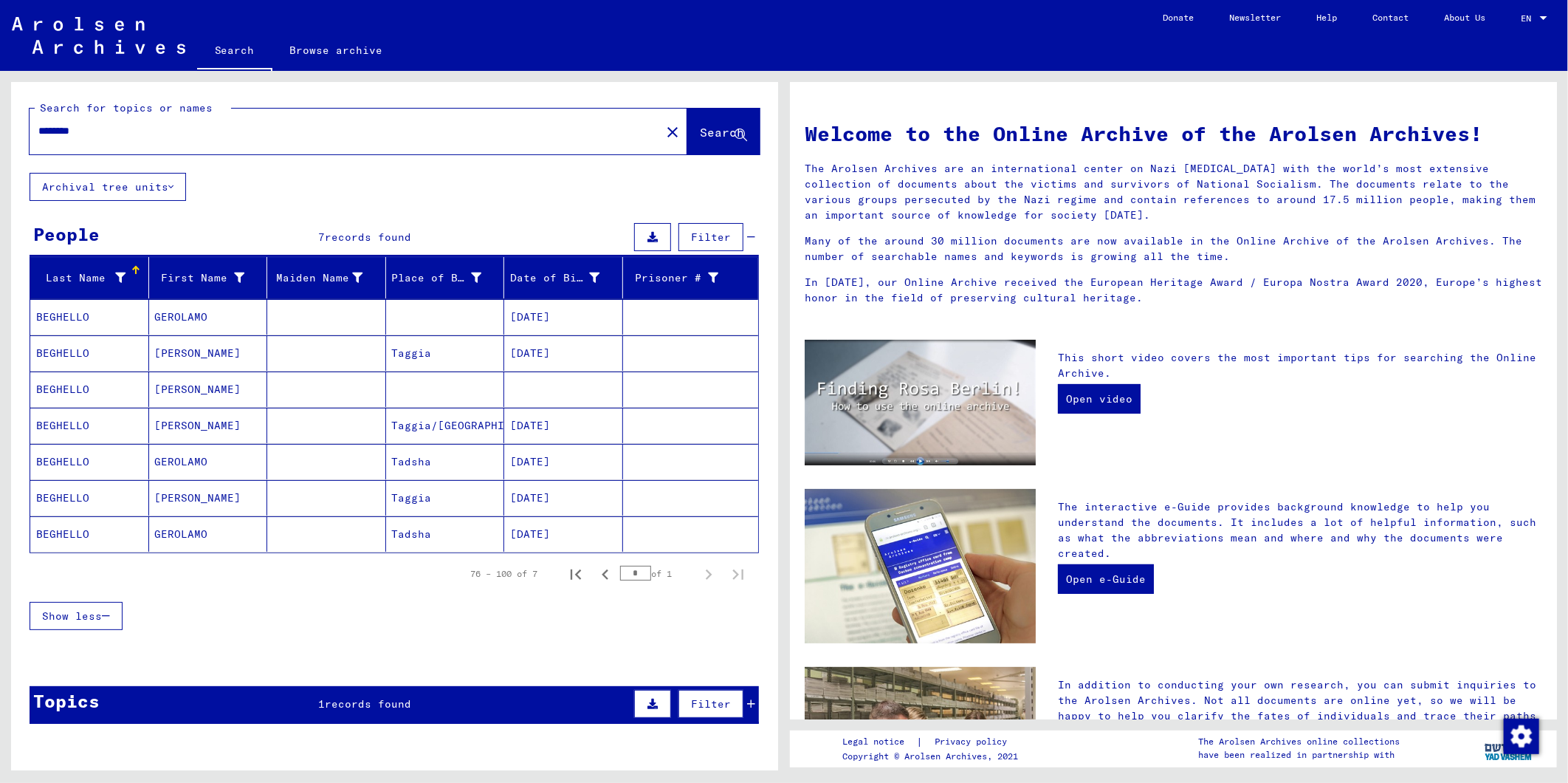
click at [0, 117] on html "Search Browse archive Donate Newsletter Help Contact About Us Search Browse arc…" at bounding box center [784, 392] width 1568 height 783
type input "**********"
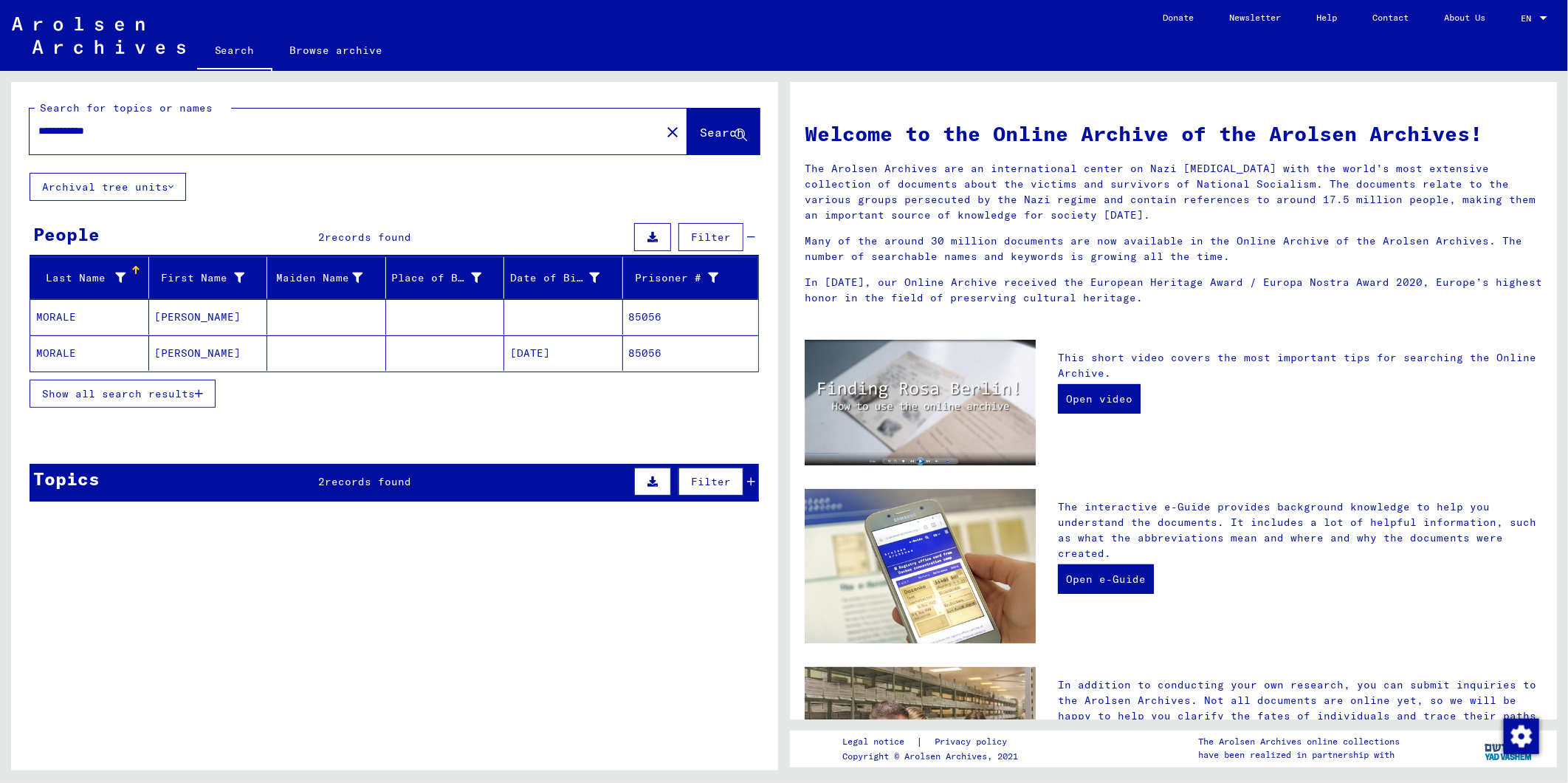
click at [565, 316] on mat-cell at bounding box center [563, 316] width 119 height 35
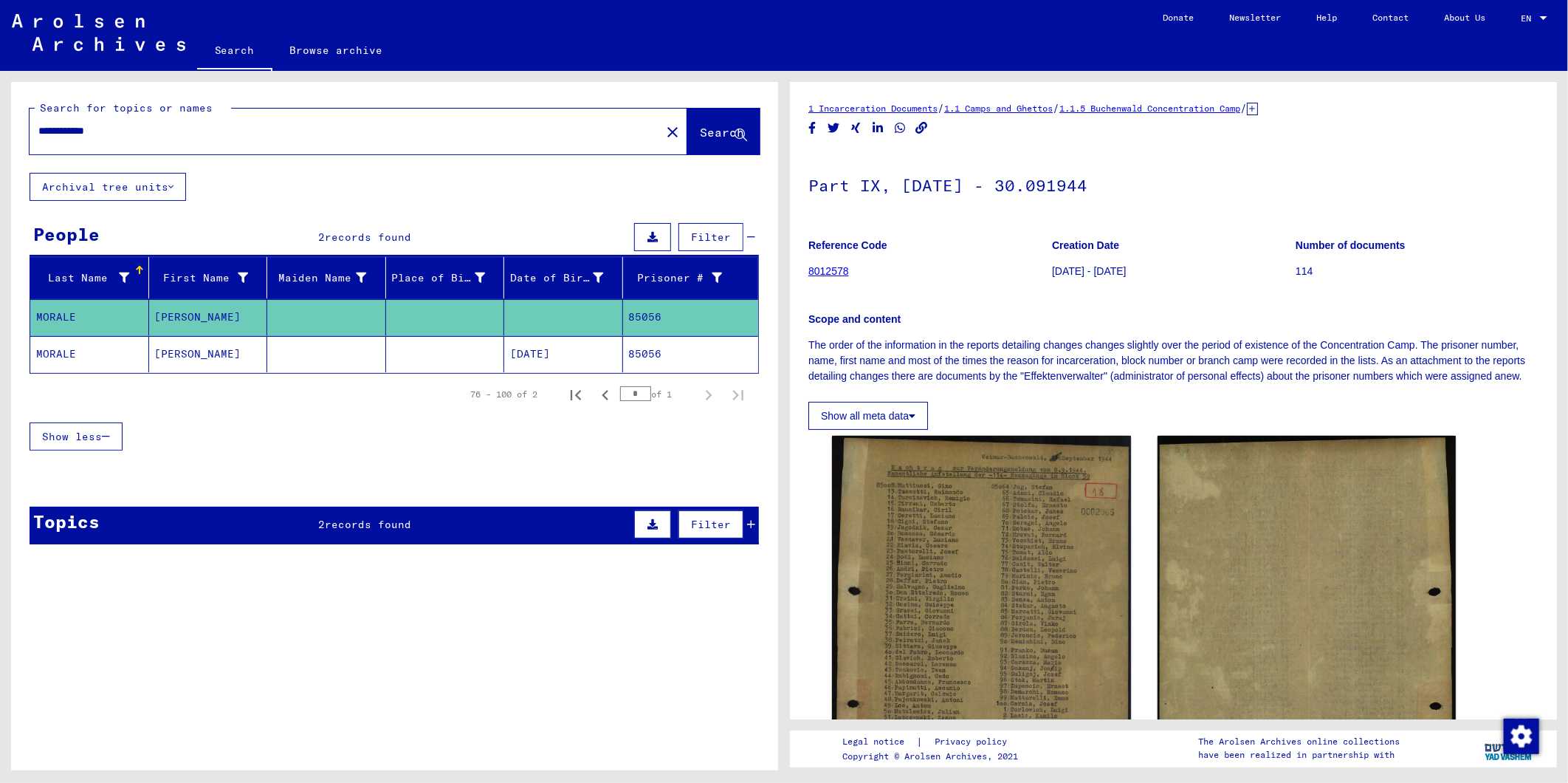
click at [330, 359] on mat-cell at bounding box center [326, 354] width 119 height 36
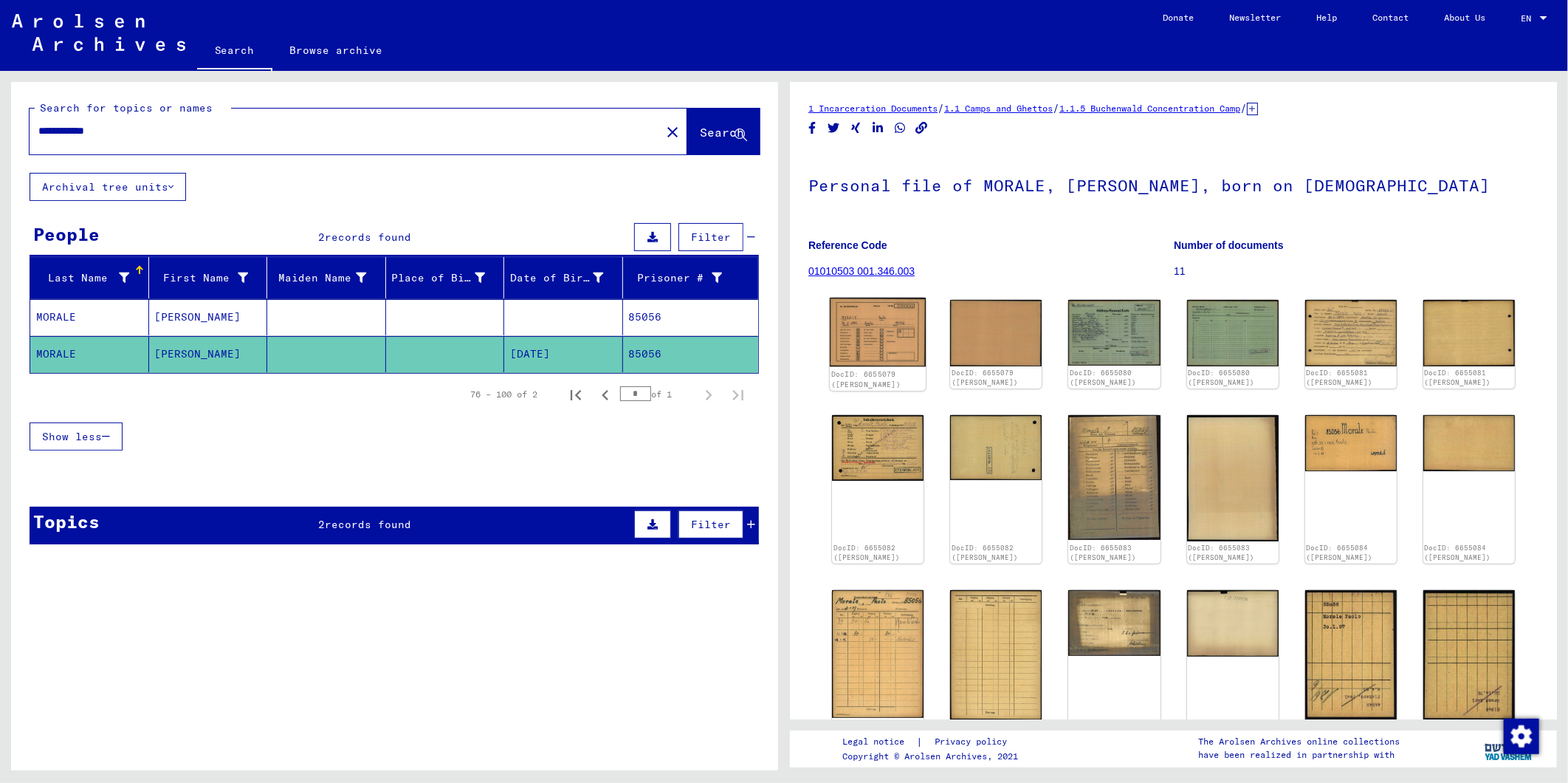
click at [897, 332] on img at bounding box center [877, 332] width 96 height 69
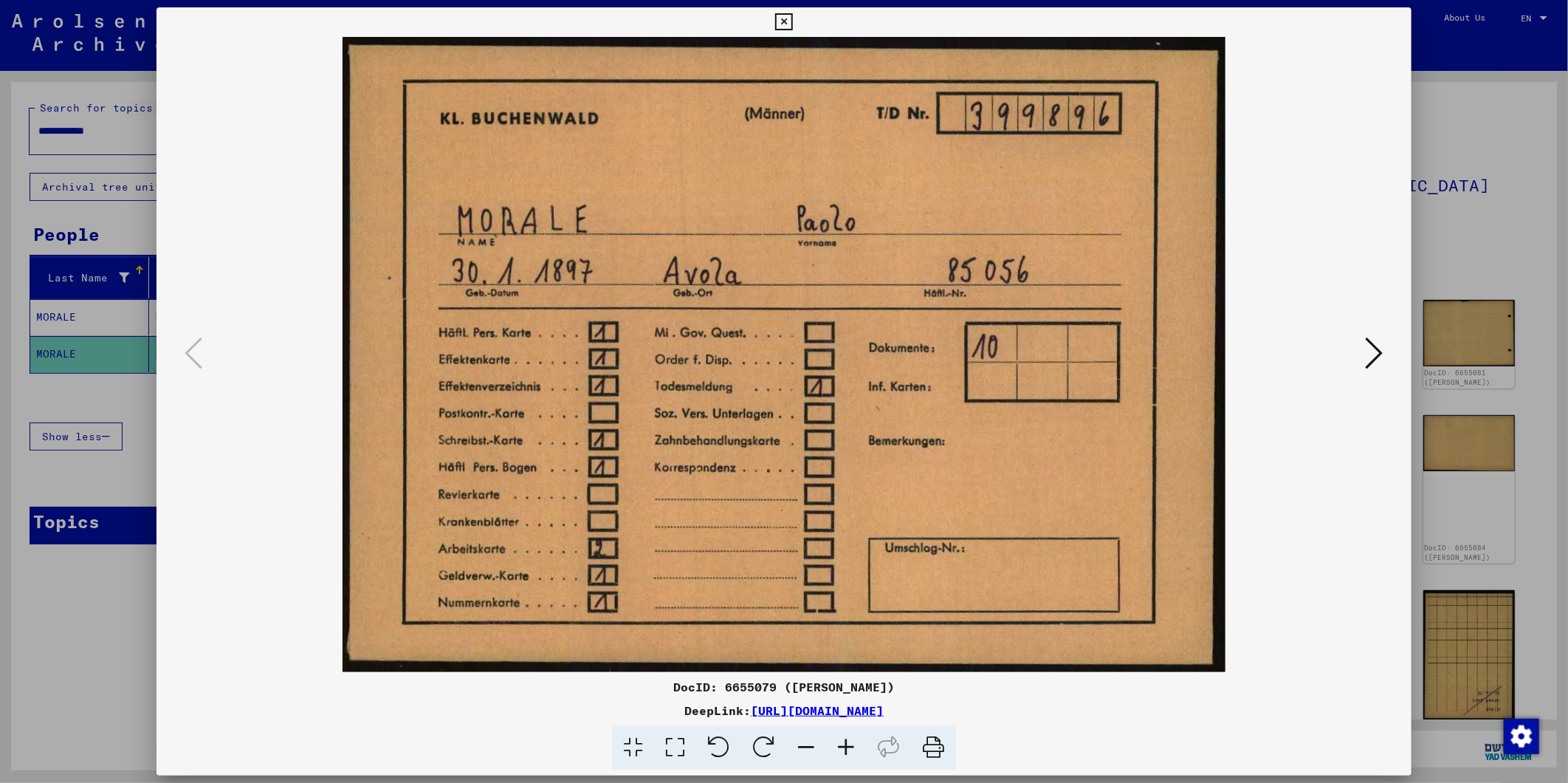
click at [1369, 353] on icon at bounding box center [1375, 353] width 18 height 35
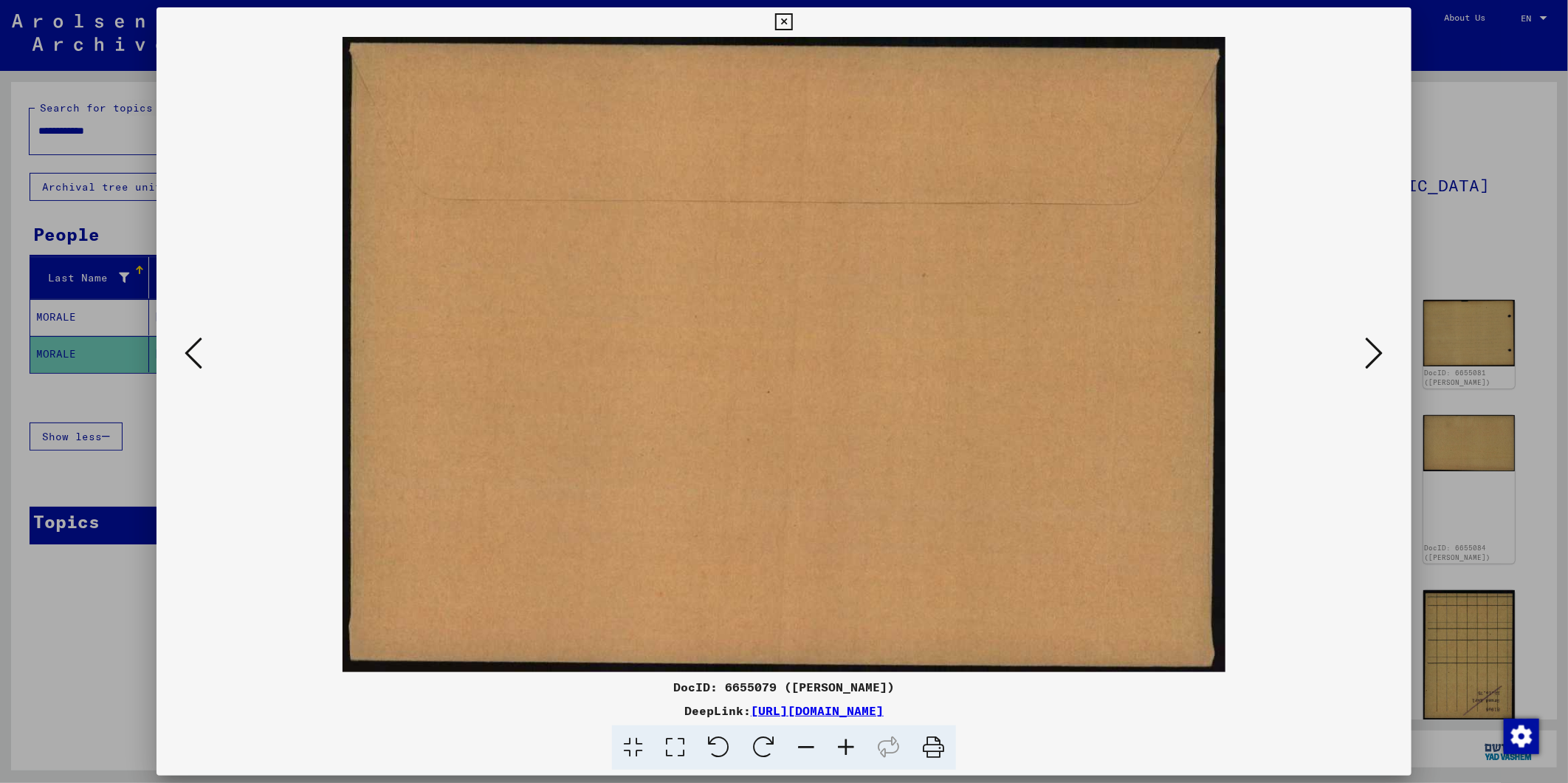
click at [1369, 353] on icon at bounding box center [1375, 353] width 18 height 35
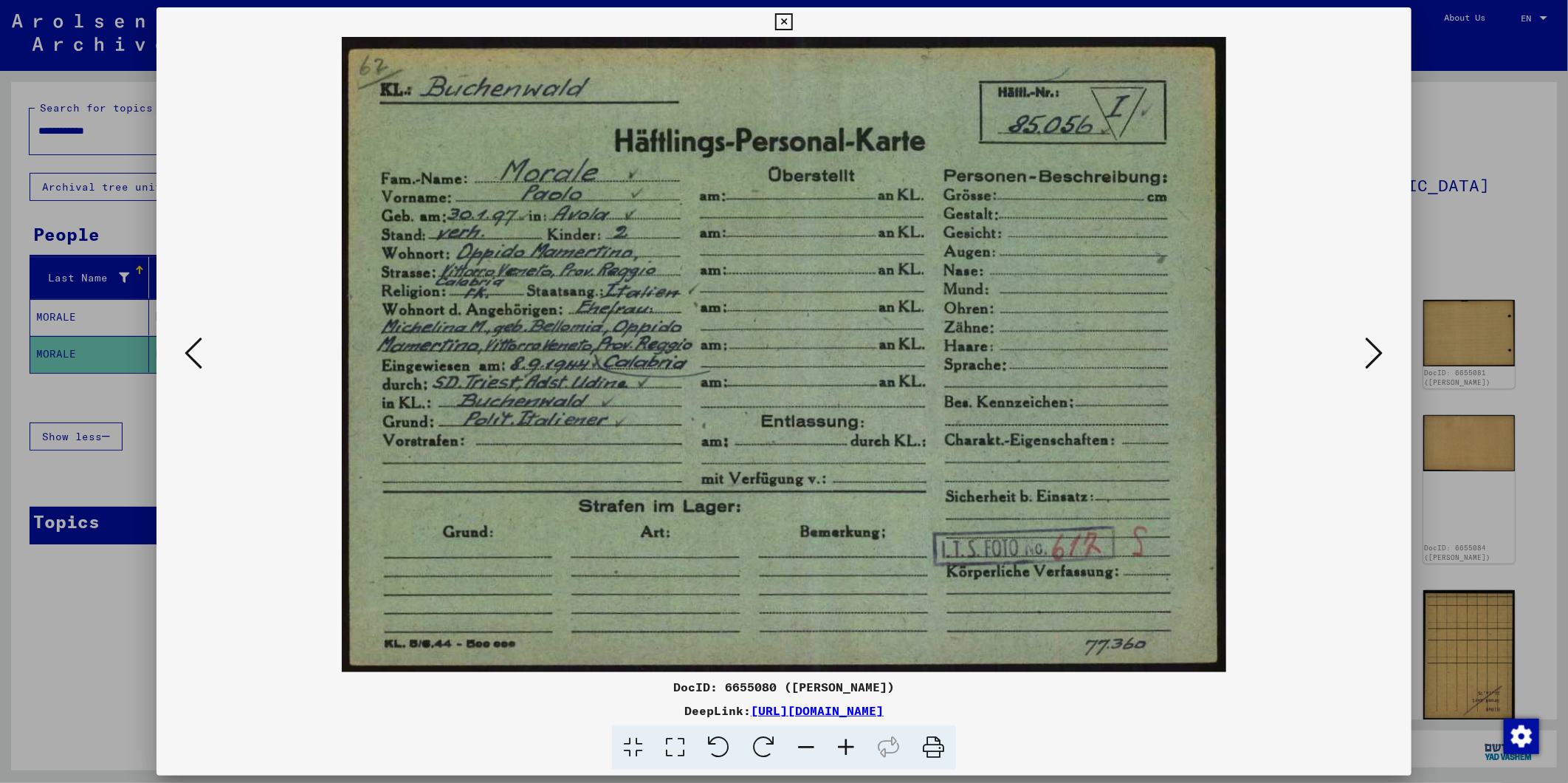
click at [1360, 345] on img at bounding box center [783, 354] width 1154 height 635
click at [1379, 350] on icon at bounding box center [1375, 353] width 18 height 35
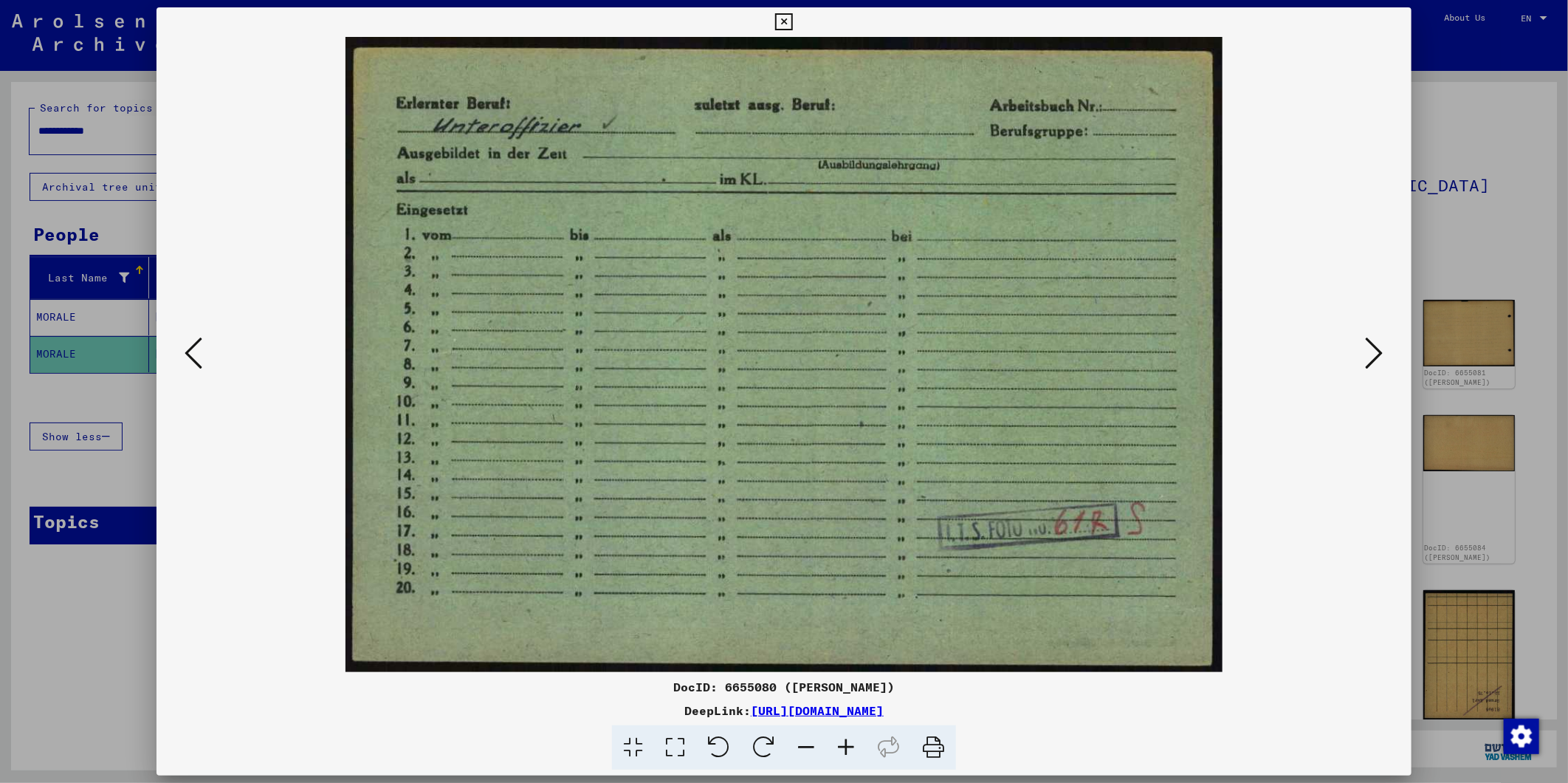
click at [1378, 350] on icon at bounding box center [1375, 353] width 18 height 35
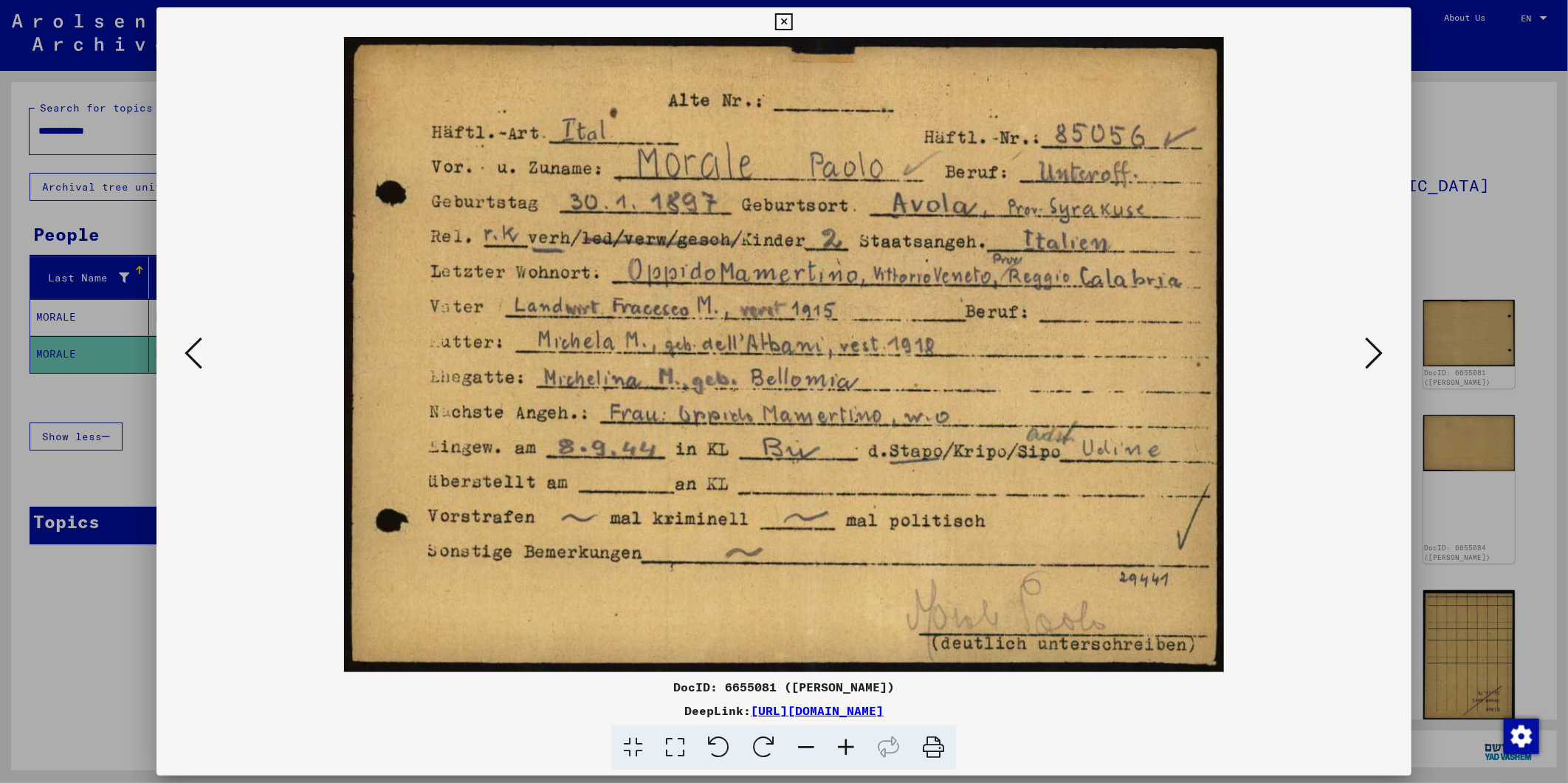
click at [1378, 350] on icon at bounding box center [1375, 353] width 18 height 35
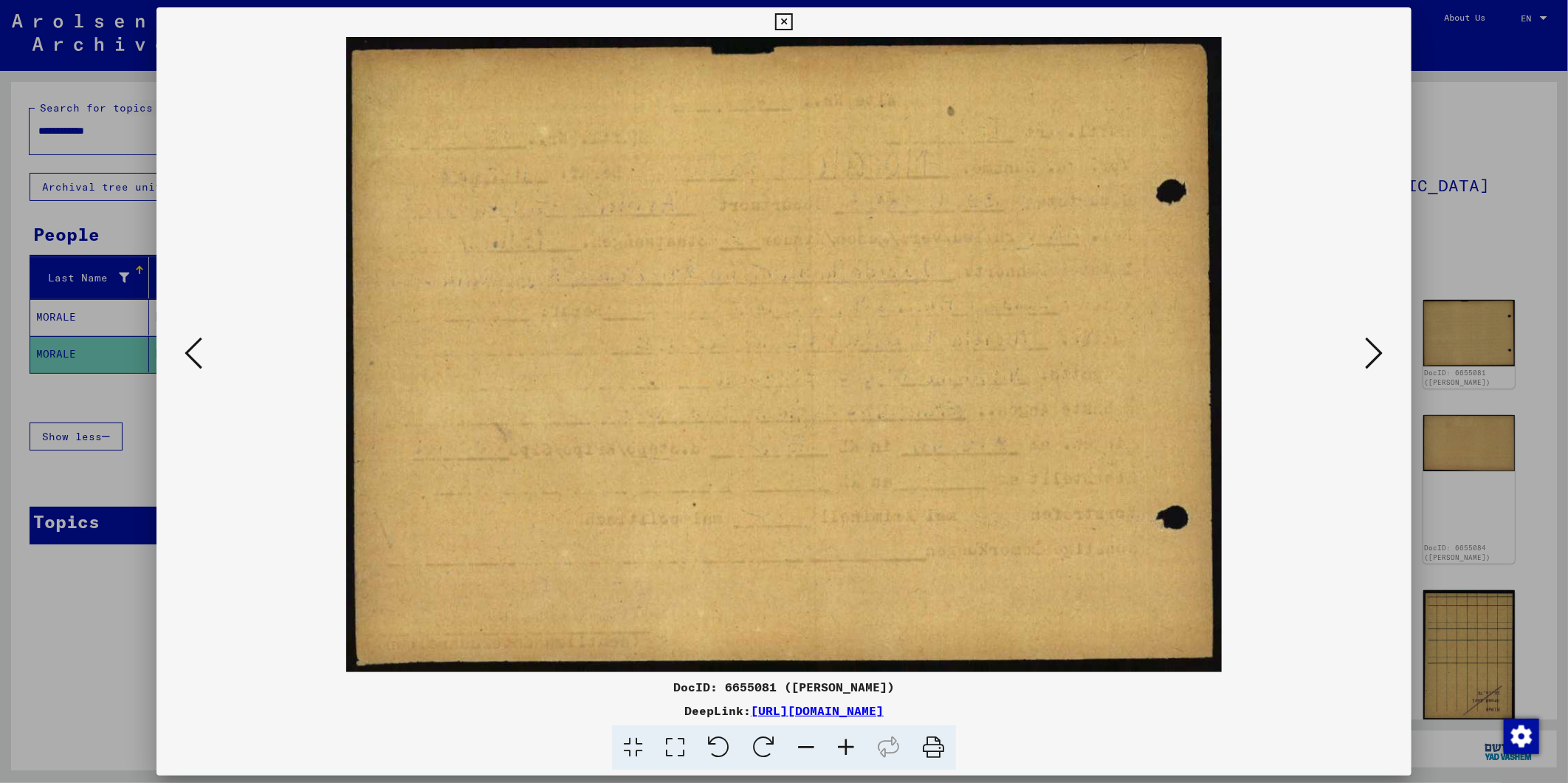
click at [1378, 350] on icon at bounding box center [1375, 353] width 18 height 35
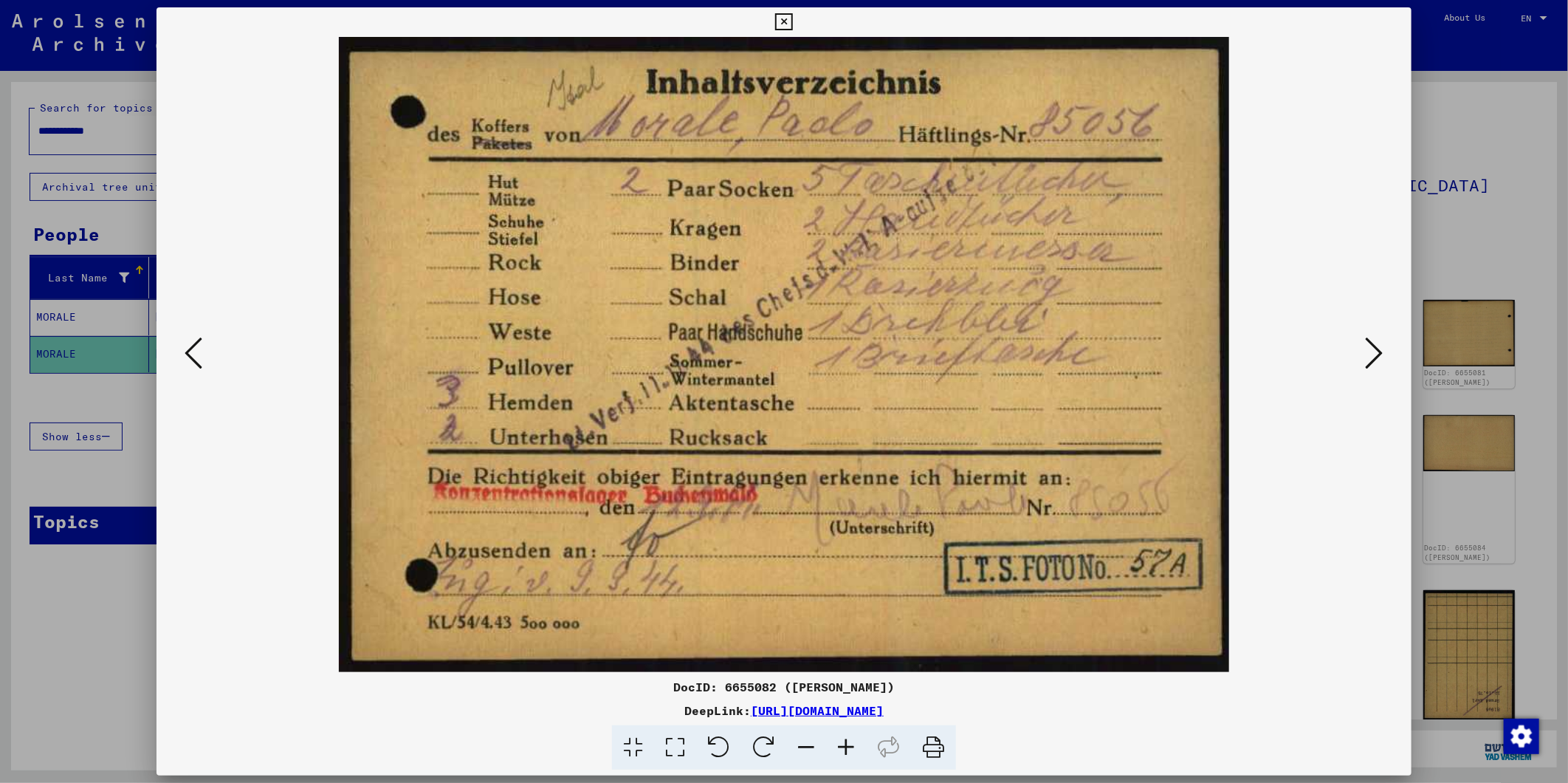
click at [186, 355] on icon at bounding box center [193, 353] width 18 height 35
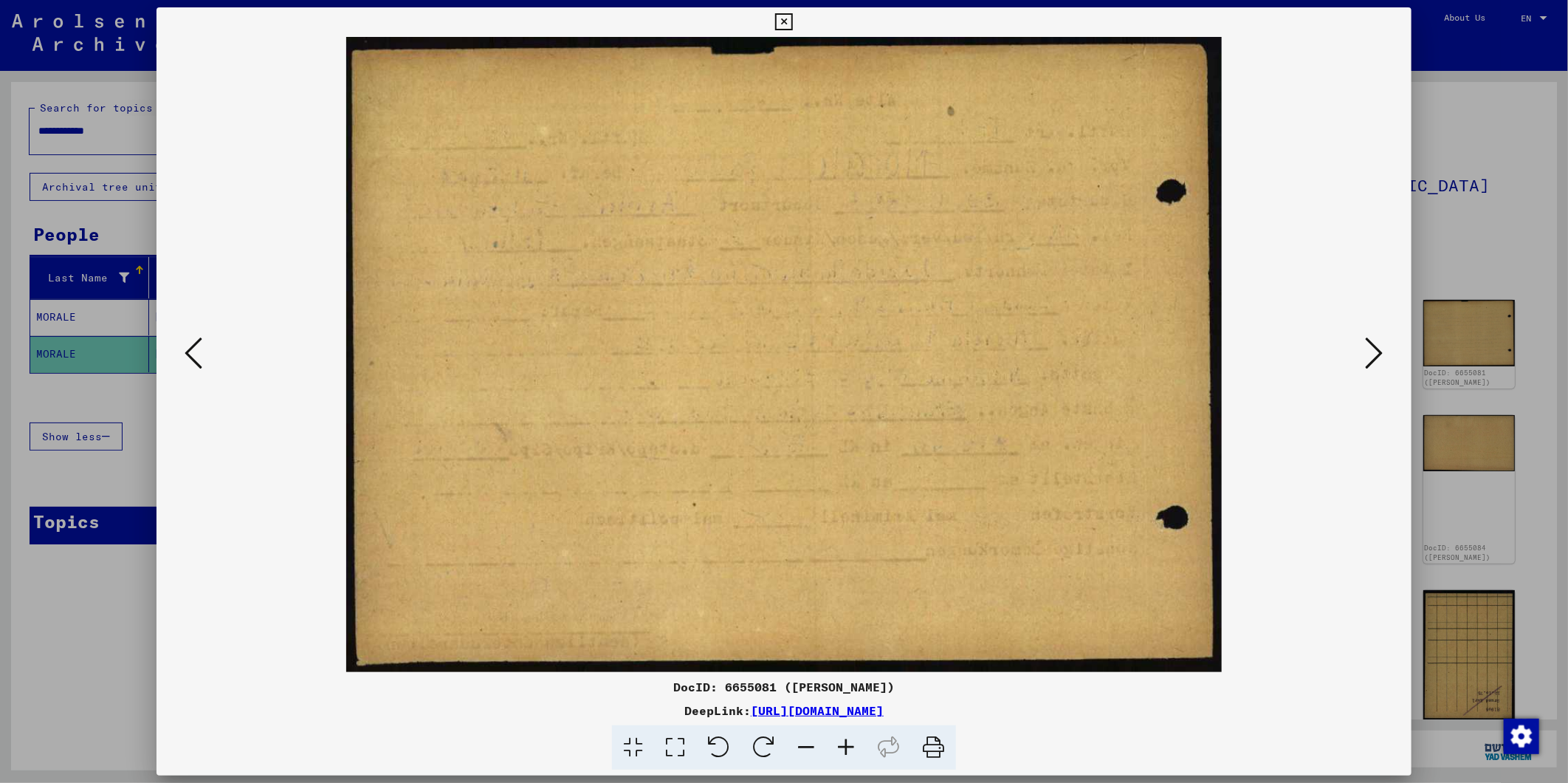
click at [186, 355] on icon at bounding box center [193, 353] width 18 height 35
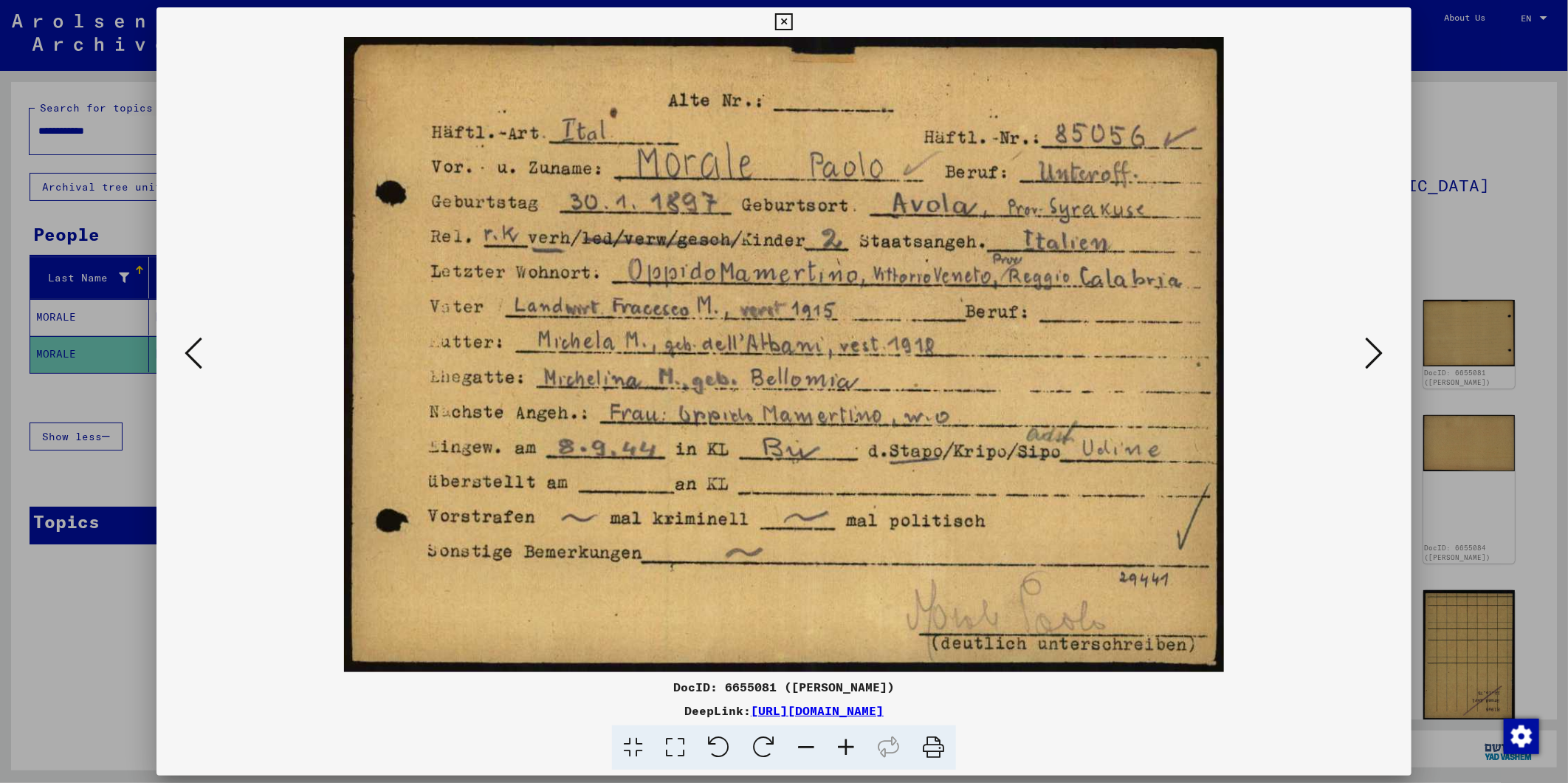
click at [1375, 350] on icon at bounding box center [1375, 353] width 18 height 35
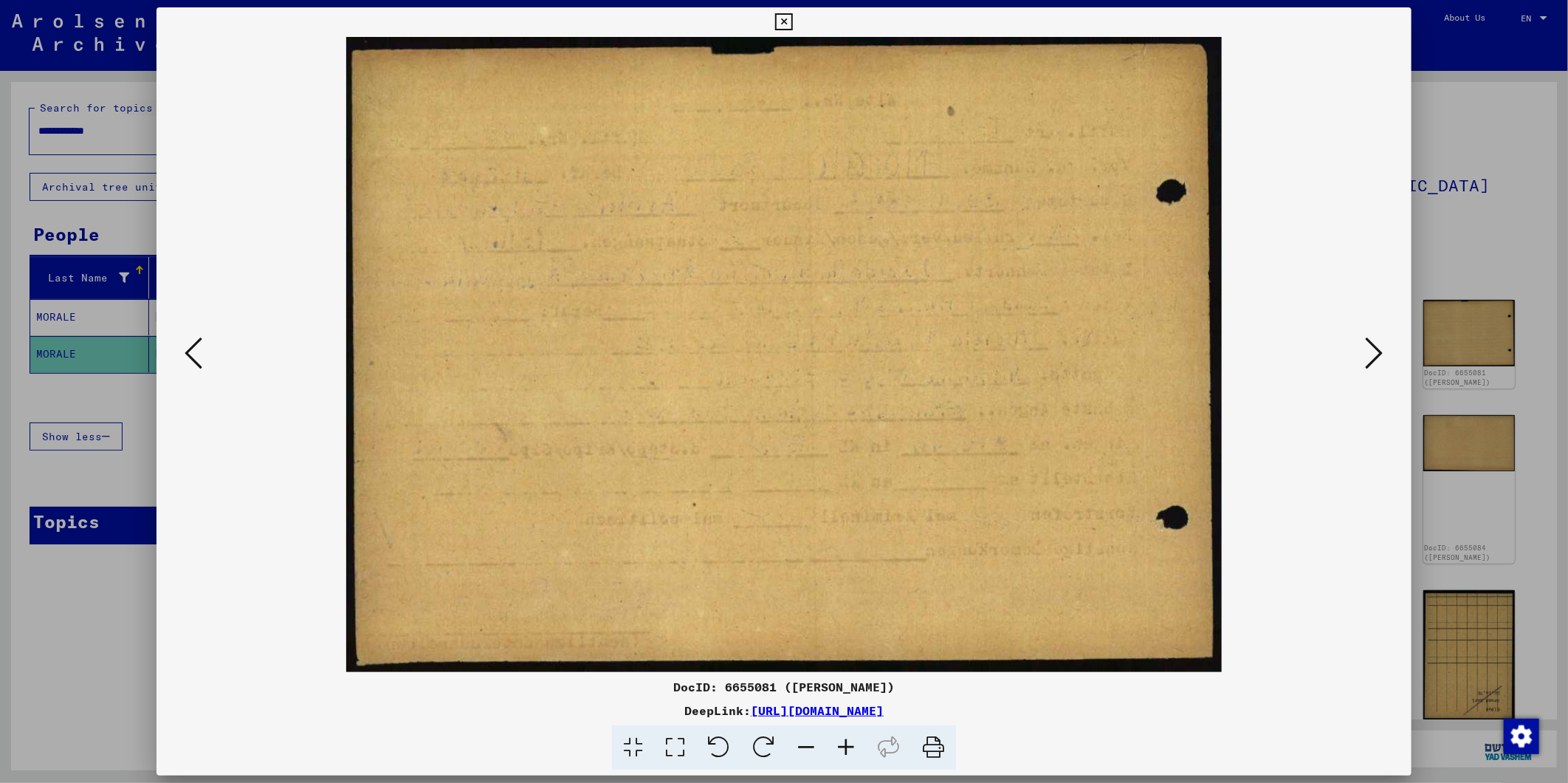
click at [1371, 353] on icon at bounding box center [1375, 353] width 18 height 35
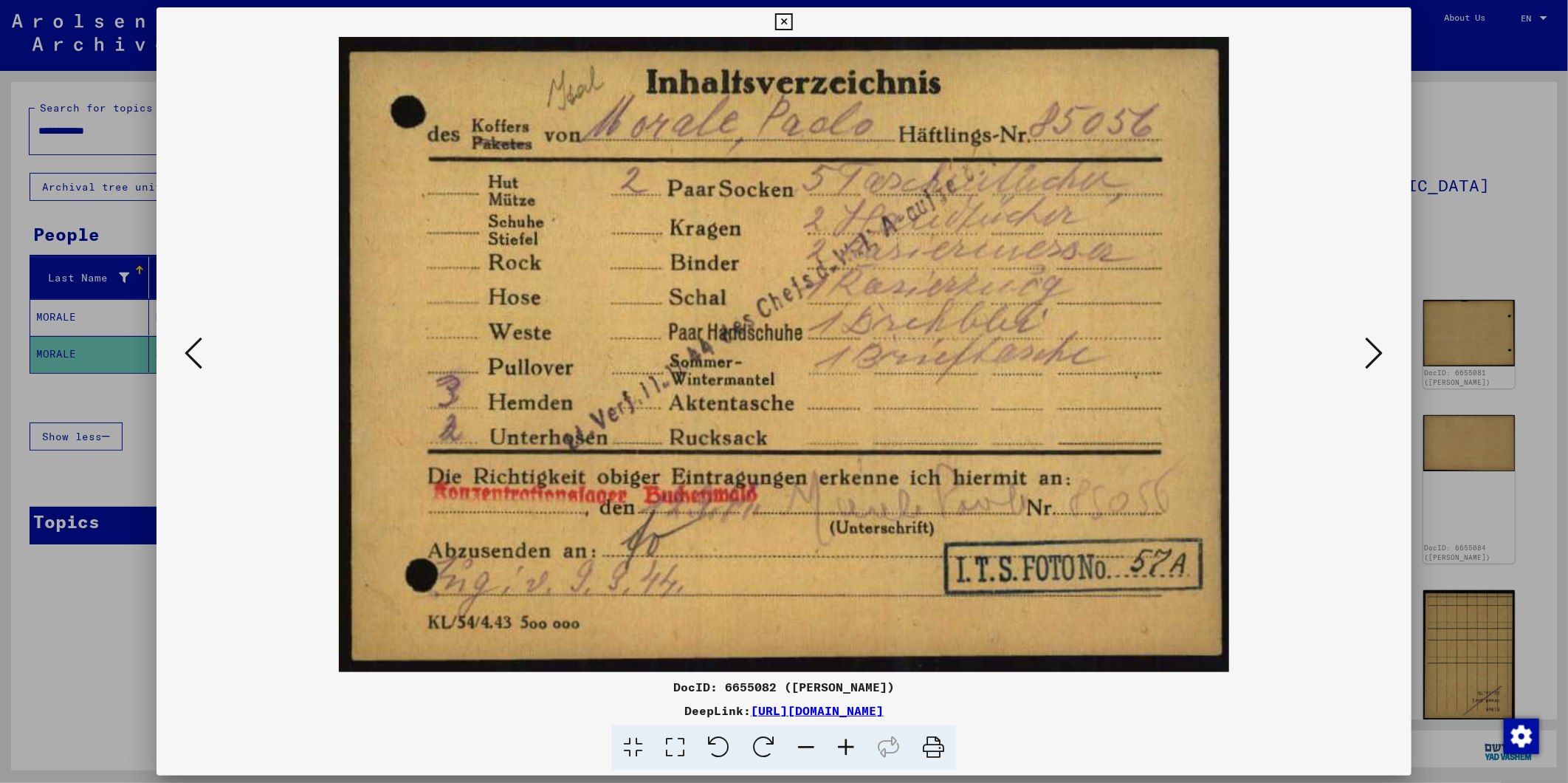
click at [1382, 349] on icon at bounding box center [1375, 353] width 18 height 35
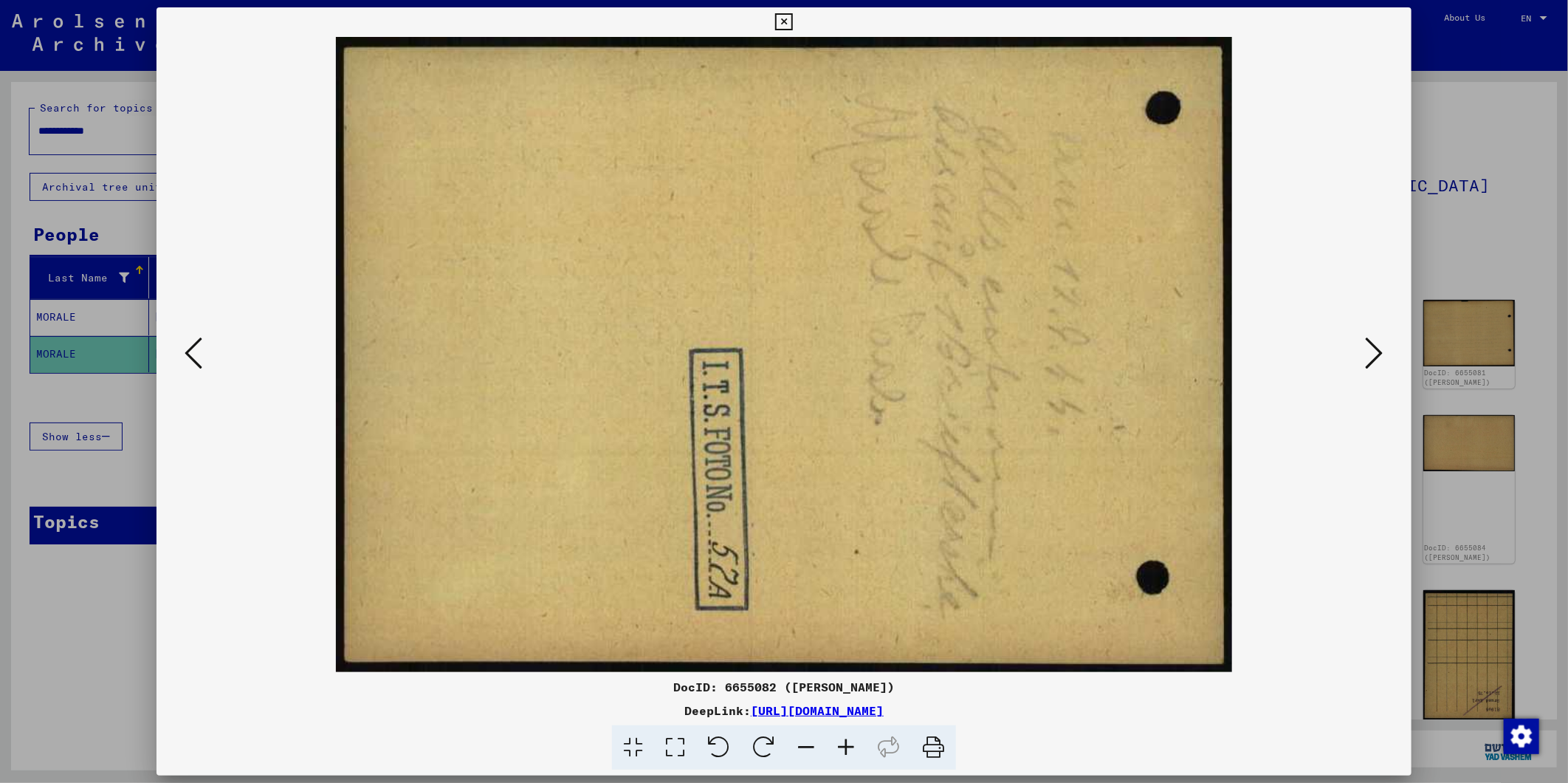
click at [1382, 349] on icon at bounding box center [1375, 353] width 18 height 35
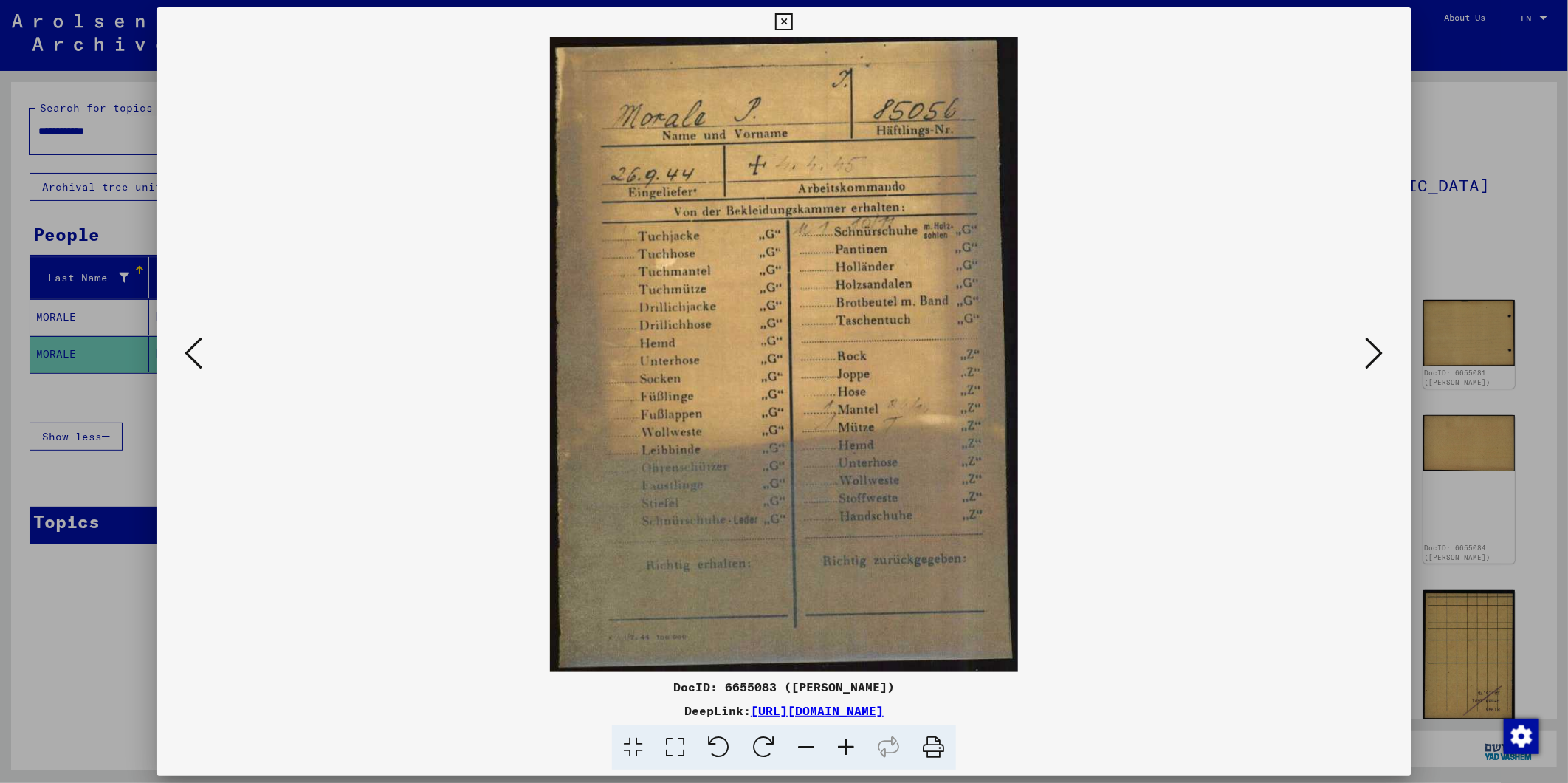
click at [1382, 349] on icon at bounding box center [1375, 353] width 18 height 35
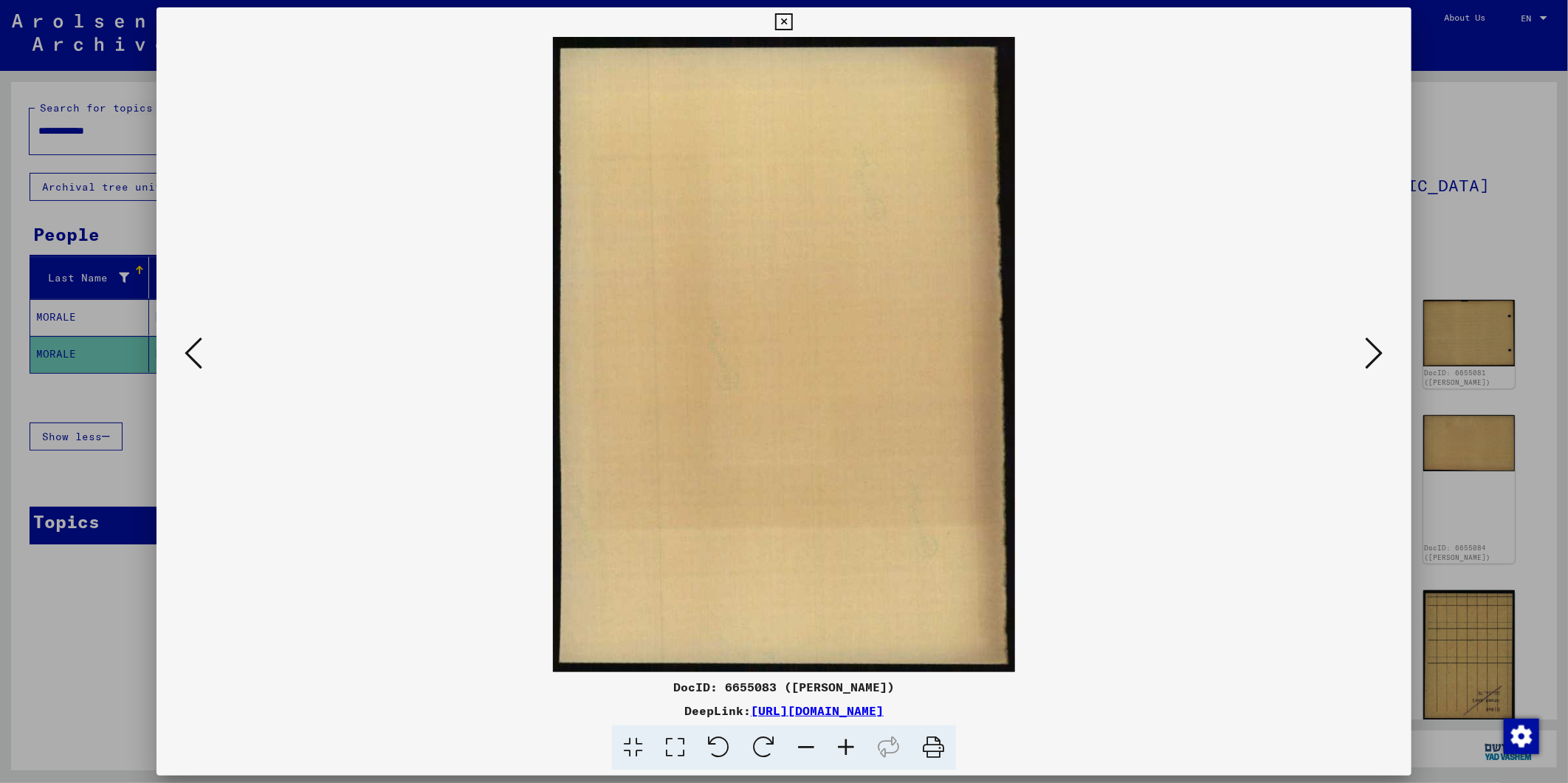
click at [778, 25] on icon at bounding box center [783, 22] width 17 height 18
